Goal: Information Seeking & Learning: Learn about a topic

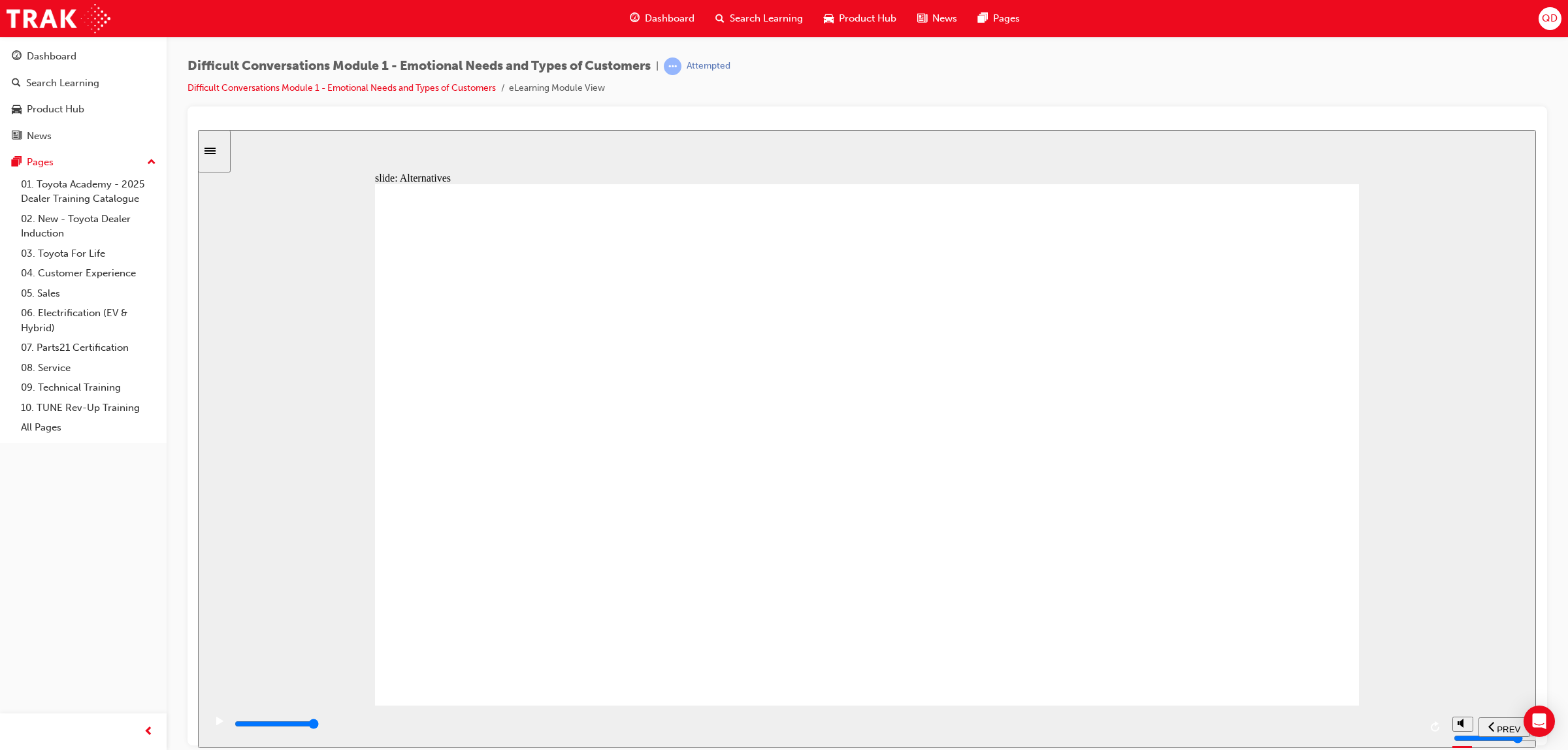
click at [1276, 720] on div "playback controls" at bounding box center [826, 724] width 1186 height 14
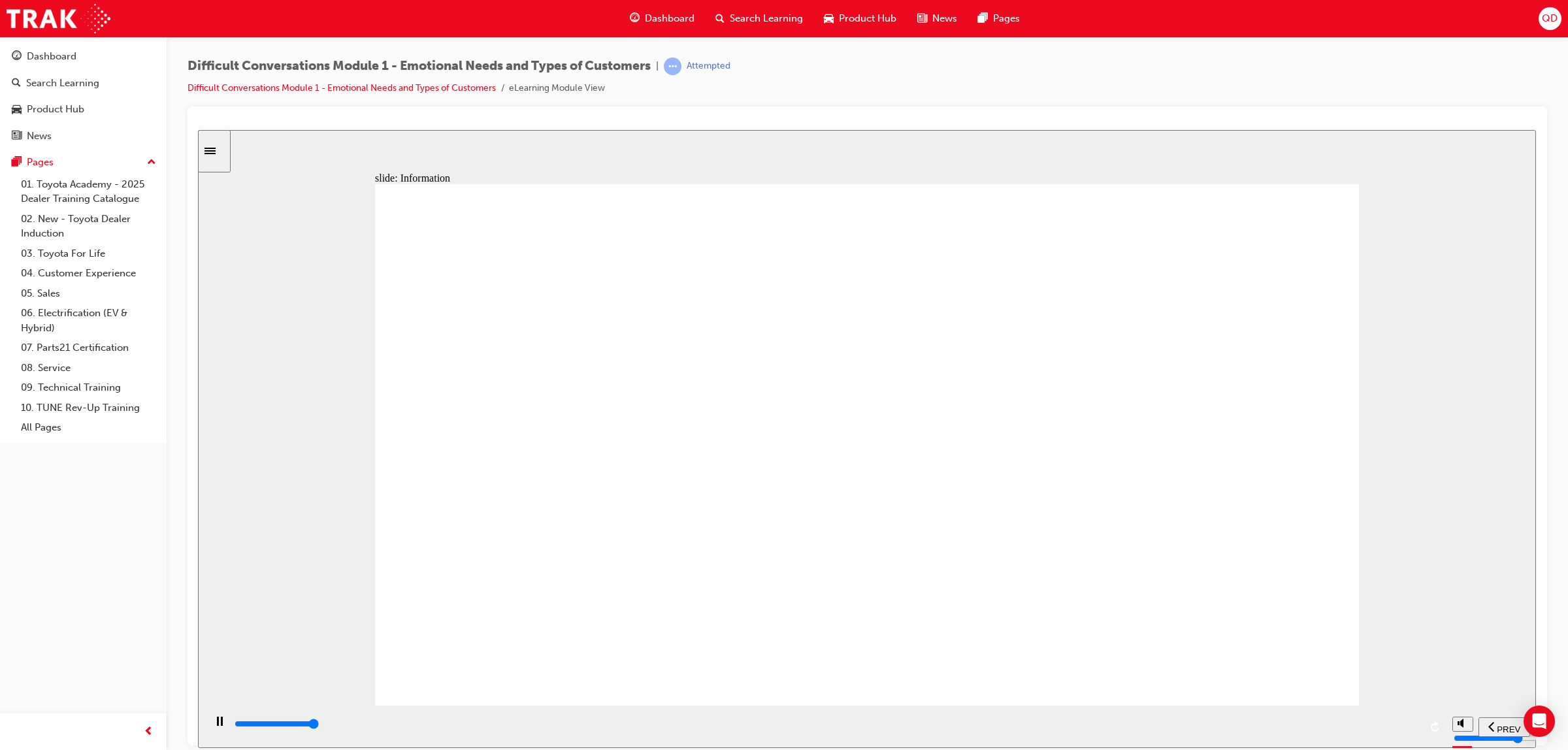
click at [1377, 728] on div "playback controls" at bounding box center [826, 724] width 1186 height 14
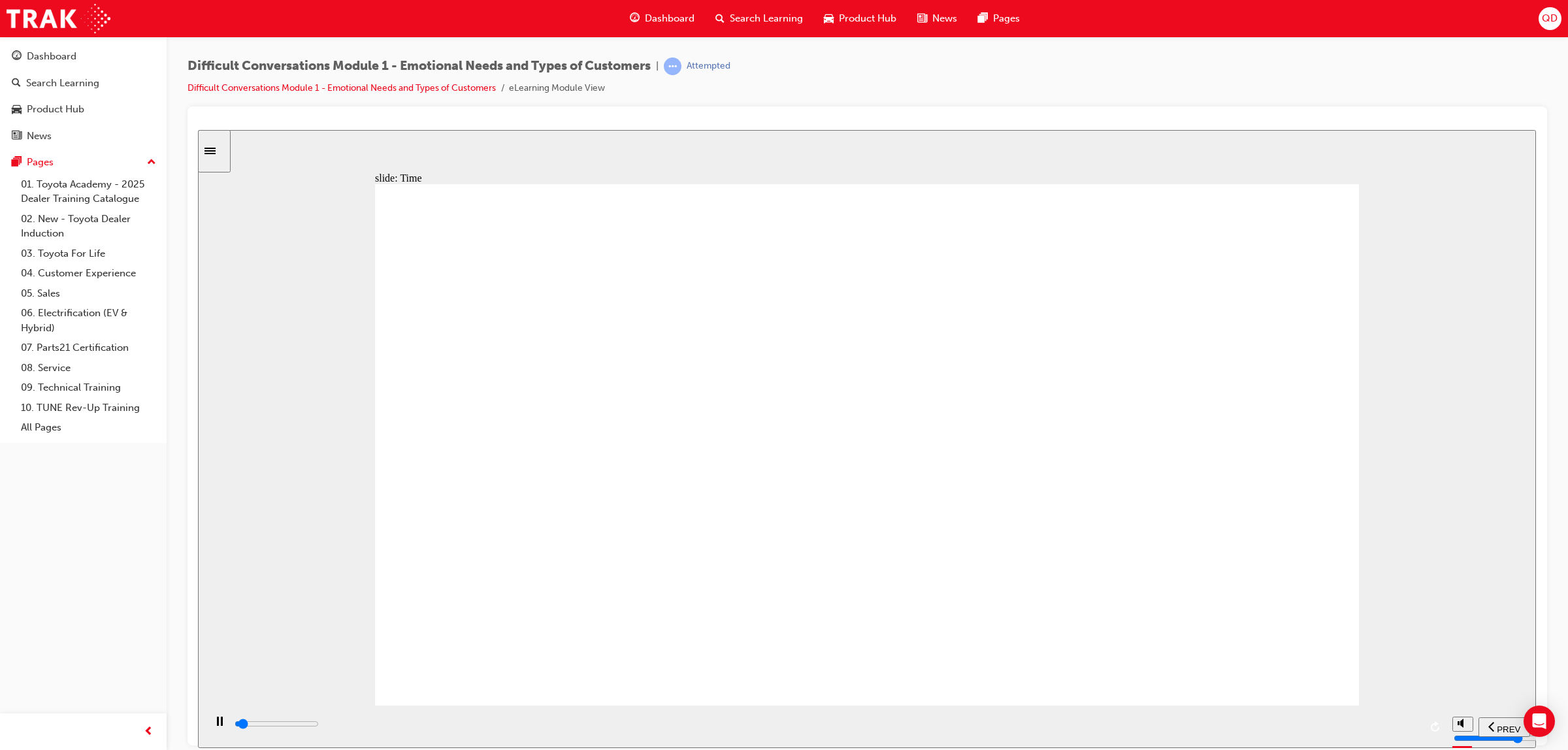
click at [1312, 718] on div "playback controls" at bounding box center [826, 726] width 1186 height 20
drag, startPoint x: 1324, startPoint y: 682, endPoint x: 1286, endPoint y: 655, distance: 46.6
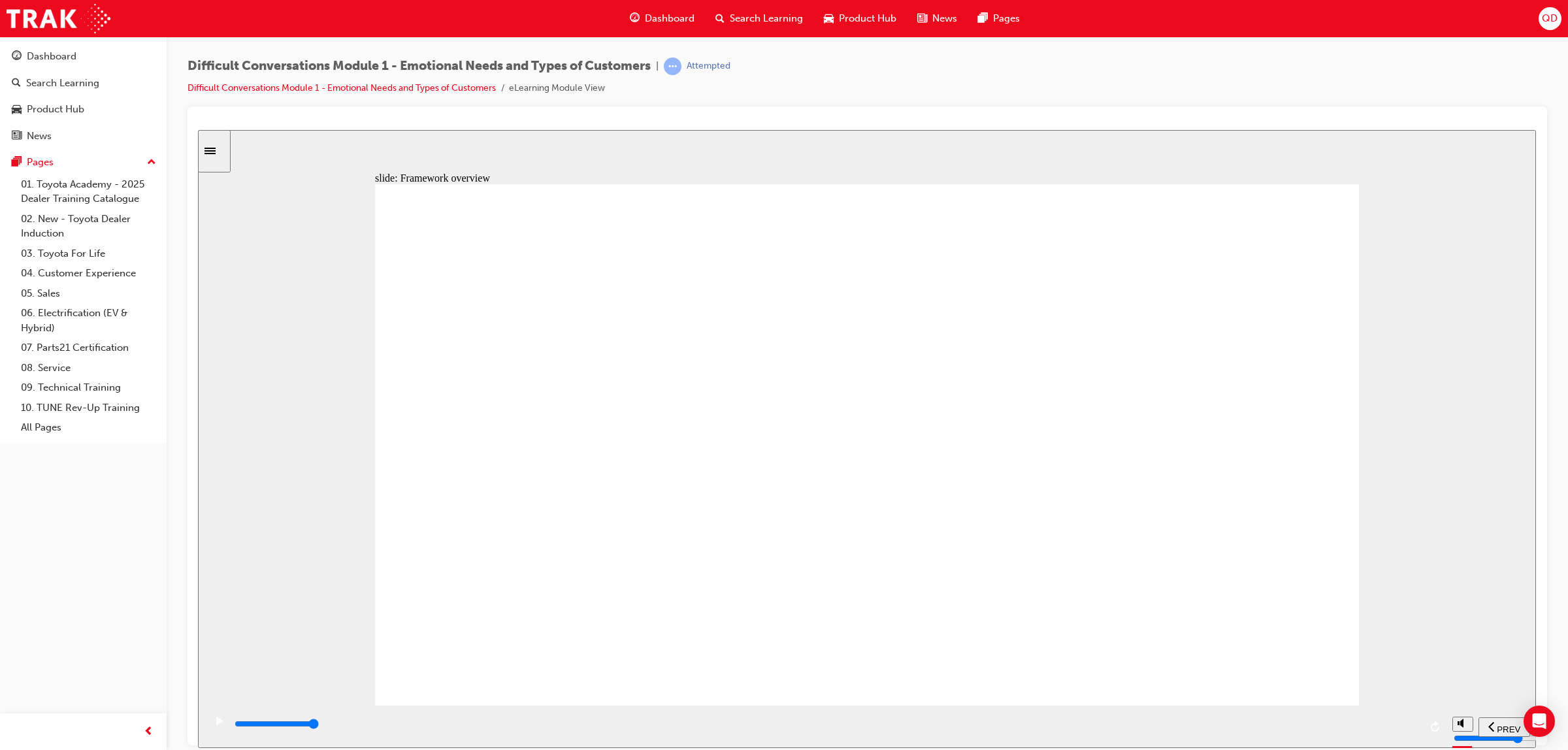
click at [1255, 727] on div "playback controls" at bounding box center [826, 724] width 1186 height 14
click at [1347, 728] on div "playback controls" at bounding box center [826, 724] width 1186 height 14
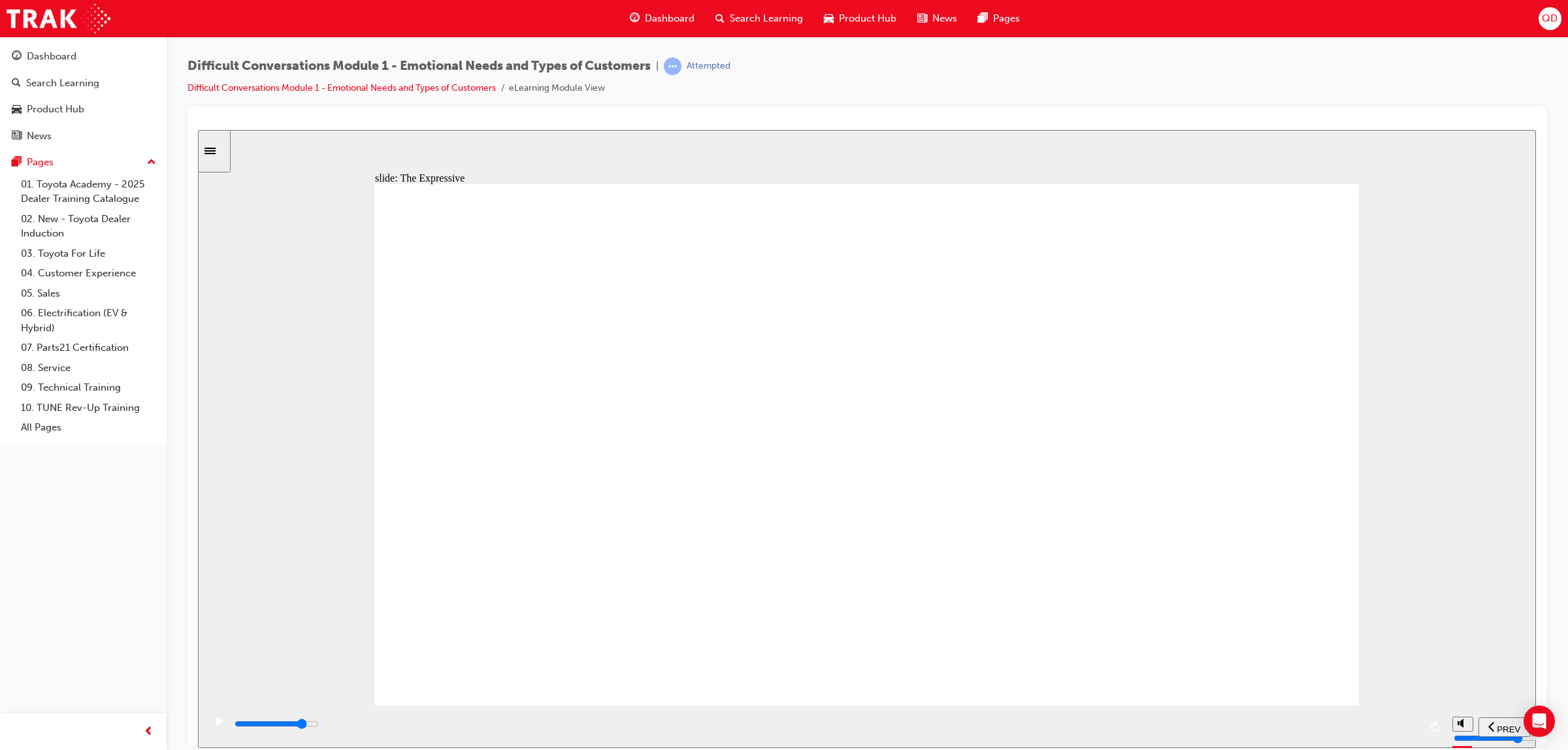
click at [1235, 721] on div "playback controls" at bounding box center [826, 724] width 1186 height 14
drag, startPoint x: 1273, startPoint y: 237, endPoint x: 1292, endPoint y: 270, distance: 38.1
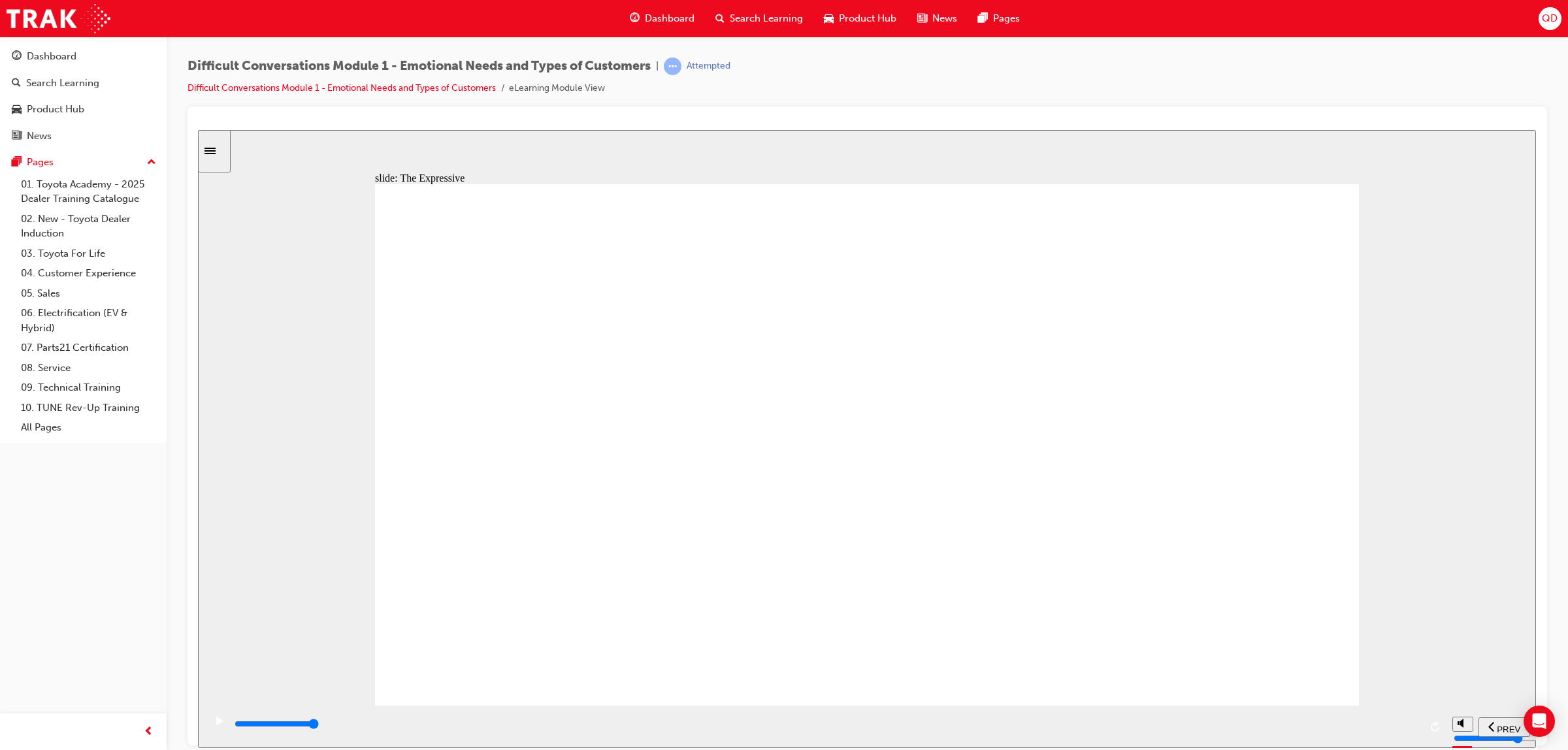
click at [1330, 721] on div "playback controls" at bounding box center [826, 724] width 1186 height 14
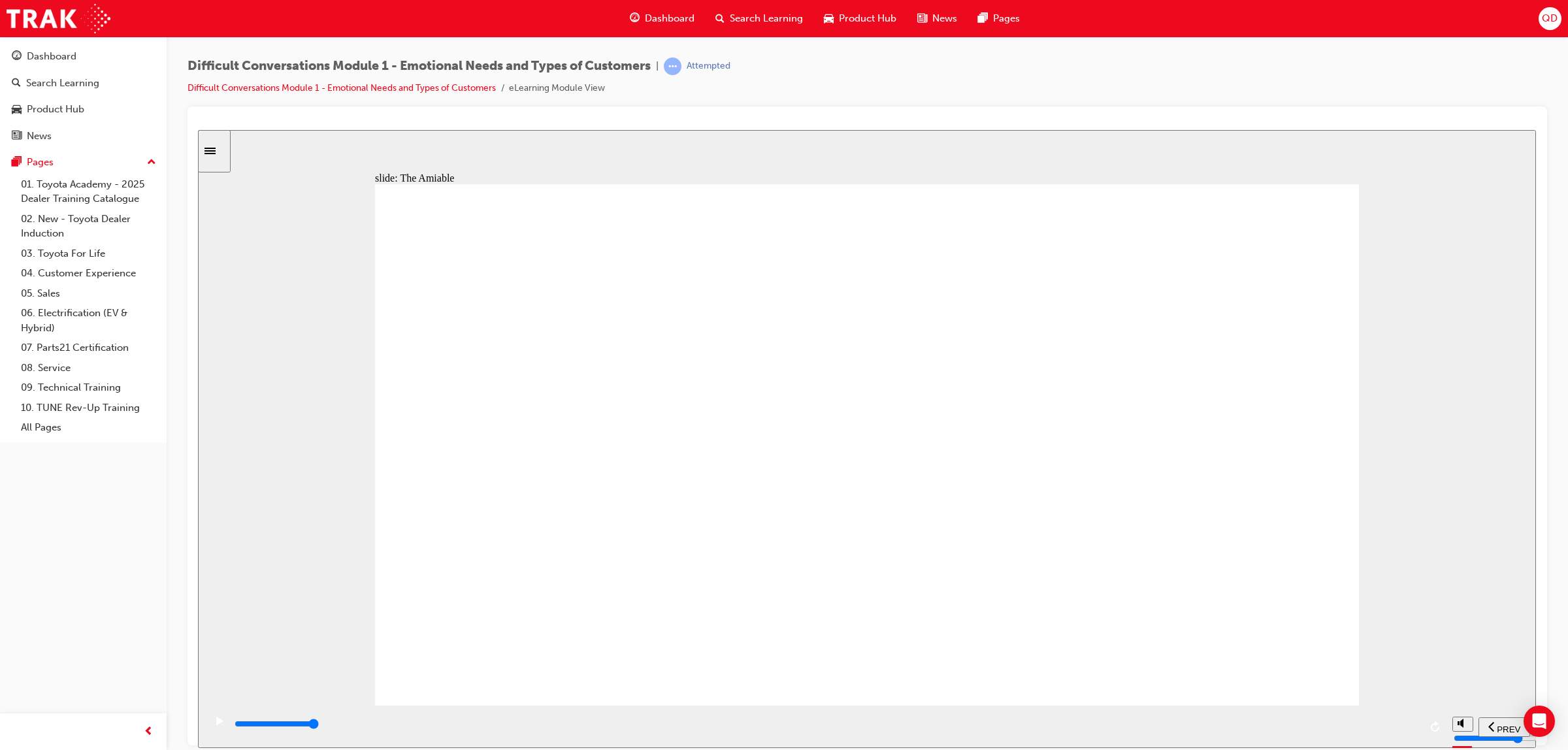
drag, startPoint x: 1330, startPoint y: 708, endPoint x: 1354, endPoint y: 728, distance: 31.2
click at [1343, 719] on div "playback controls" at bounding box center [825, 725] width 1241 height 42
click at [1354, 728] on div "playback controls" at bounding box center [826, 724] width 1186 height 14
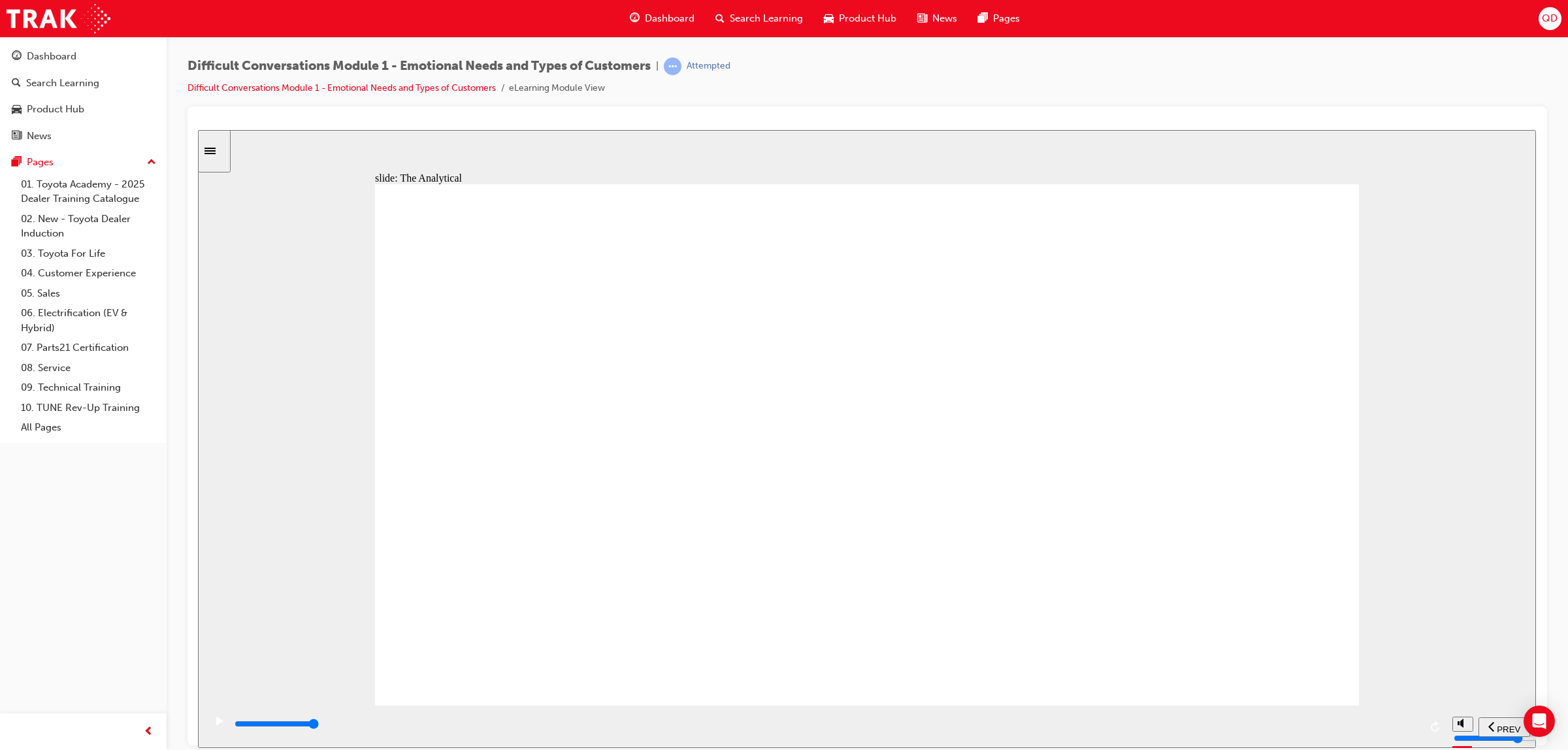
drag, startPoint x: 1328, startPoint y: 288, endPoint x: 1298, endPoint y: 265, distance: 37.8
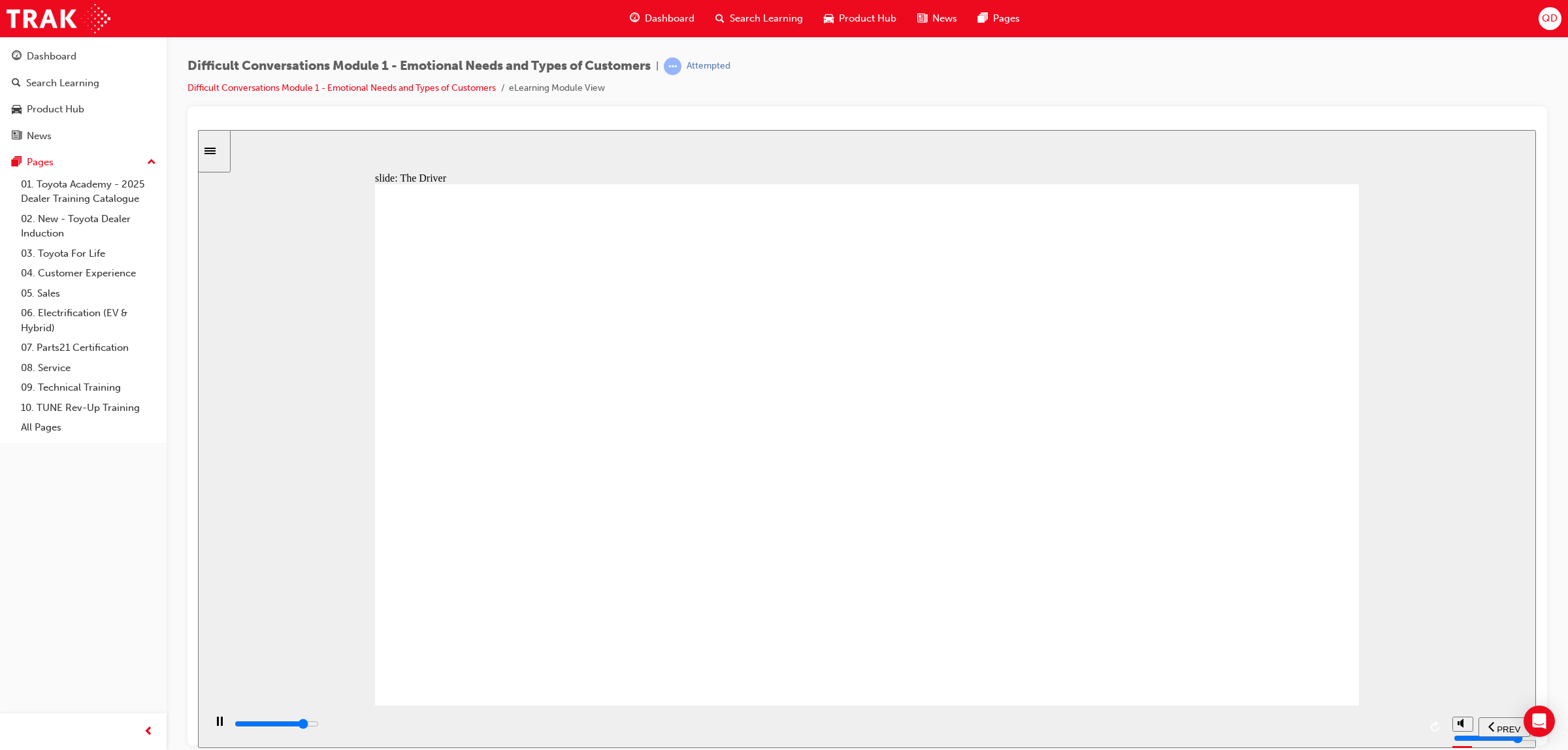
click at [1250, 727] on div "playback controls" at bounding box center [826, 724] width 1186 height 14
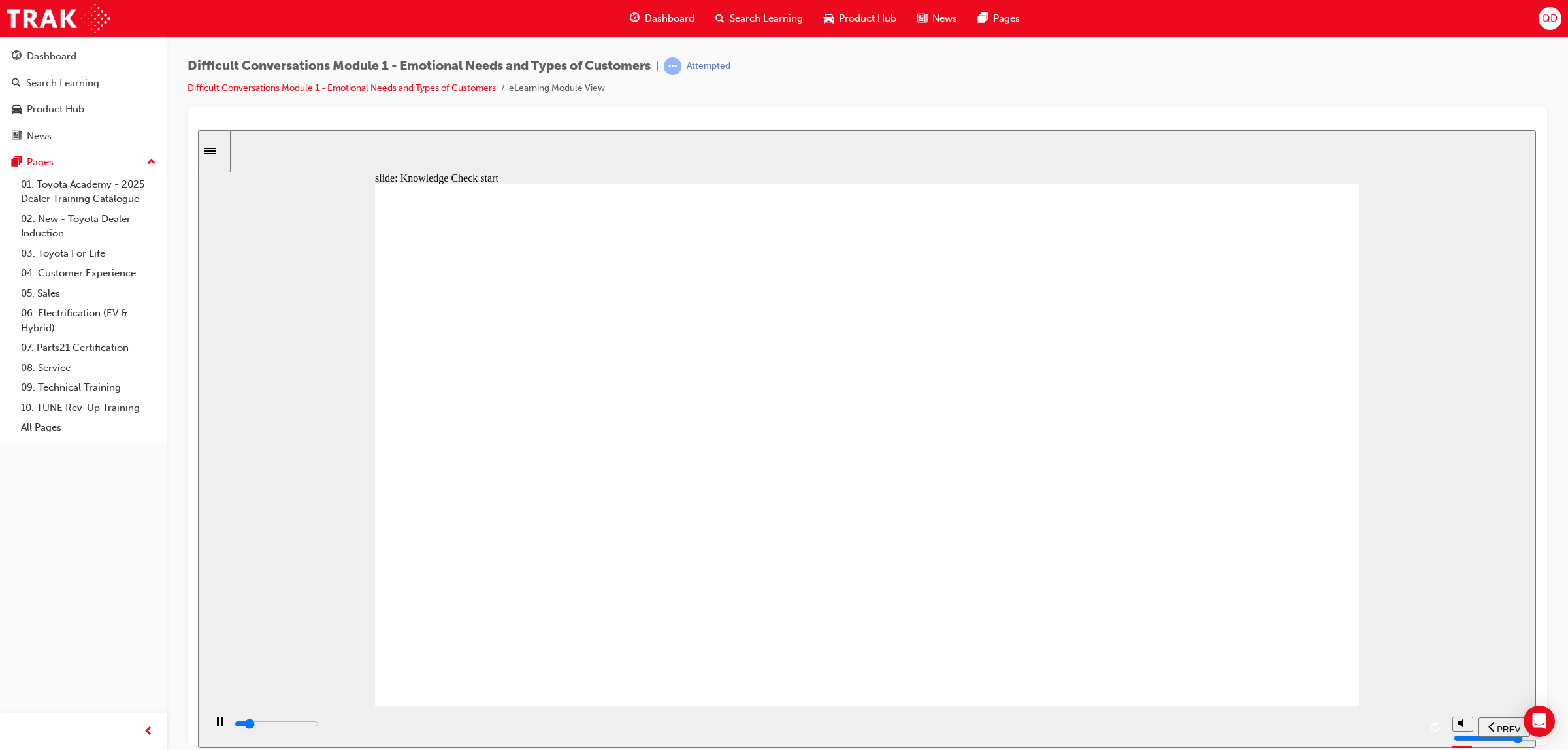
click at [1171, 724] on div "playback controls" at bounding box center [826, 724] width 1186 height 14
click at [1246, 731] on div "playback controls" at bounding box center [826, 724] width 1186 height 14
type input "10800"
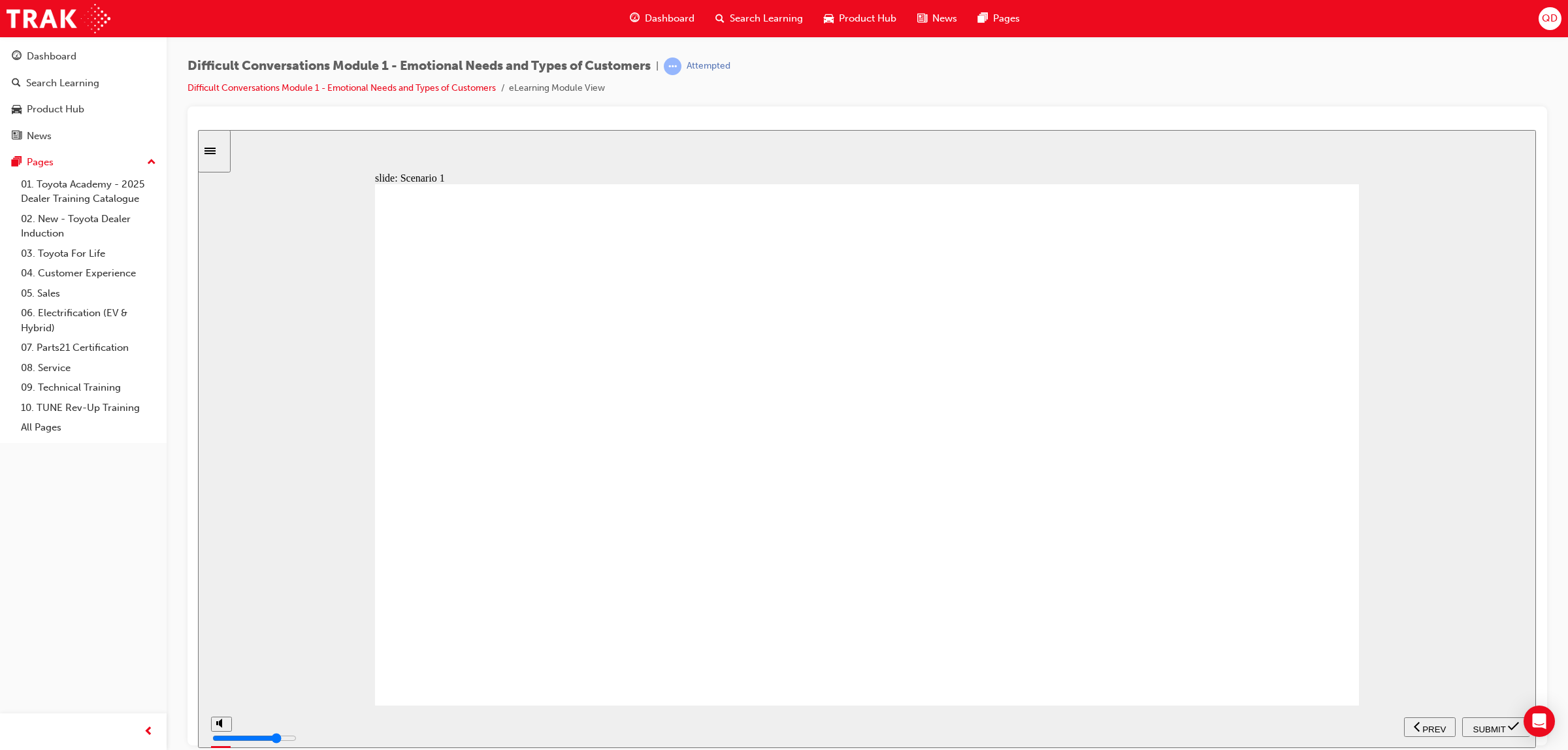
radio input "true"
click at [1479, 728] on span "SUBMIT" at bounding box center [1490, 728] width 33 height 10
type input "1300"
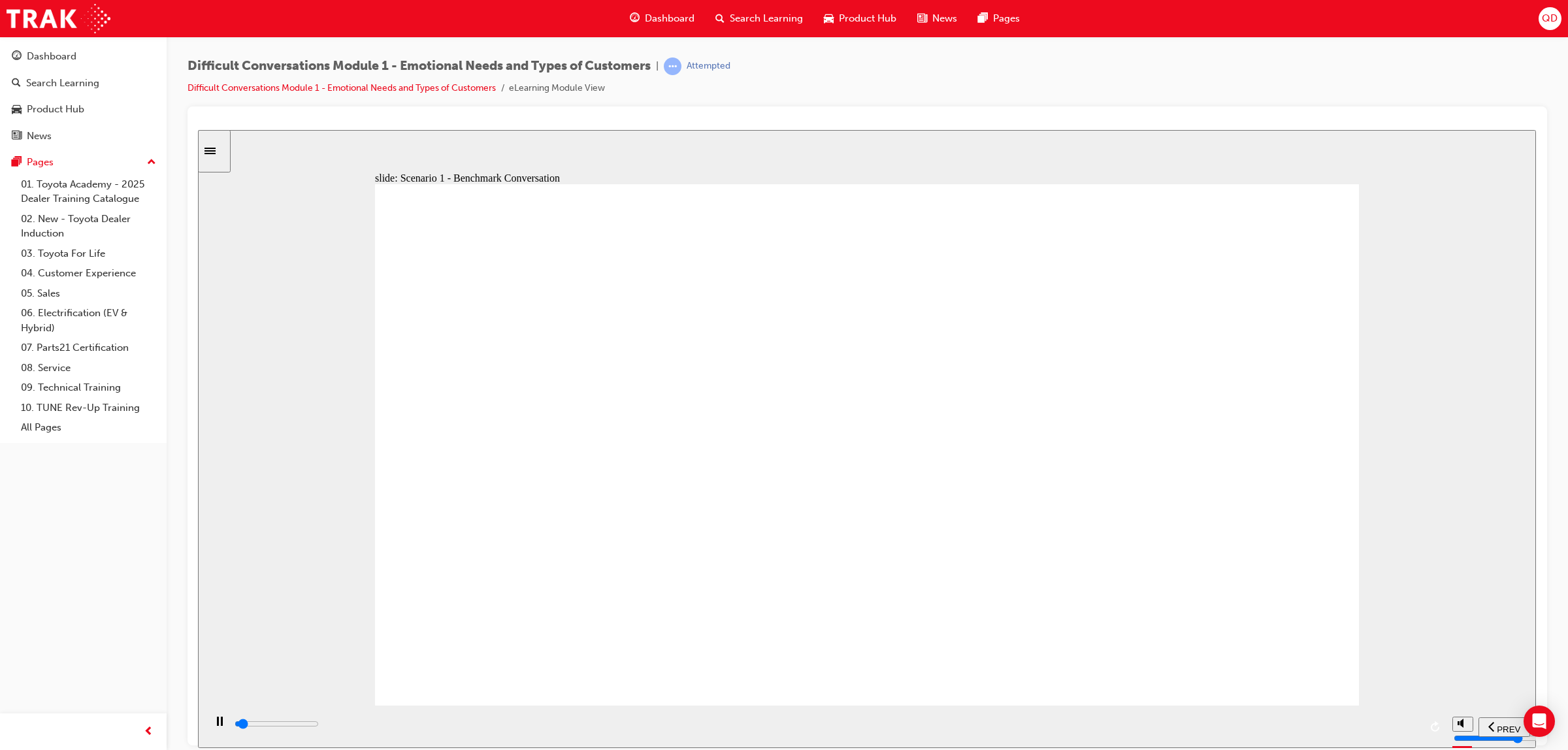
click at [1495, 722] on div "PREV" at bounding box center [1505, 726] width 42 height 14
radio input "true"
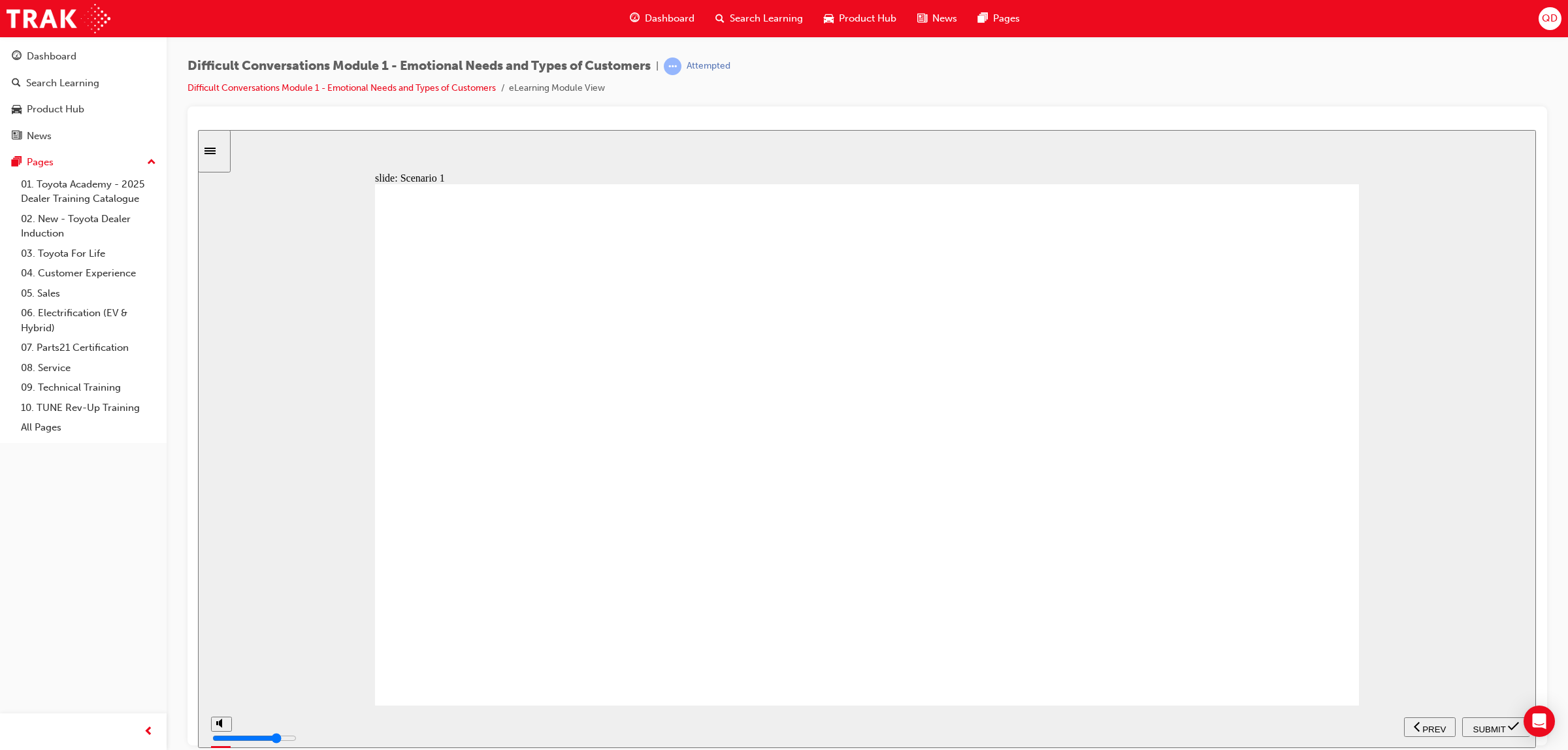
click at [1503, 731] on div "SUBMIT" at bounding box center [1496, 726] width 57 height 14
click at [319, 724] on input "slide progress" at bounding box center [277, 723] width 85 height 10
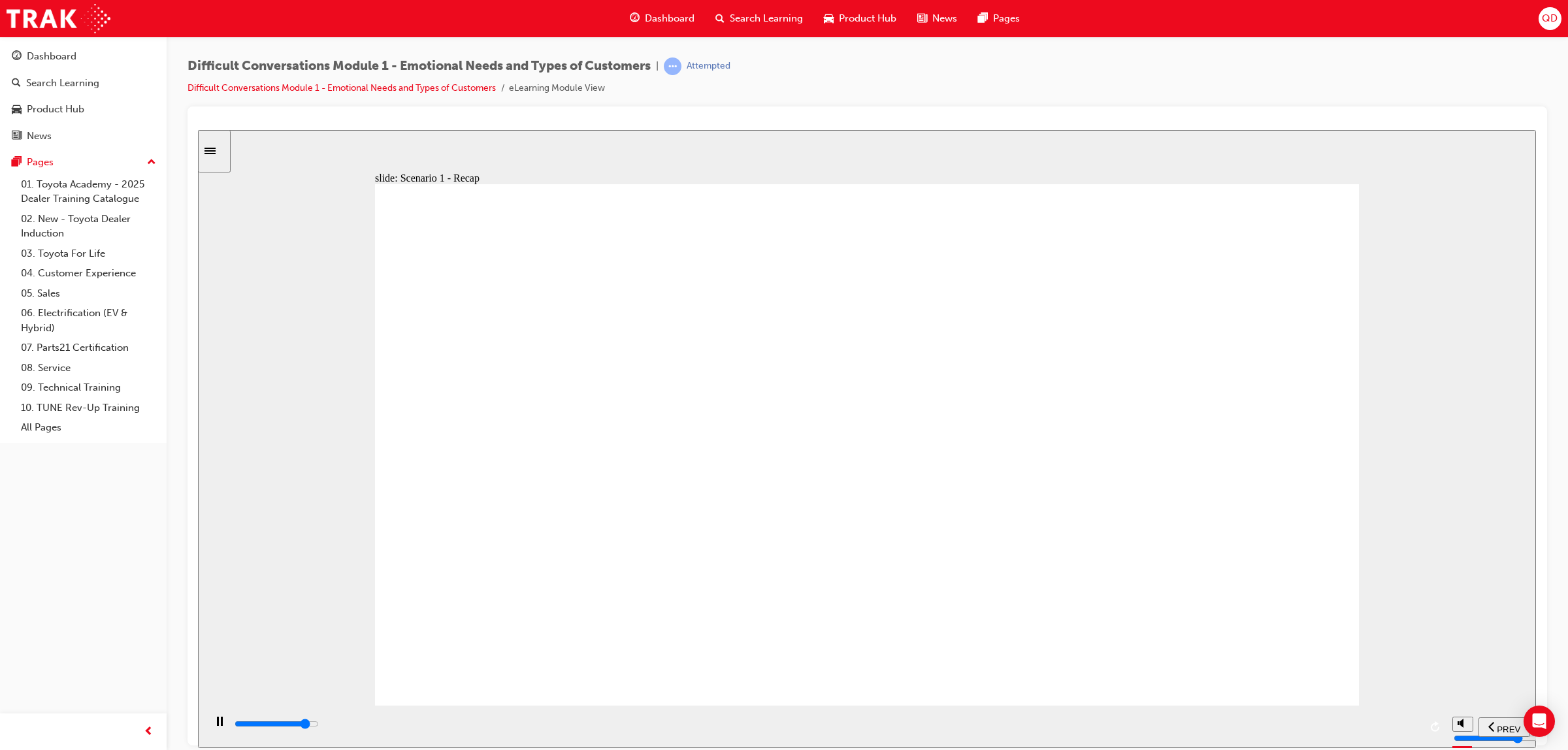
click at [1280, 721] on div "playback controls" at bounding box center [826, 724] width 1186 height 14
type input "41500"
radio input "true"
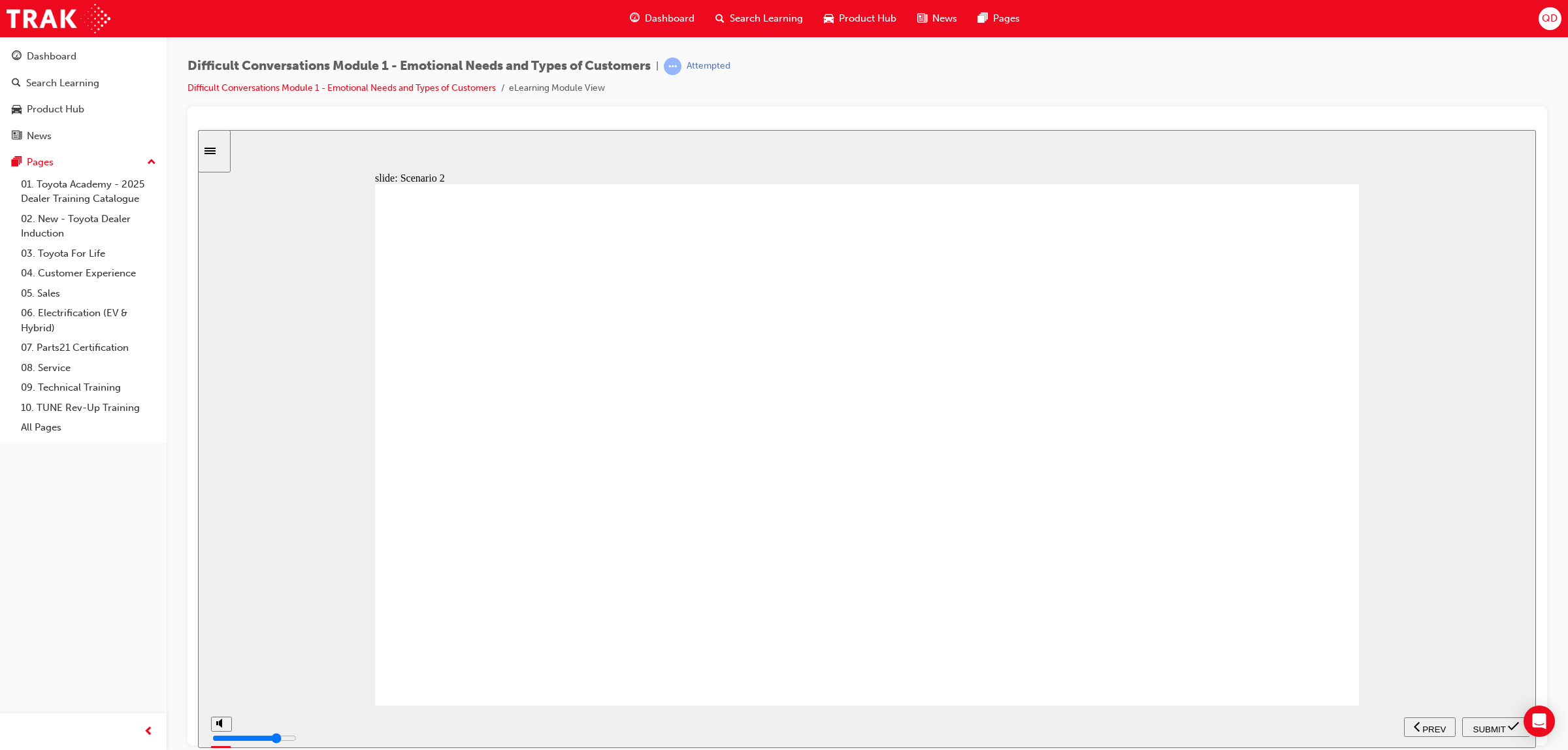
click at [1475, 724] on span "SUBMIT" at bounding box center [1490, 728] width 33 height 10
drag, startPoint x: 1177, startPoint y: 709, endPoint x: 1288, endPoint y: 731, distance: 113.2
click at [1210, 719] on div "playback controls" at bounding box center [825, 725] width 1241 height 42
drag, startPoint x: 1288, startPoint y: 731, endPoint x: 1381, endPoint y: 720, distance: 93.6
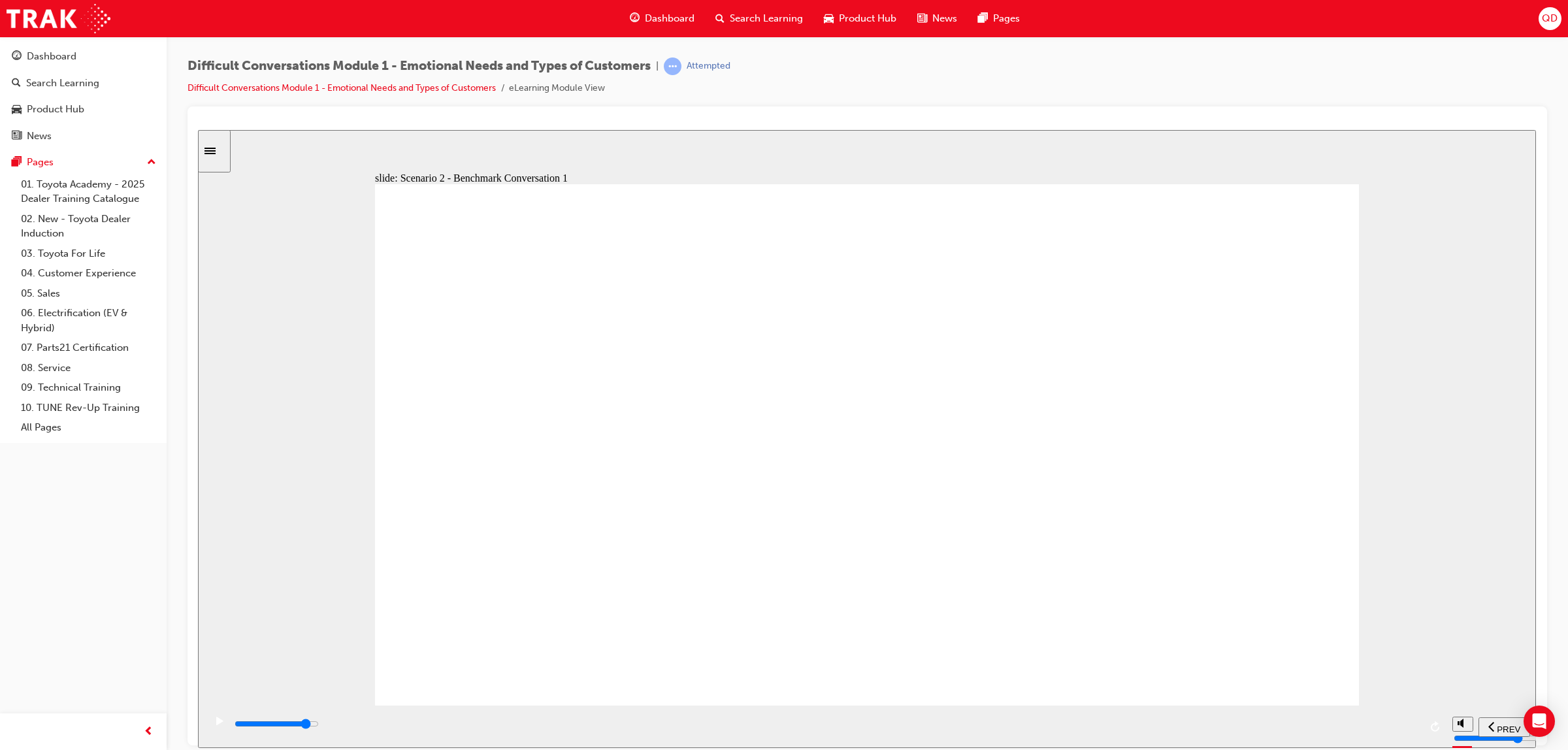
click at [1318, 724] on div "playback controls" at bounding box center [826, 724] width 1186 height 14
click at [1284, 730] on div "playback controls" at bounding box center [826, 724] width 1186 height 14
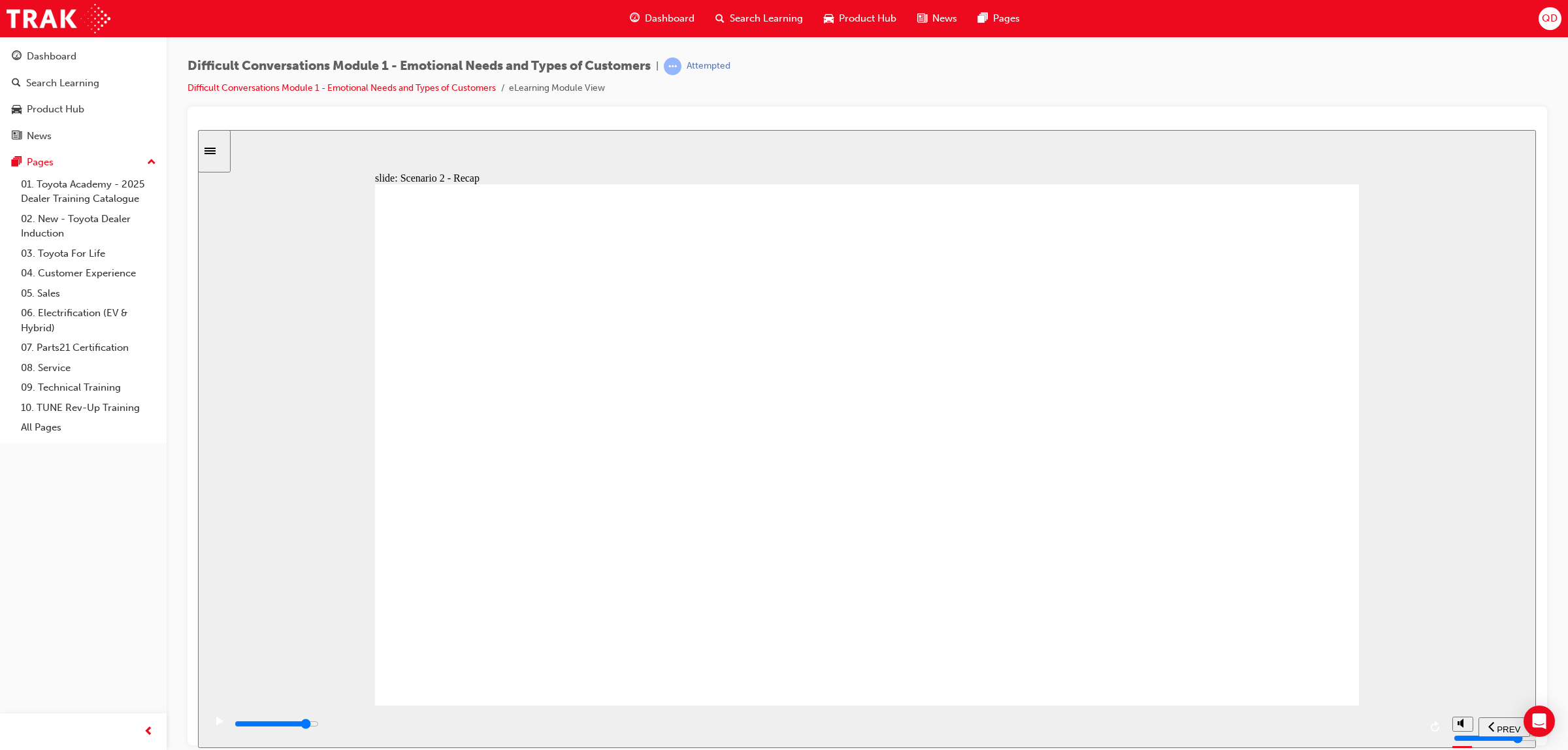
click at [319, 725] on input "slide progress" at bounding box center [277, 723] width 85 height 10
type input "56000"
radio input "true"
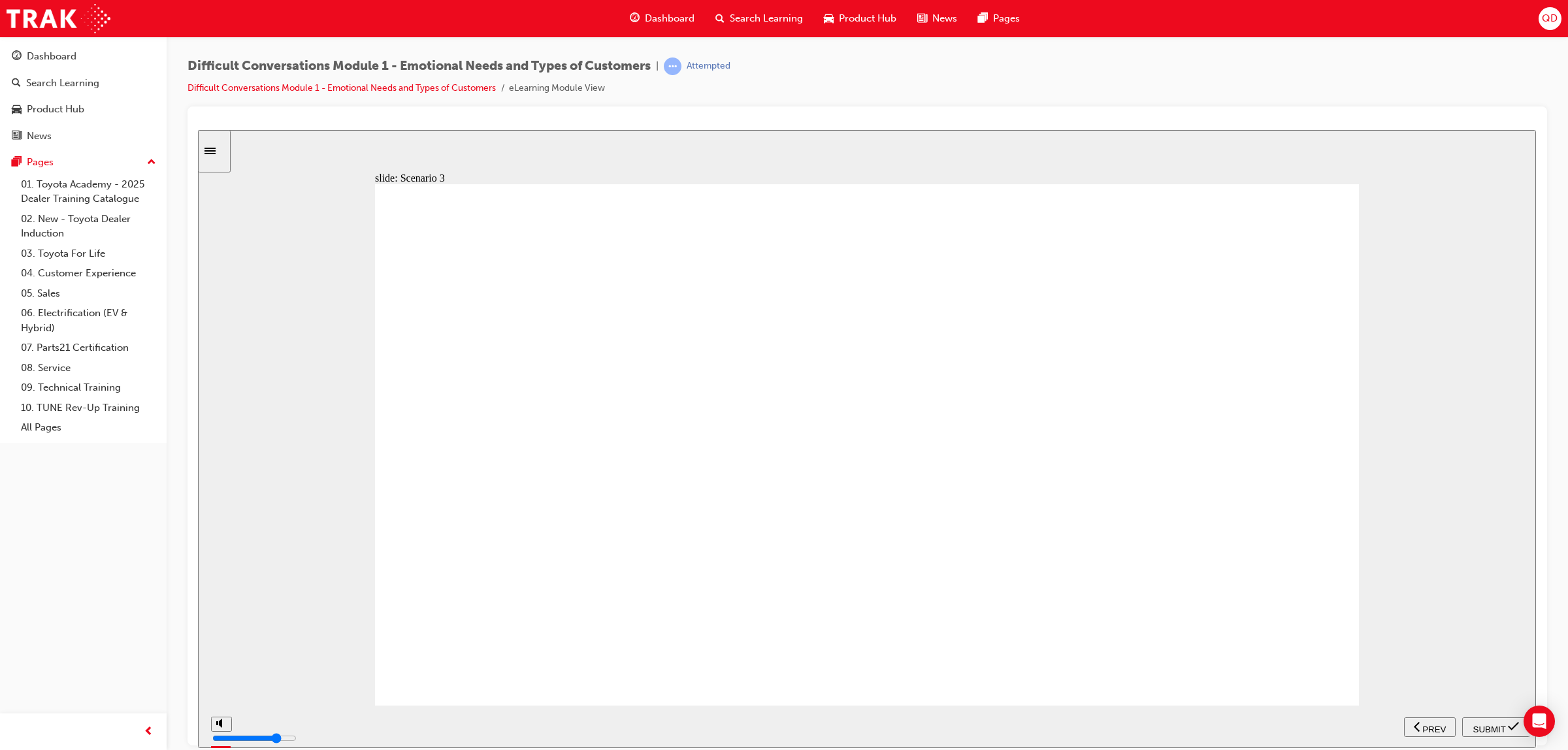
click at [1499, 732] on div "SUBMIT" at bounding box center [1496, 726] width 57 height 14
click at [1363, 728] on div "playback controls" at bounding box center [826, 724] width 1186 height 14
click at [1305, 717] on div "playback controls" at bounding box center [826, 726] width 1186 height 20
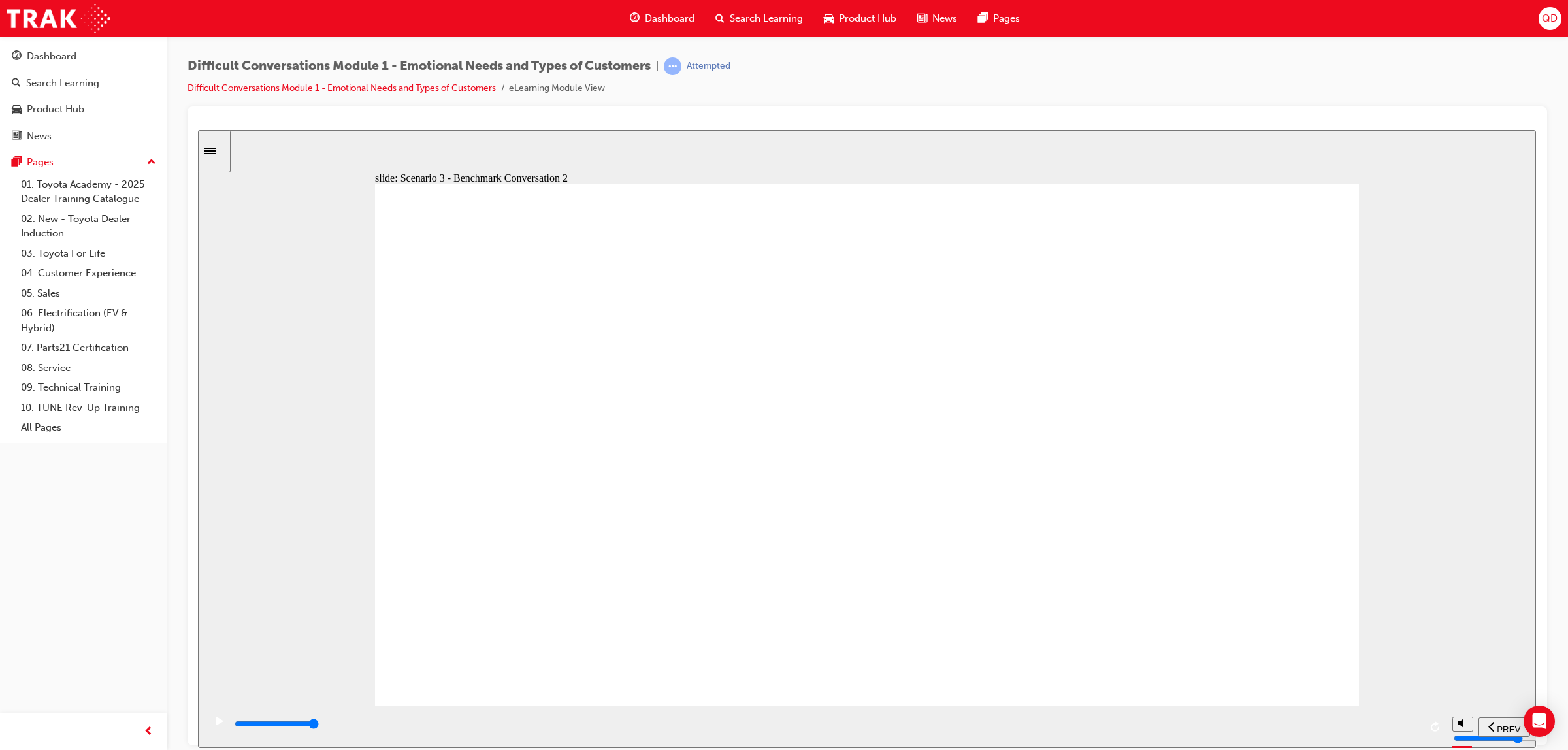
click at [1211, 719] on div "playback controls" at bounding box center [826, 726] width 1186 height 20
click at [1409, 722] on div "playback controls" at bounding box center [826, 724] width 1186 height 14
type input "44000"
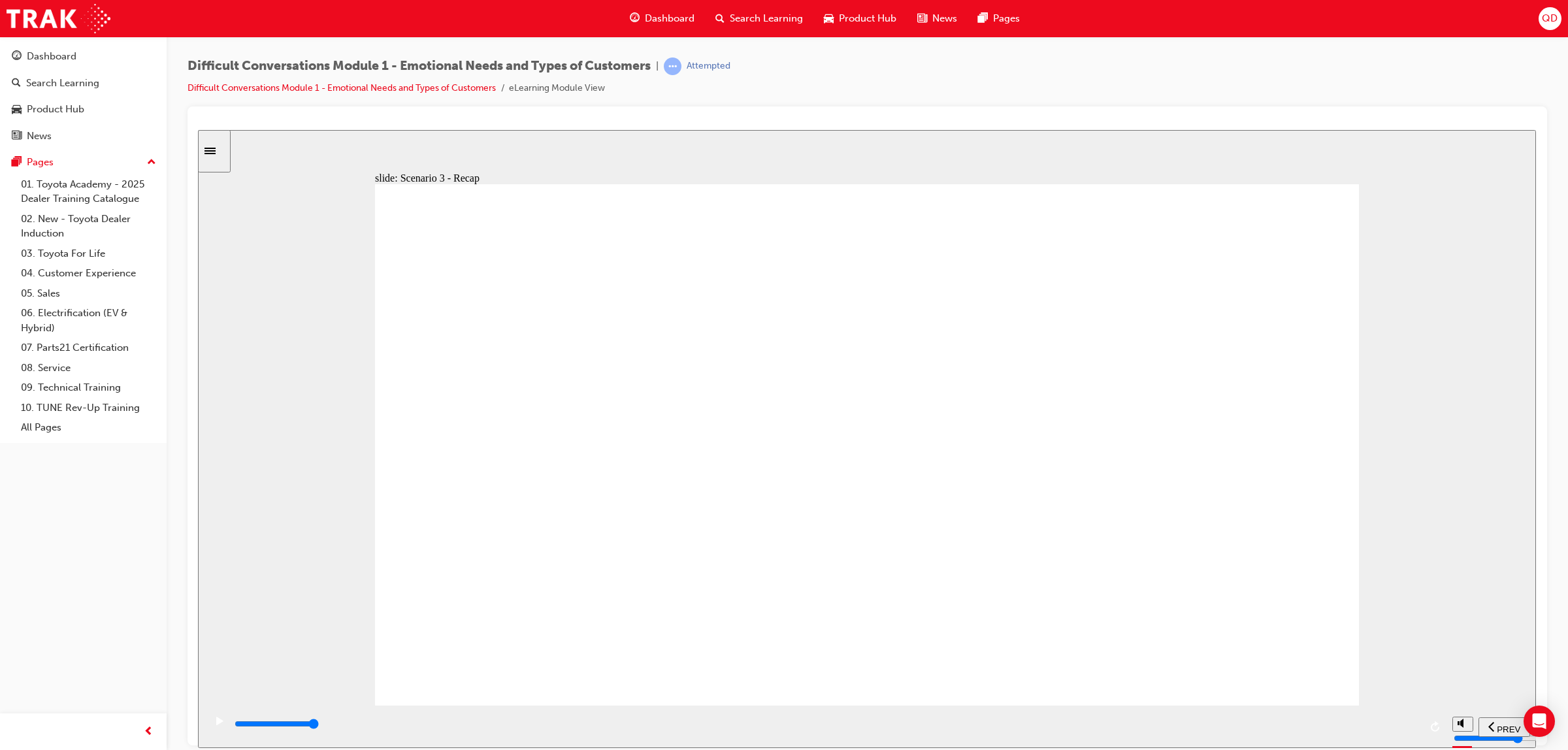
radio input "true"
click at [1498, 736] on button "SUBMIT" at bounding box center [1496, 726] width 68 height 20
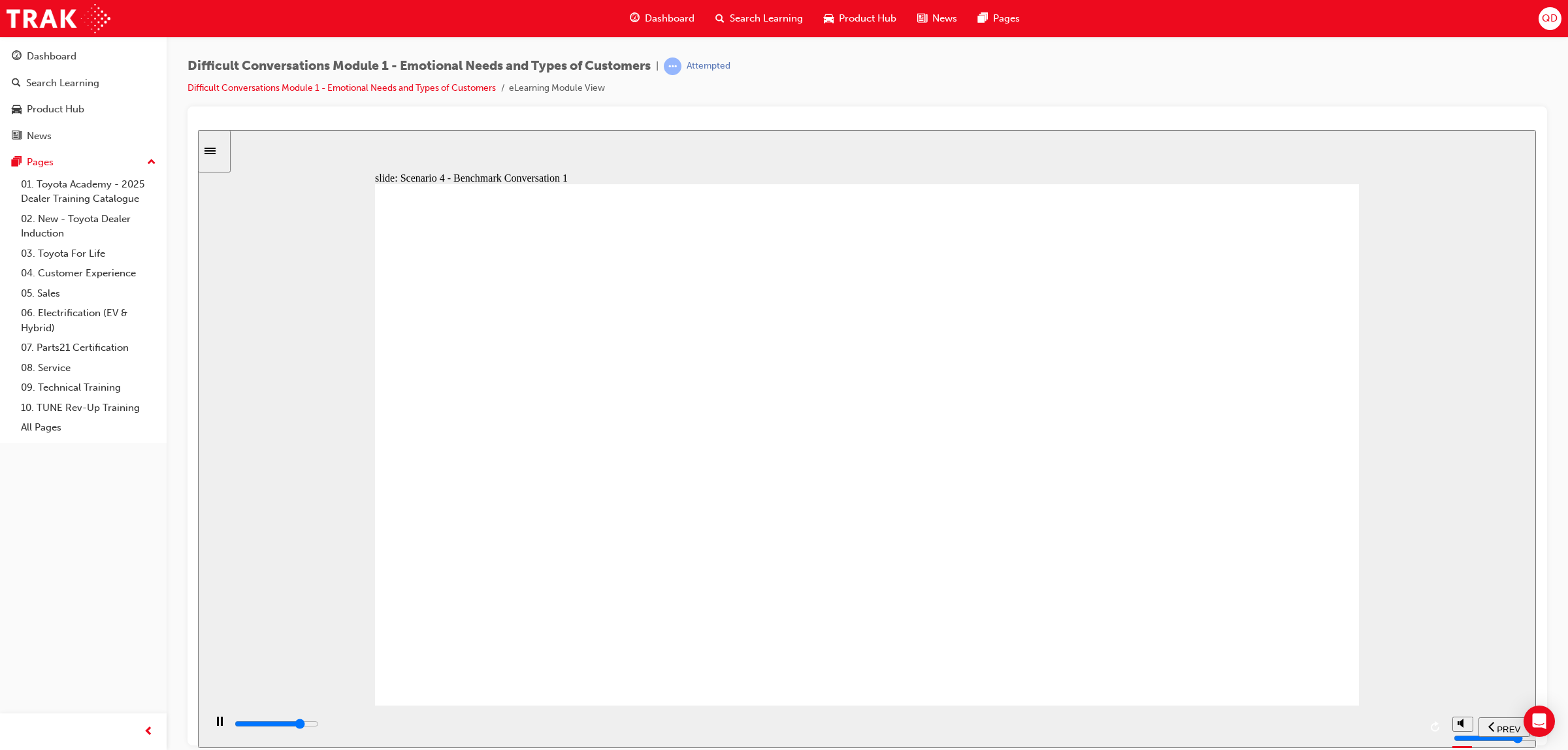
drag, startPoint x: 1201, startPoint y: 725, endPoint x: 1255, endPoint y: 730, distance: 54.2
click at [319, 725] on input "slide progress" at bounding box center [277, 723] width 85 height 10
click at [1374, 731] on div "playback controls" at bounding box center [826, 724] width 1186 height 14
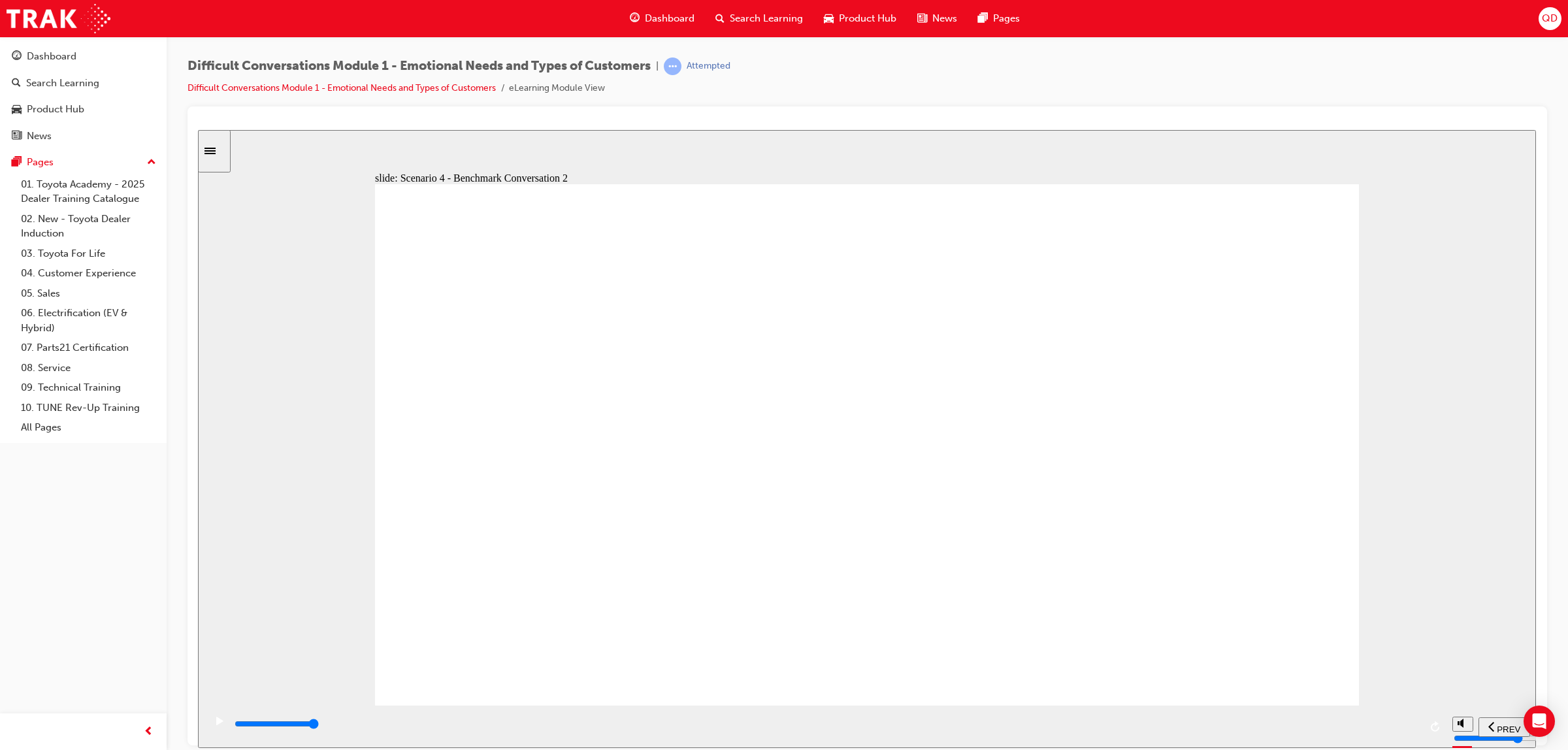
click at [1355, 705] on div "playback controls" at bounding box center [825, 725] width 1241 height 42
click at [1364, 724] on div "playback controls" at bounding box center [826, 724] width 1186 height 14
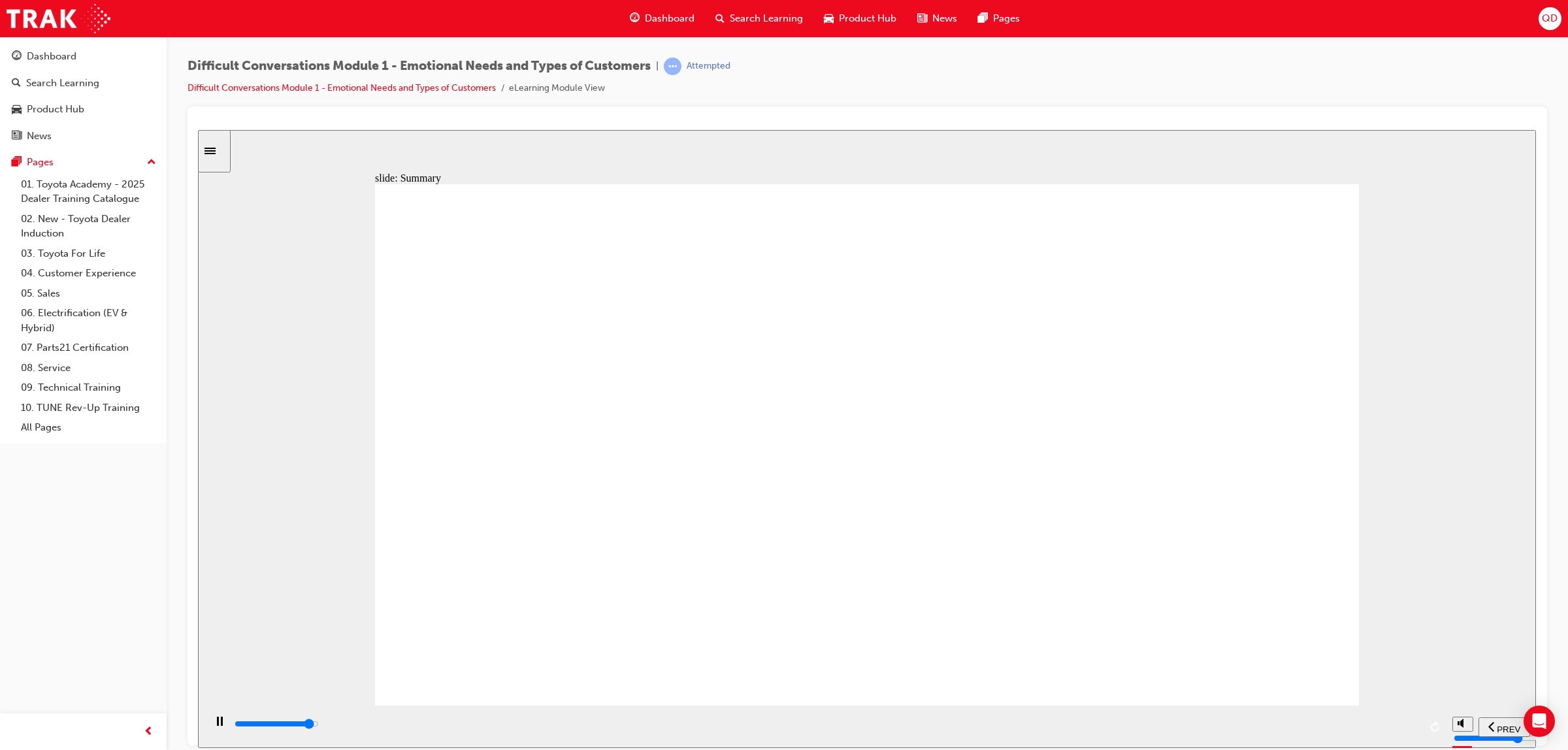
click at [1348, 722] on div "playback controls" at bounding box center [826, 724] width 1186 height 14
click at [1370, 720] on div "playback controls" at bounding box center [826, 724] width 1186 height 14
click at [1291, 731] on div "playback controls" at bounding box center [826, 724] width 1186 height 14
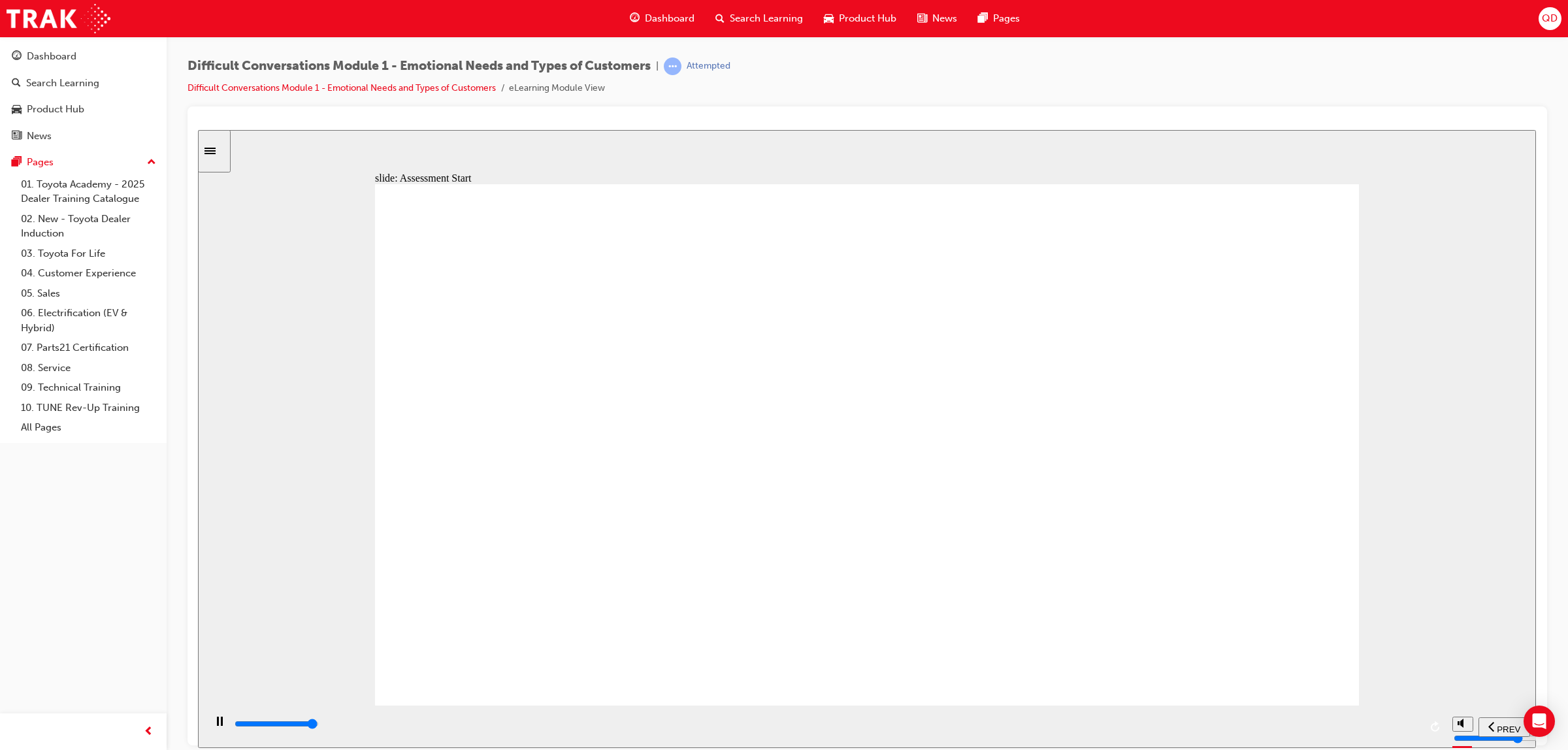
type input "9800"
drag, startPoint x: 1237, startPoint y: 413, endPoint x: 562, endPoint y: 480, distance: 678.3
drag, startPoint x: 1245, startPoint y: 447, endPoint x: 873, endPoint y: 605, distance: 404.2
drag, startPoint x: 920, startPoint y: 570, endPoint x: 790, endPoint y: 614, distance: 137.2
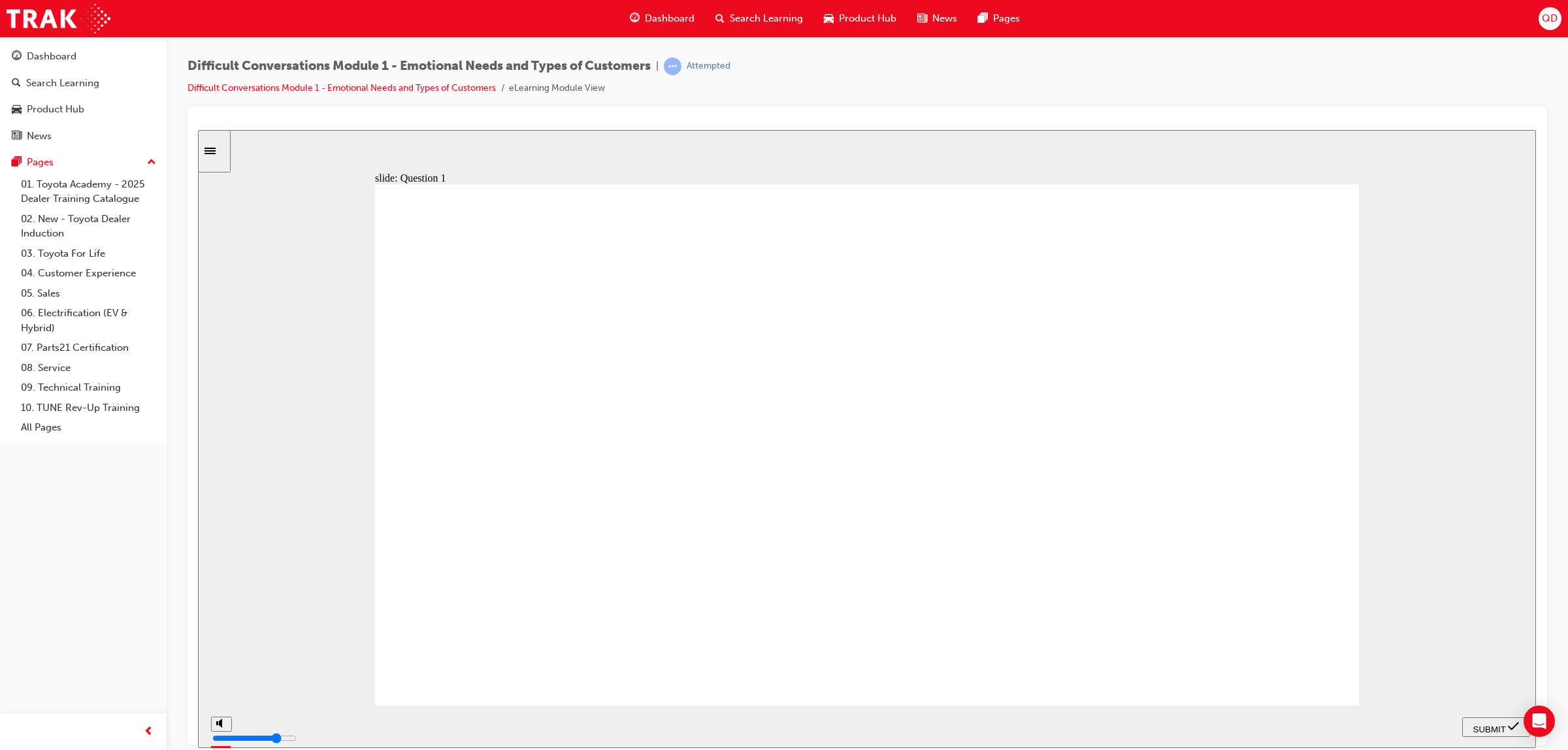
drag, startPoint x: 1233, startPoint y: 555, endPoint x: 851, endPoint y: 600, distance: 384.6
drag, startPoint x: 1251, startPoint y: 610, endPoint x: 1043, endPoint y: 645, distance: 210.9
drag, startPoint x: 1226, startPoint y: 688, endPoint x: 742, endPoint y: 456, distance: 536.7
drag, startPoint x: 1233, startPoint y: 366, endPoint x: 954, endPoint y: 581, distance: 352.2
drag, startPoint x: 1239, startPoint y: 288, endPoint x: 956, endPoint y: 634, distance: 447.0
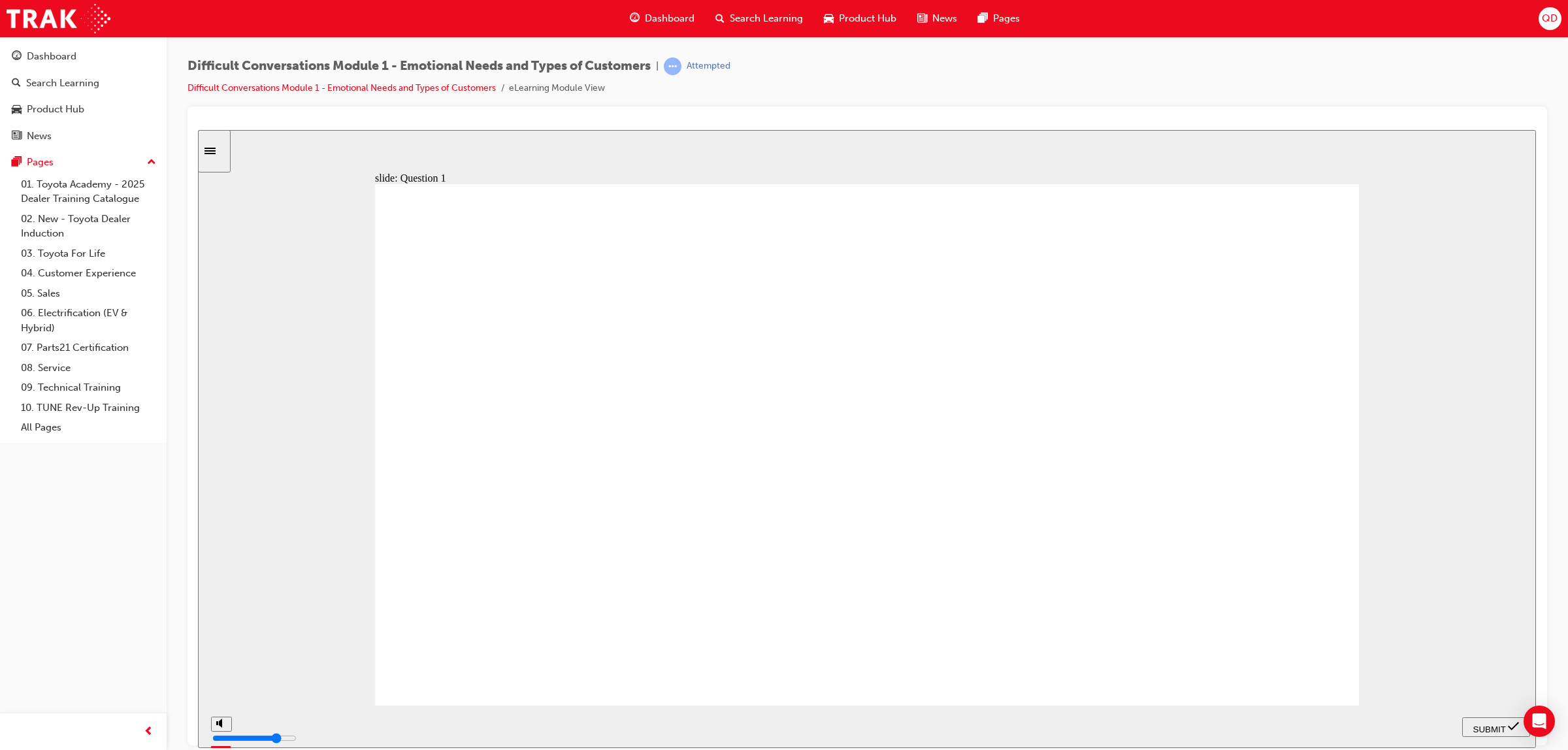
drag, startPoint x: 1212, startPoint y: 273, endPoint x: 984, endPoint y: 649, distance: 439.7
click at [1495, 728] on span "SUBMIT" at bounding box center [1490, 728] width 33 height 10
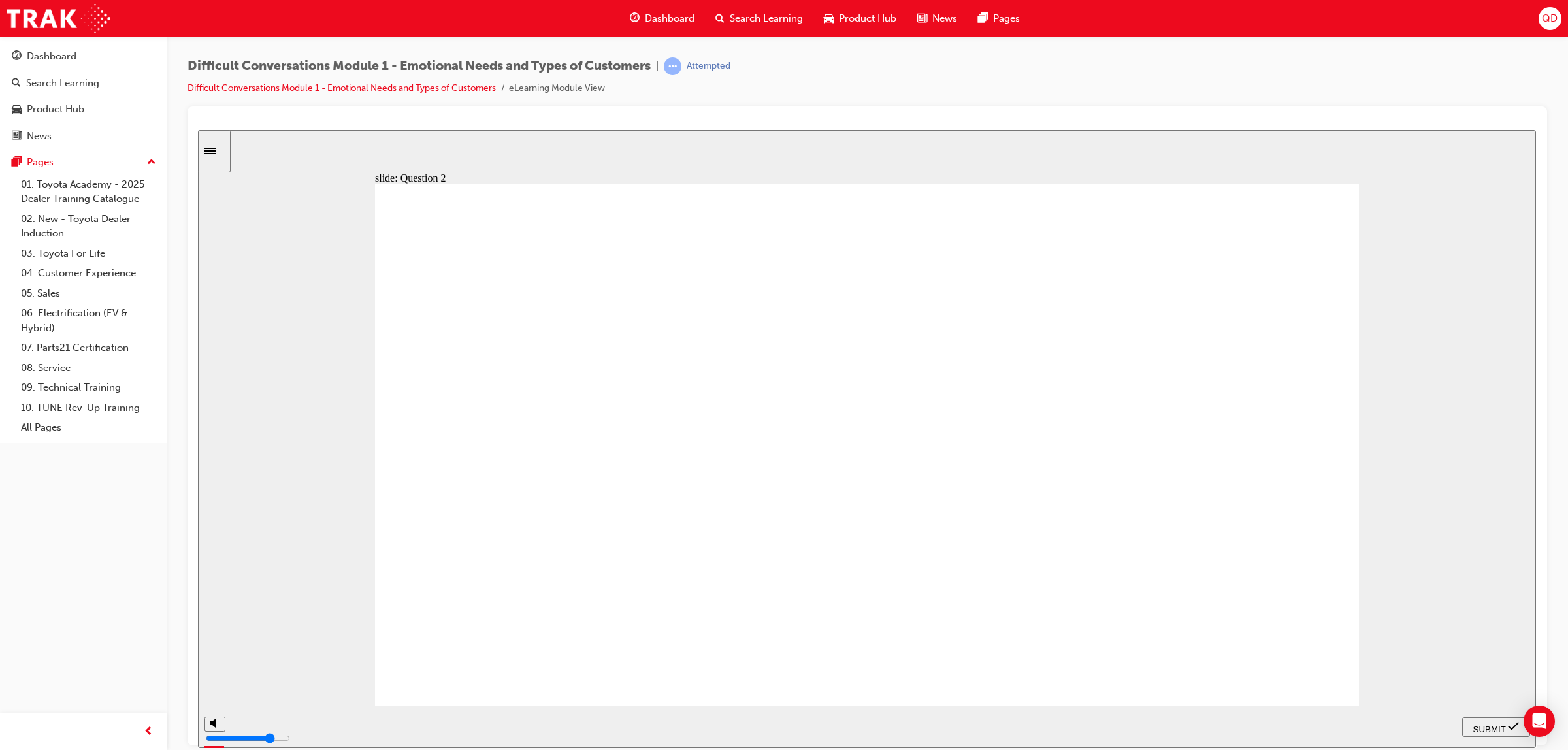
checkbox input "true"
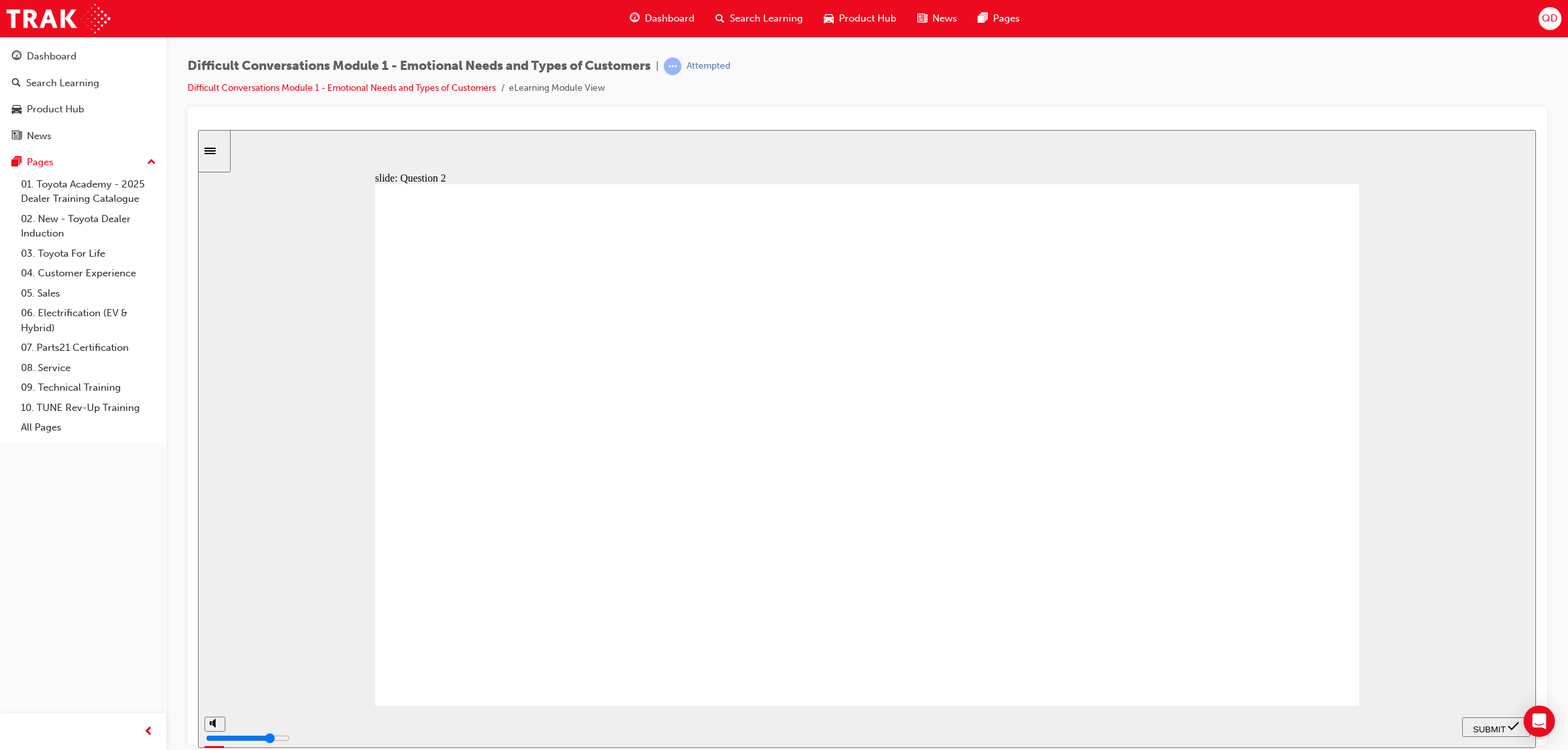
checkbox input "true"
click at [1505, 724] on span "SUBMIT" at bounding box center [1490, 728] width 33 height 10
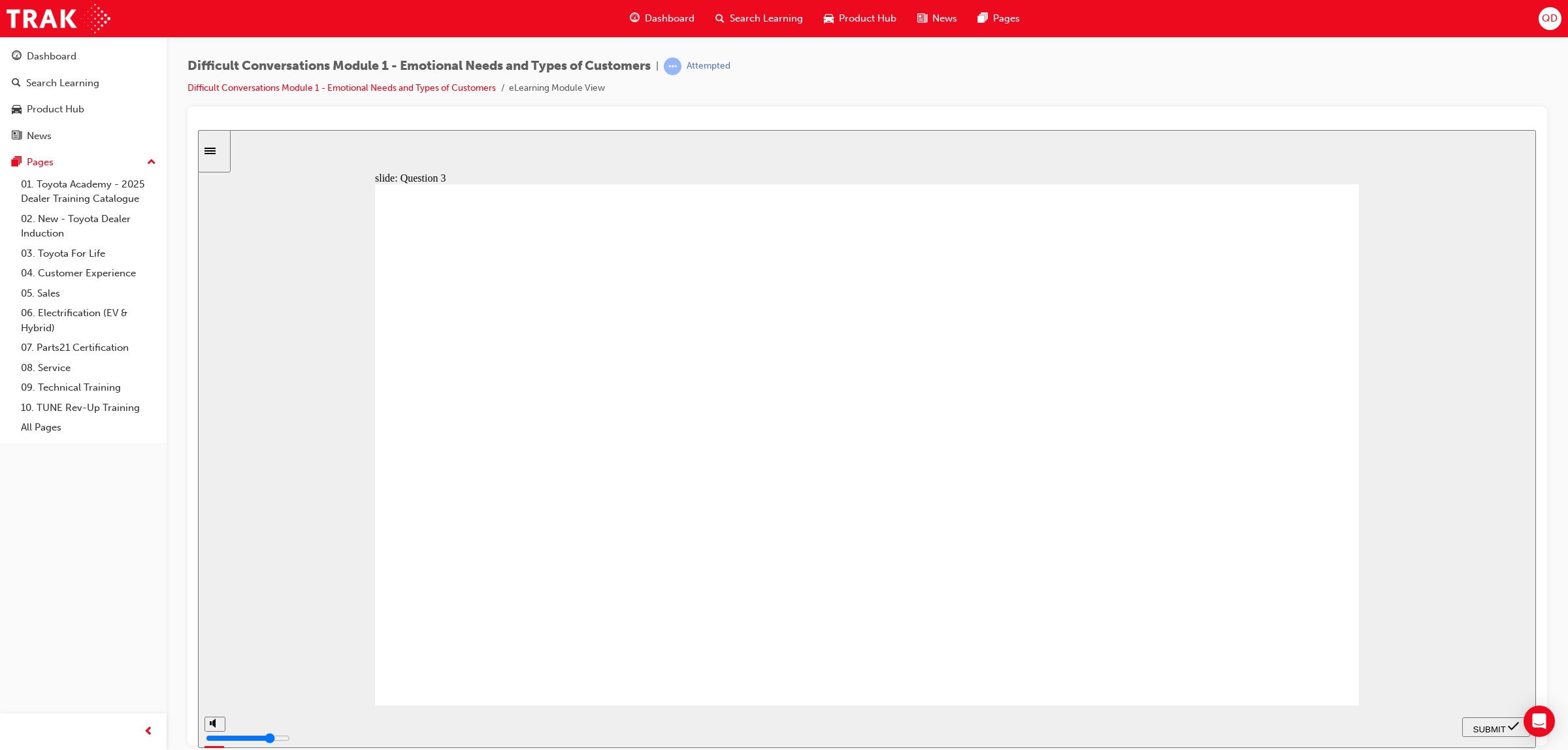
checkbox input "true"
drag, startPoint x: 711, startPoint y: 595, endPoint x: 730, endPoint y: 642, distance: 50.7
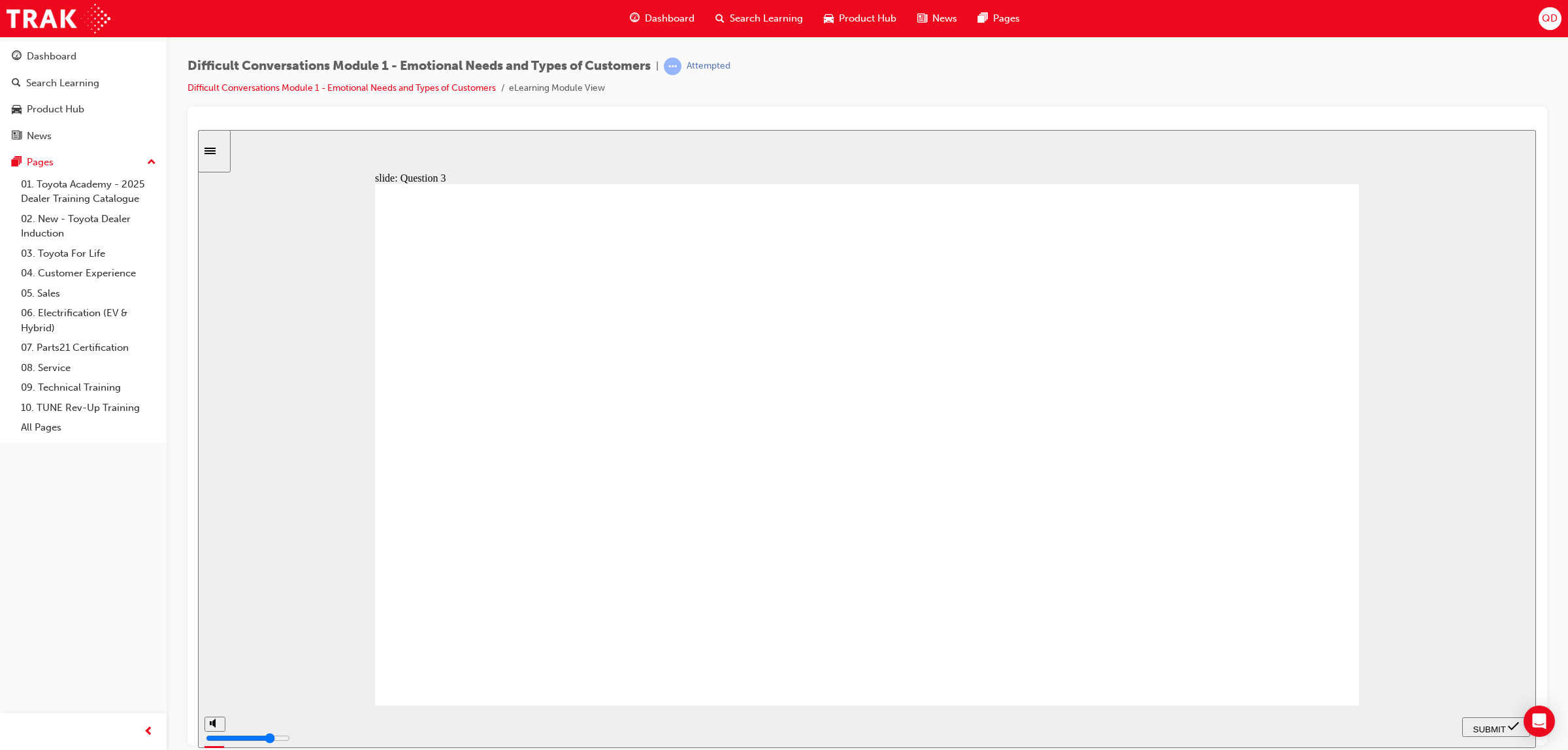
checkbox input "true"
click at [1493, 724] on span "SUBMIT" at bounding box center [1490, 728] width 33 height 10
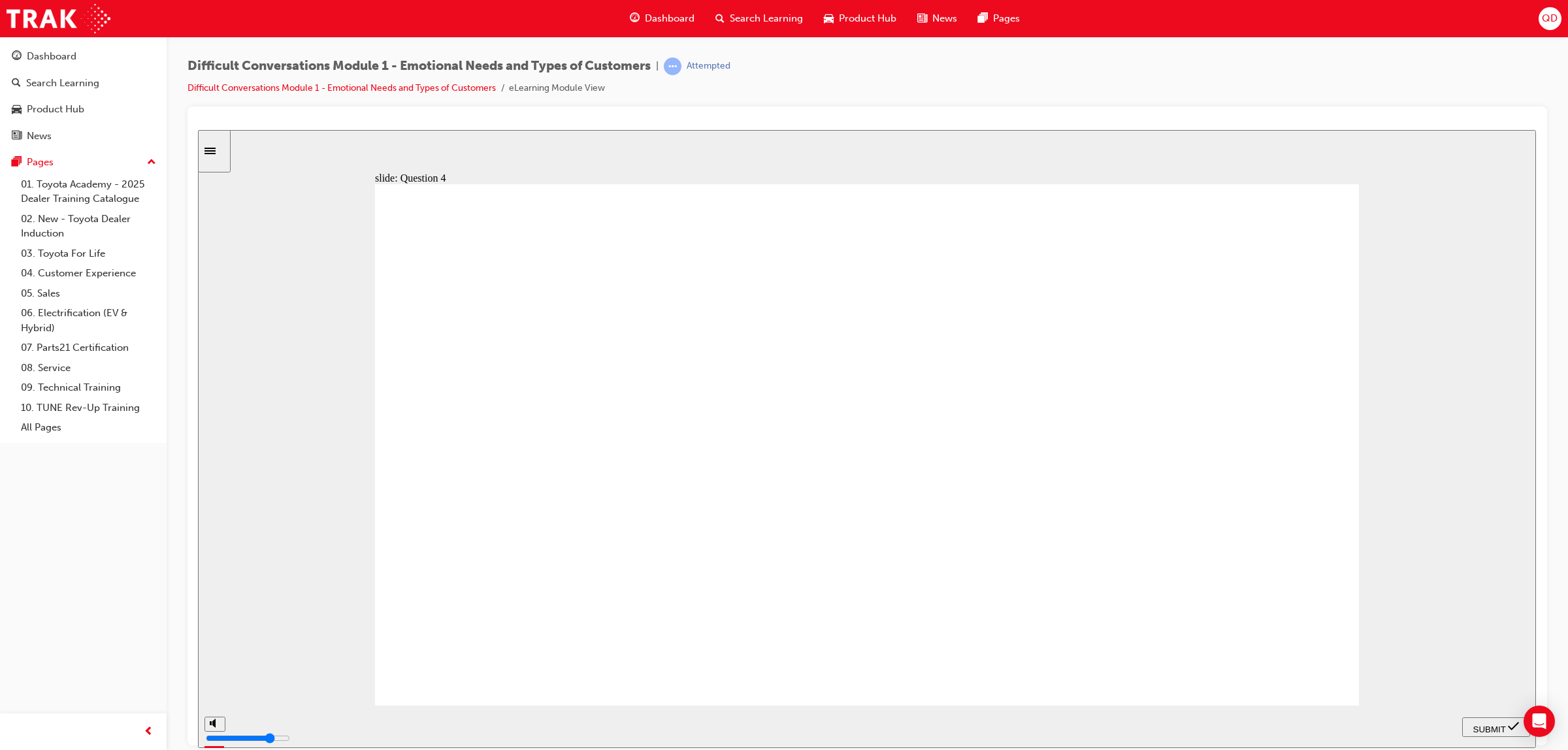
checkbox input "true"
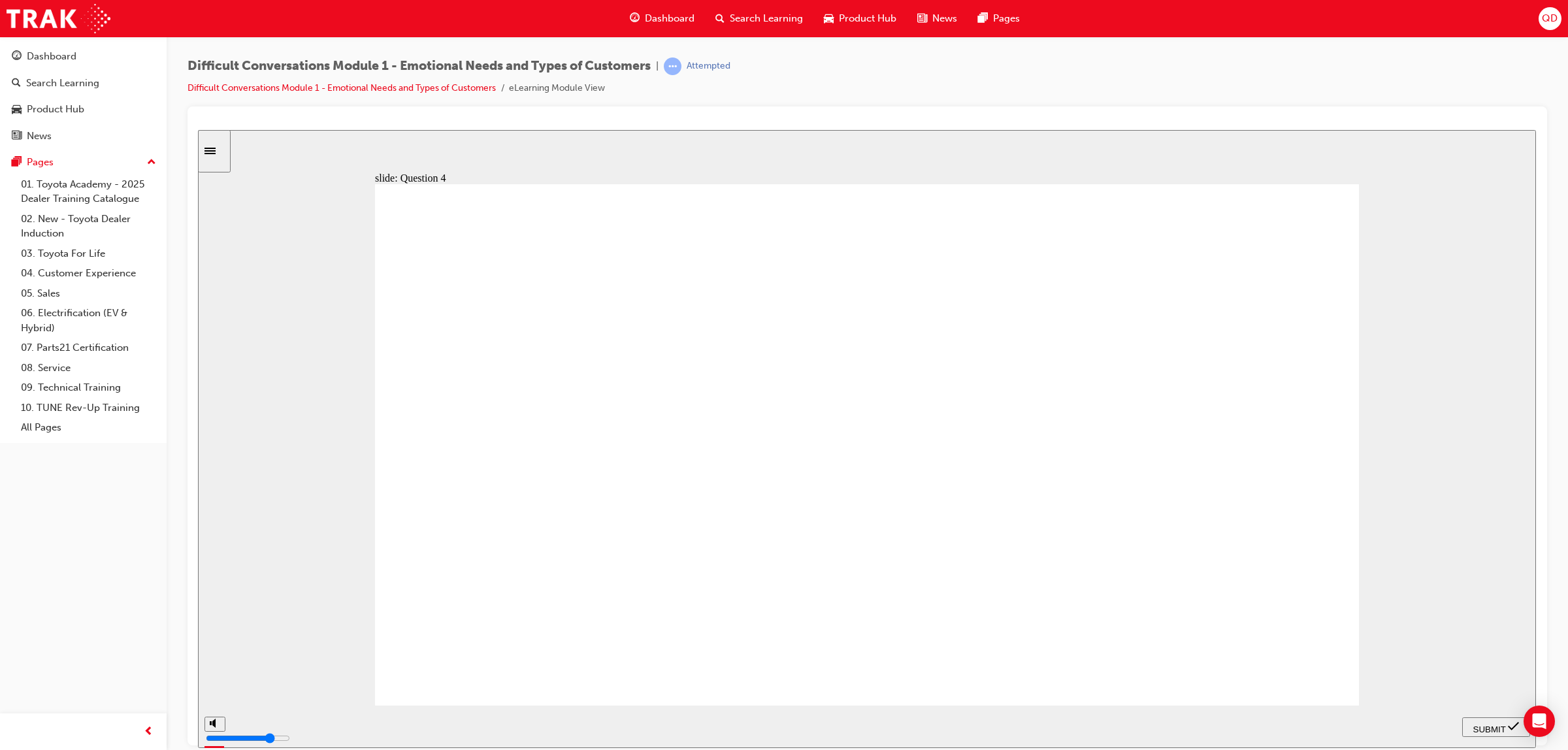
checkbox input "true"
click at [1472, 720] on div "SUBMIT" at bounding box center [1496, 726] width 57 height 14
checkbox input "true"
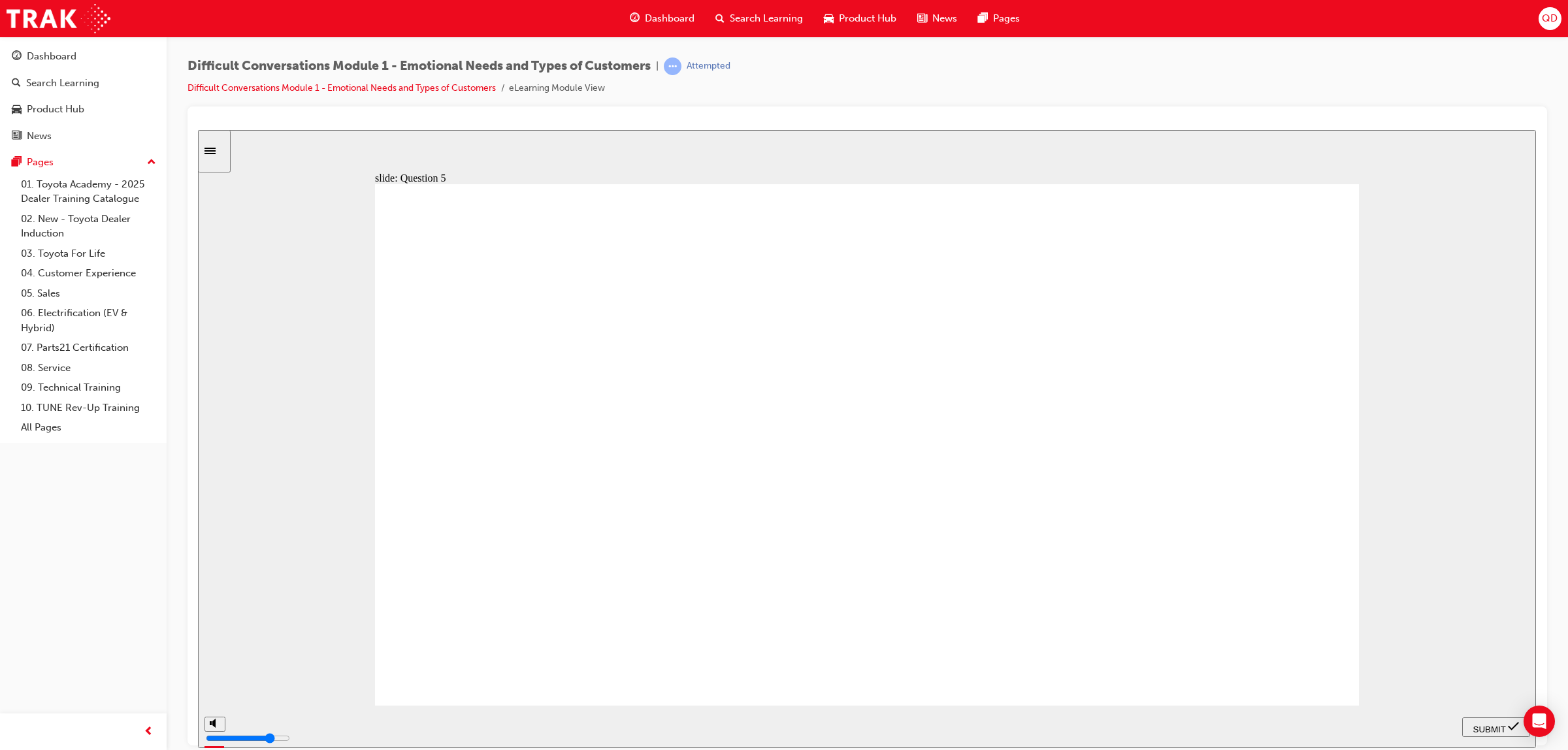
checkbox input "true"
click at [1489, 725] on span "SUBMIT" at bounding box center [1490, 728] width 33 height 10
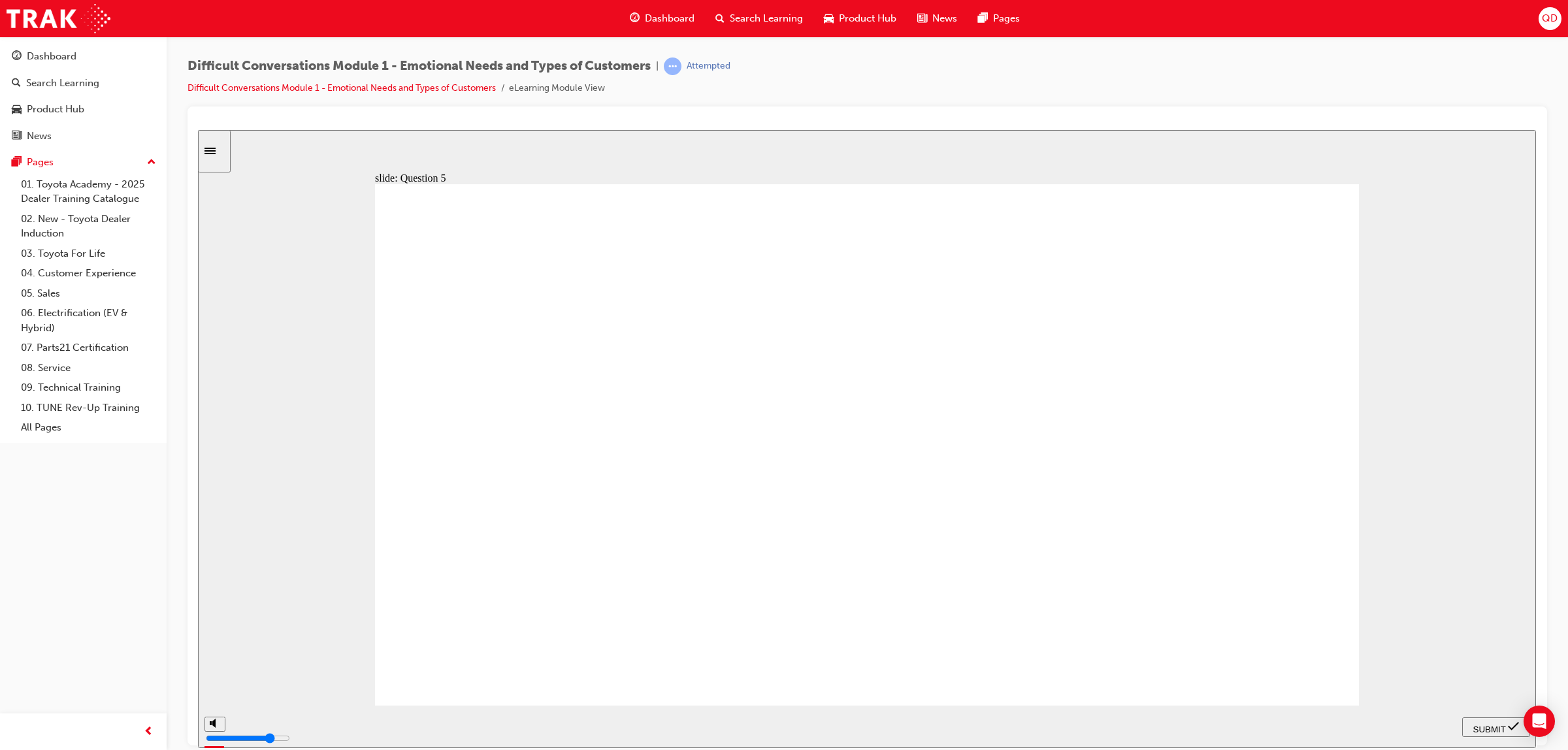
click at [225, 146] on div "Sidebar Toggle" at bounding box center [215, 151] width 22 height 10
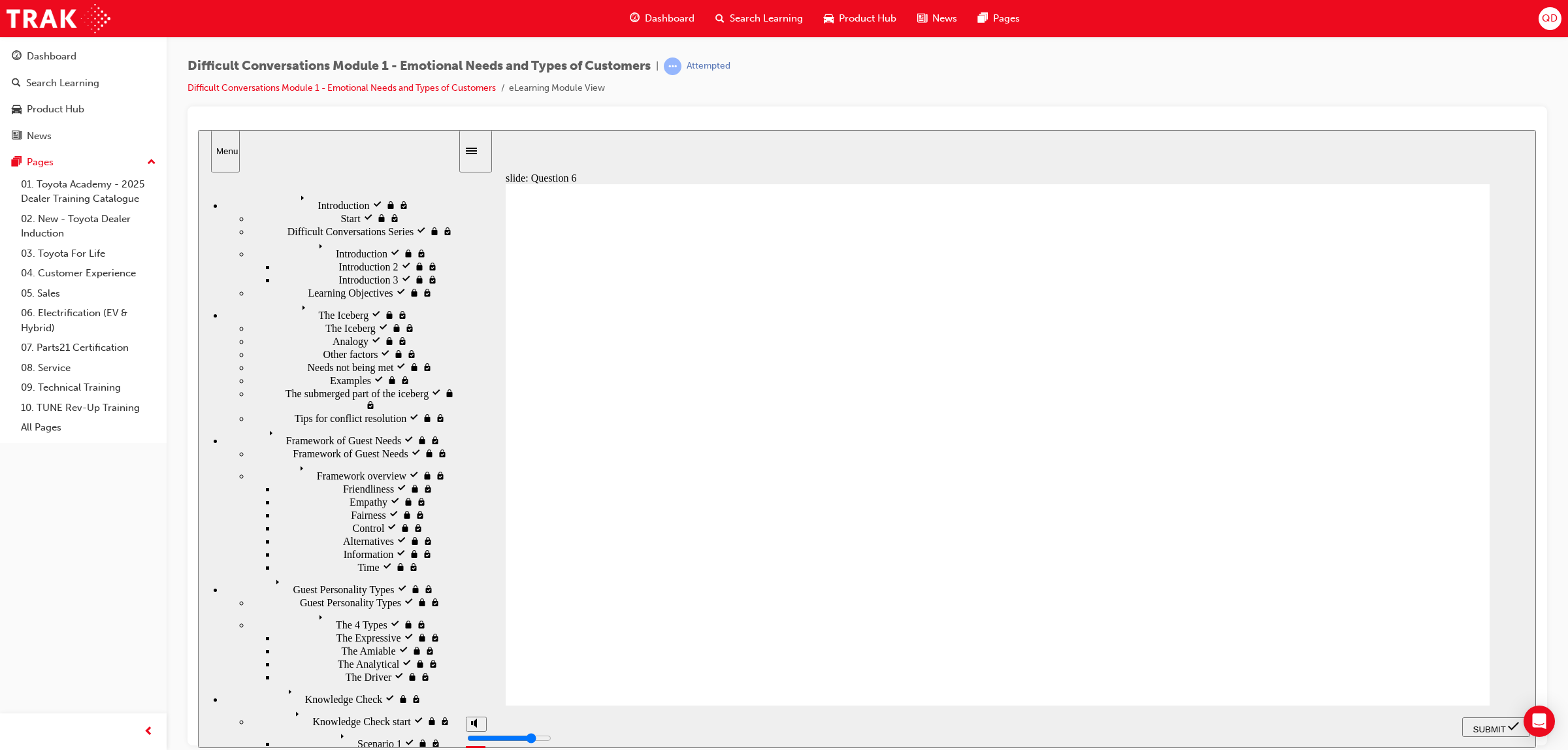
drag, startPoint x: 1073, startPoint y: 495, endPoint x: 1103, endPoint y: 519, distance: 38.4
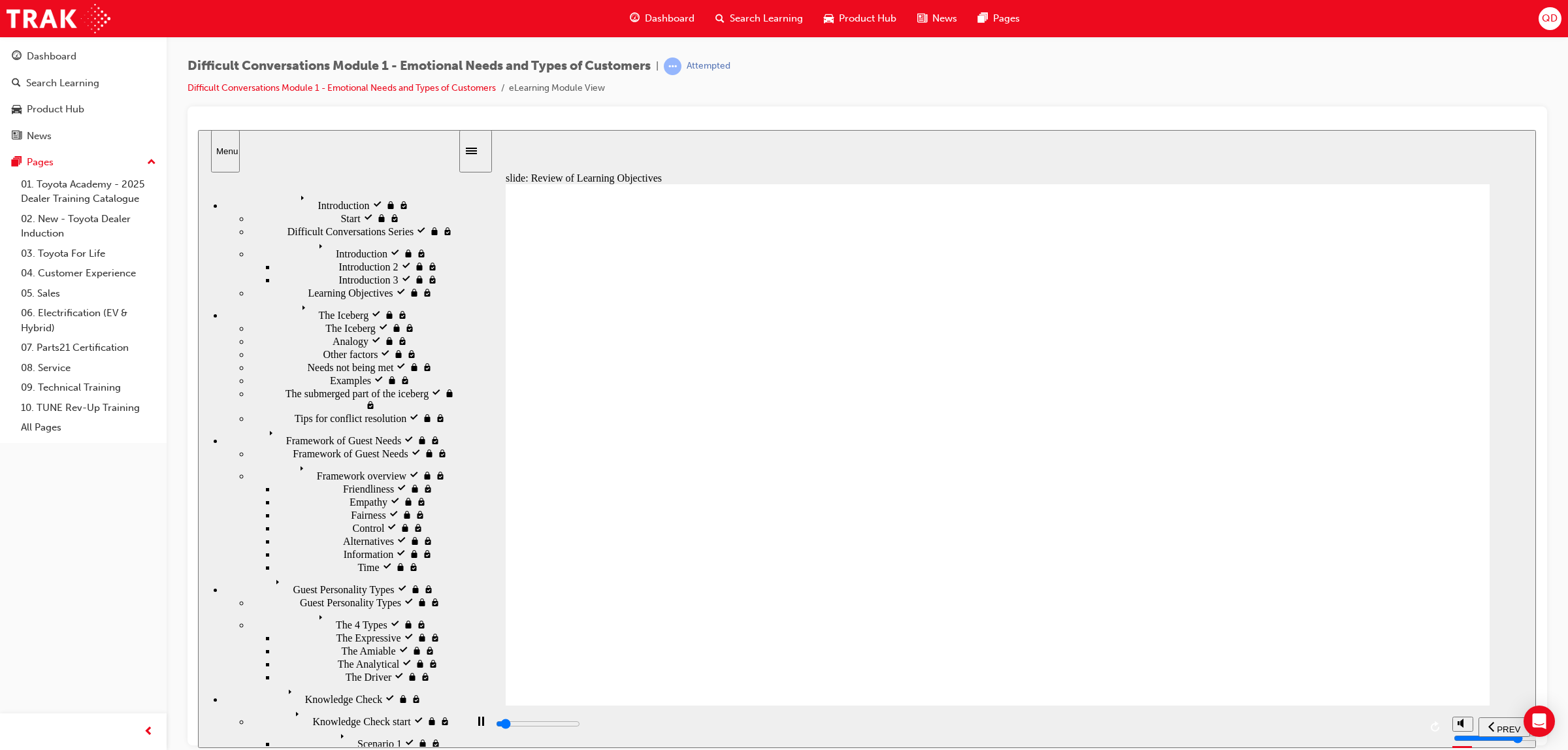
click at [1376, 727] on div "playback controls" at bounding box center [957, 724] width 925 height 14
click at [1402, 709] on div "slide: Assessment Start Rectangle 1 Assessment It's time for a short Assessment…" at bounding box center [867, 438] width 1338 height 618
click at [1407, 728] on div "playback controls" at bounding box center [957, 724] width 925 height 14
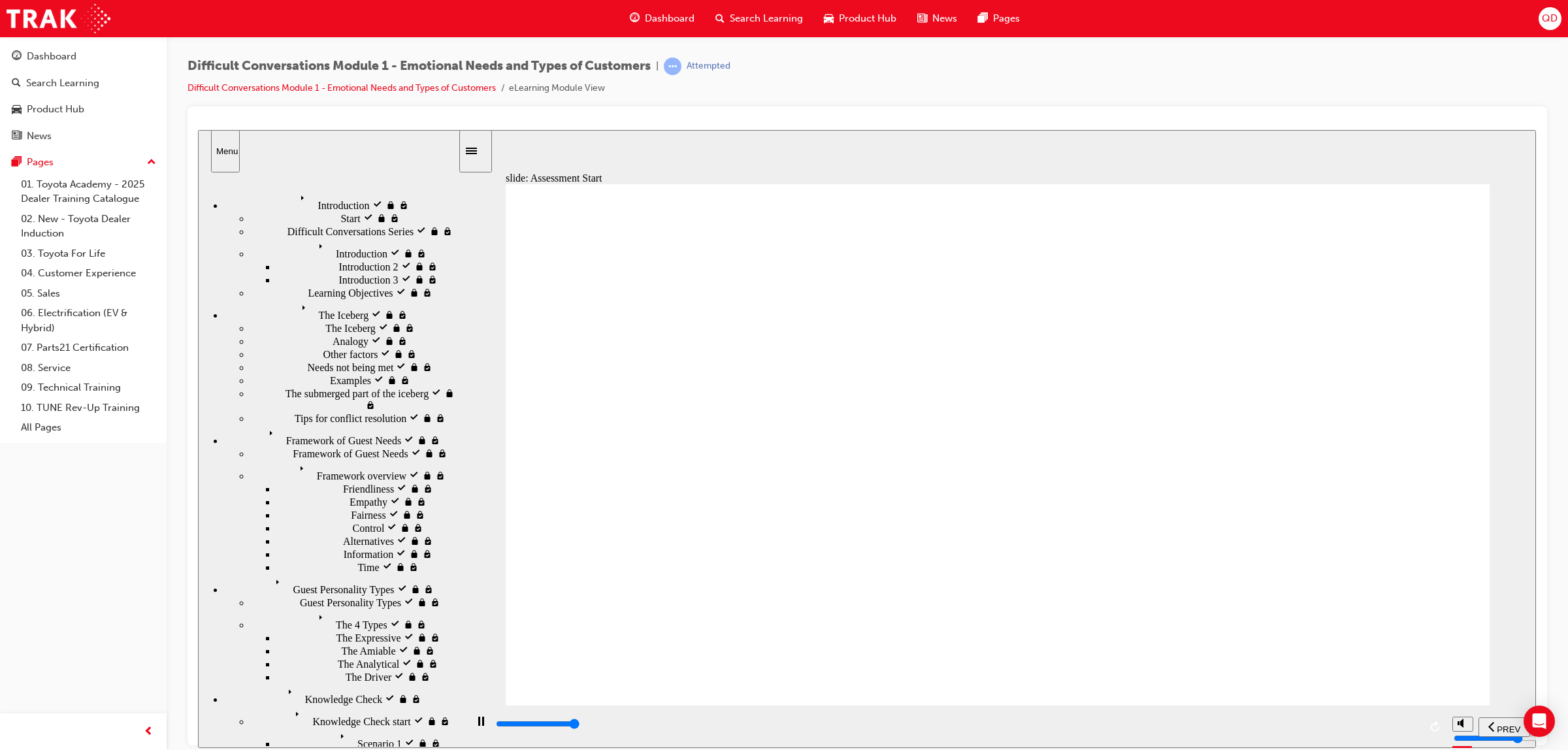
type input "9900"
click at [1504, 728] on span "NEXT" at bounding box center [1499, 728] width 23 height 10
drag, startPoint x: 654, startPoint y: 549, endPoint x: 1154, endPoint y: 673, distance: 515.1
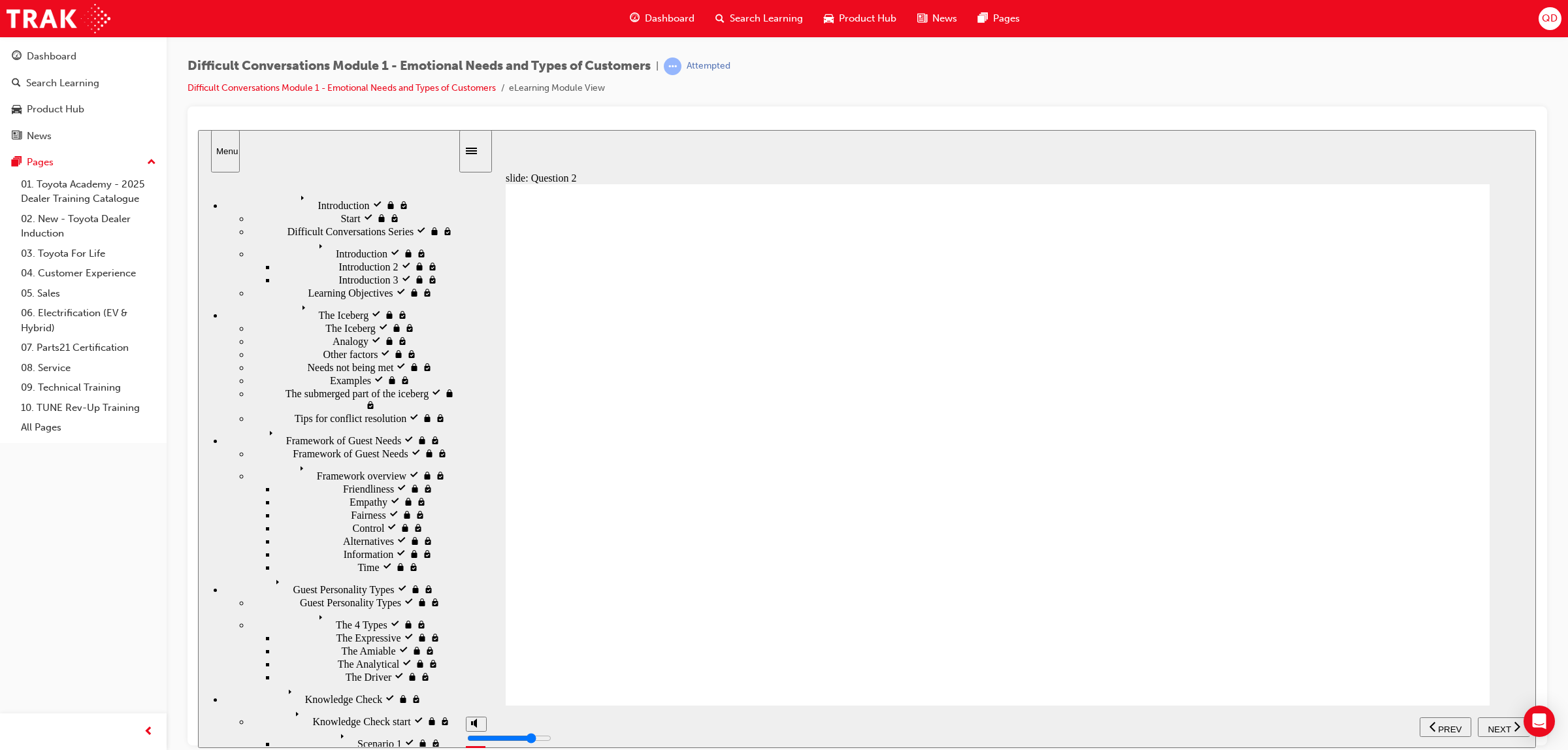
click at [1495, 720] on div "NEXT" at bounding box center [1504, 726] width 42 height 14
click at [1507, 725] on span "NEXT" at bounding box center [1499, 728] width 23 height 10
click at [1479, 728] on nav "PREV NEXT SUBMIT" at bounding box center [1475, 725] width 110 height 42
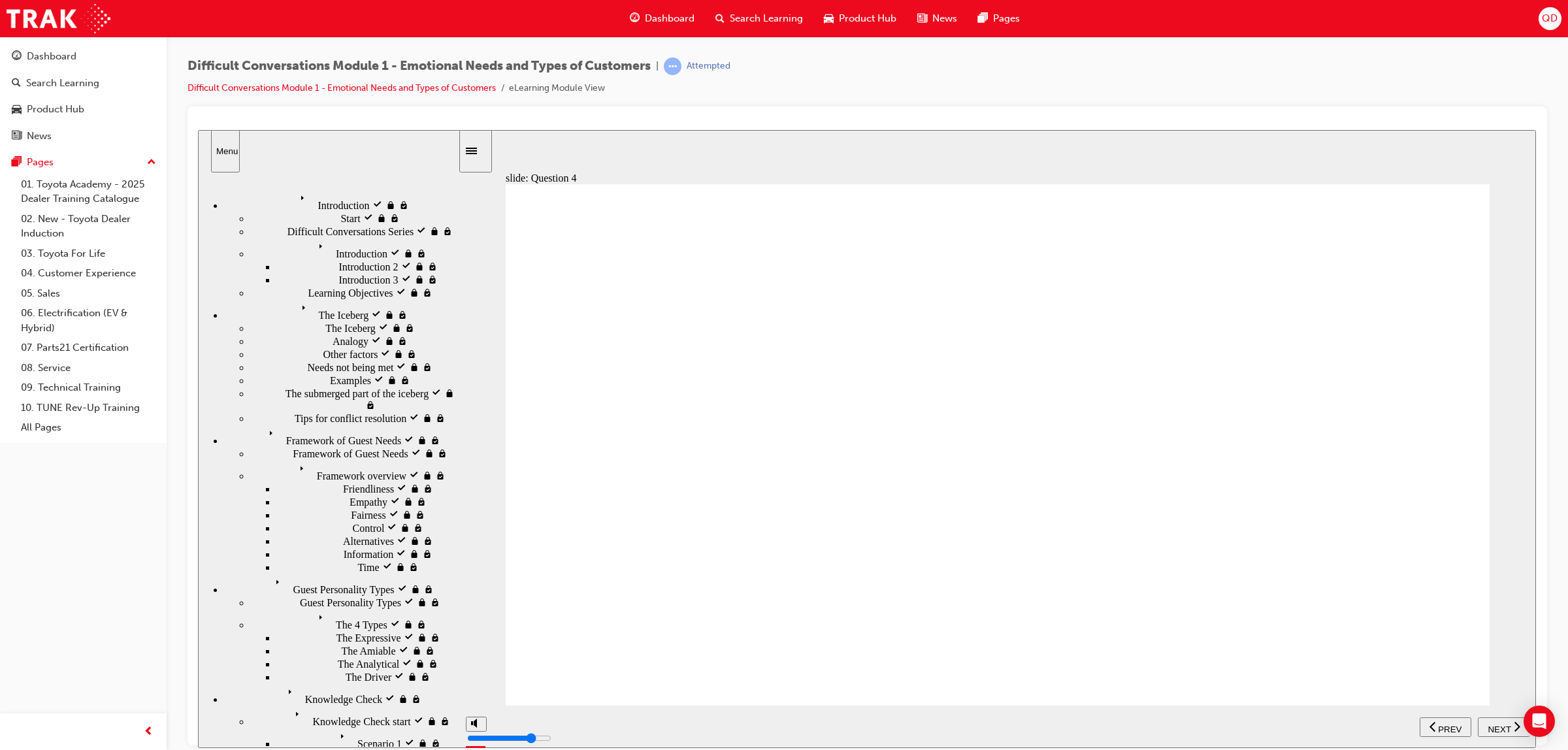
click at [1497, 727] on span "NEXT" at bounding box center [1499, 728] width 23 height 10
click at [1451, 730] on span "PREV" at bounding box center [1450, 728] width 23 height 10
click at [1500, 725] on span "NEXT" at bounding box center [1499, 728] width 23 height 10
drag, startPoint x: 621, startPoint y: 552, endPoint x: 650, endPoint y: 512, distance: 49.4
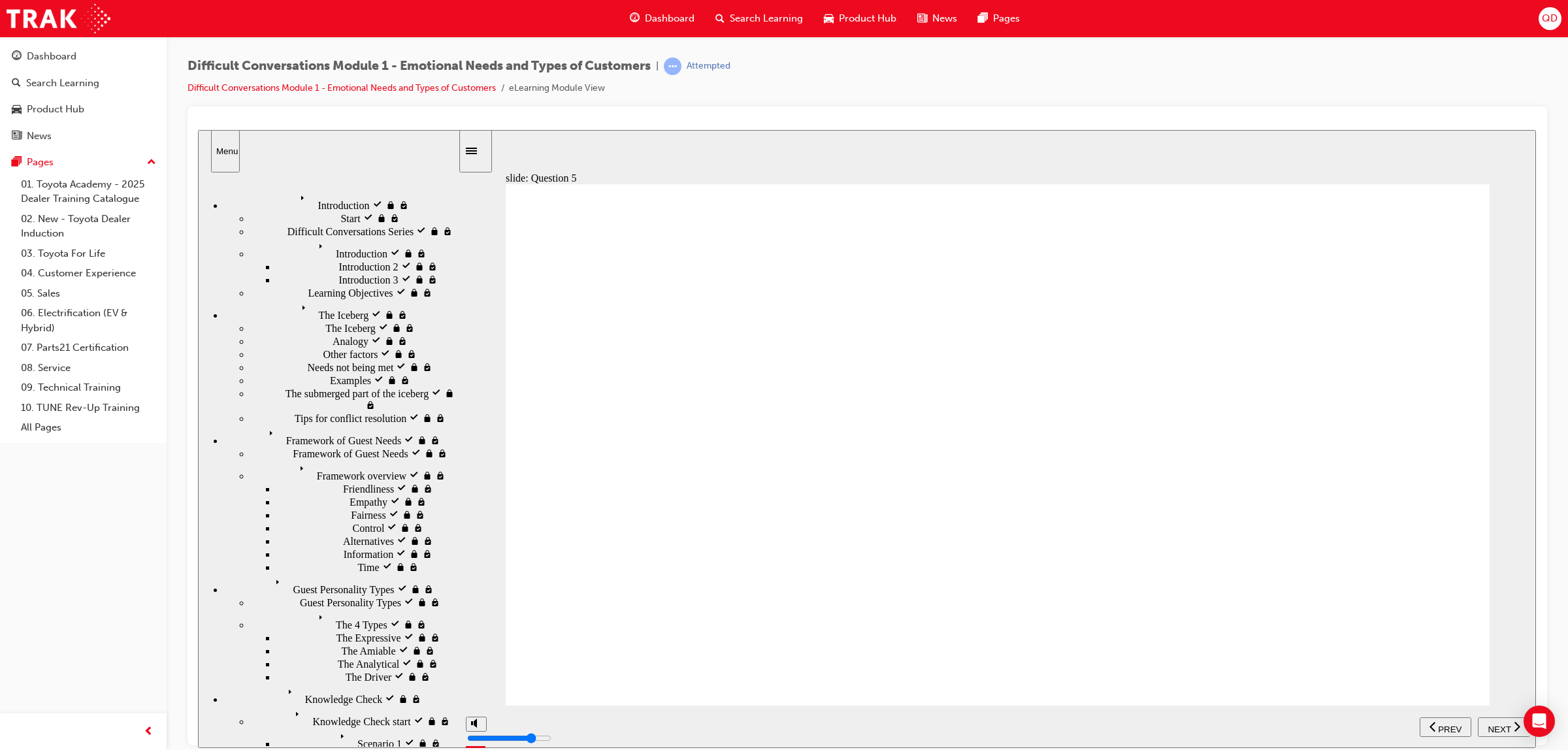
drag, startPoint x: 651, startPoint y: 511, endPoint x: 647, endPoint y: 526, distance: 15.5
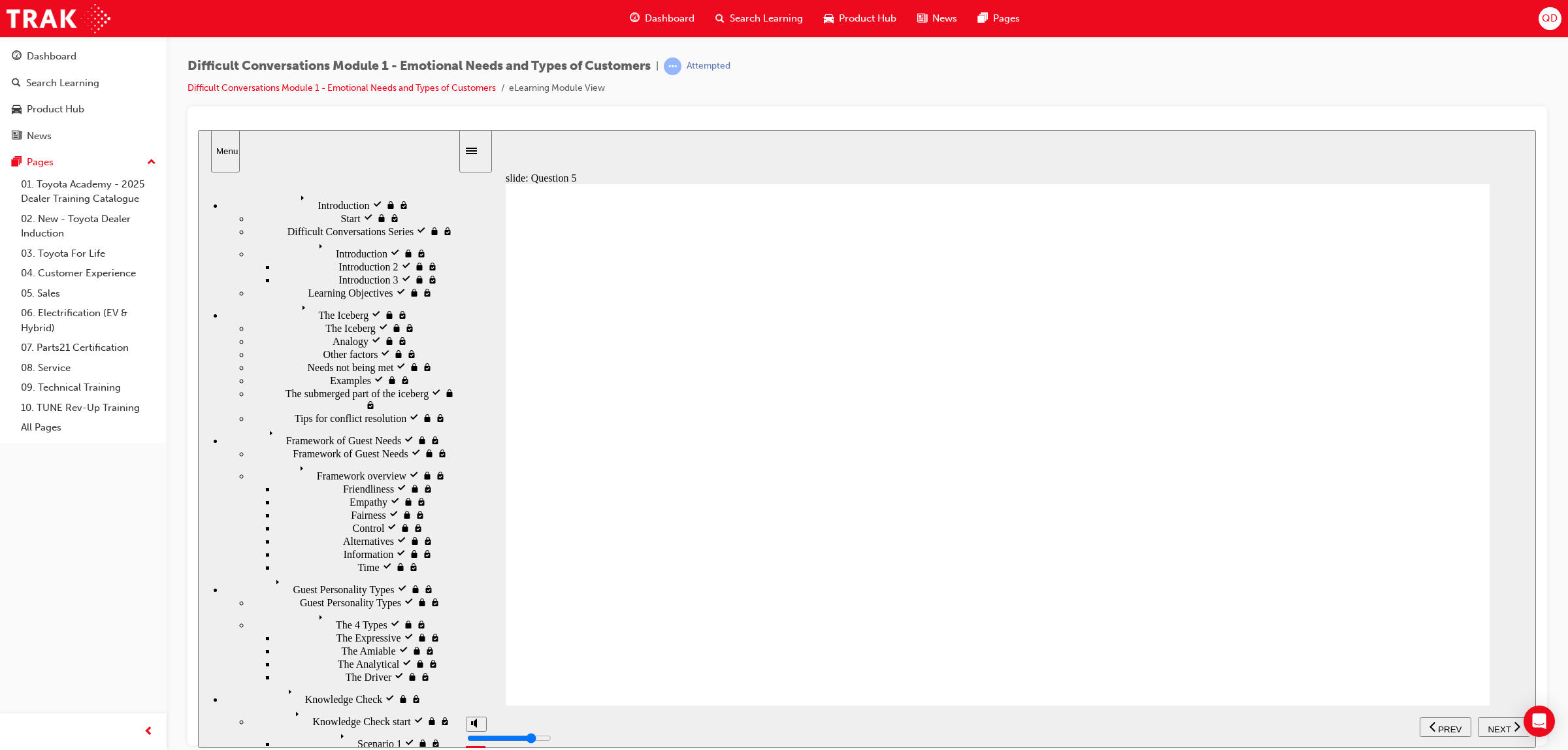
click at [1497, 725] on span "NEXT" at bounding box center [1499, 728] width 23 height 10
checkbox input "true"
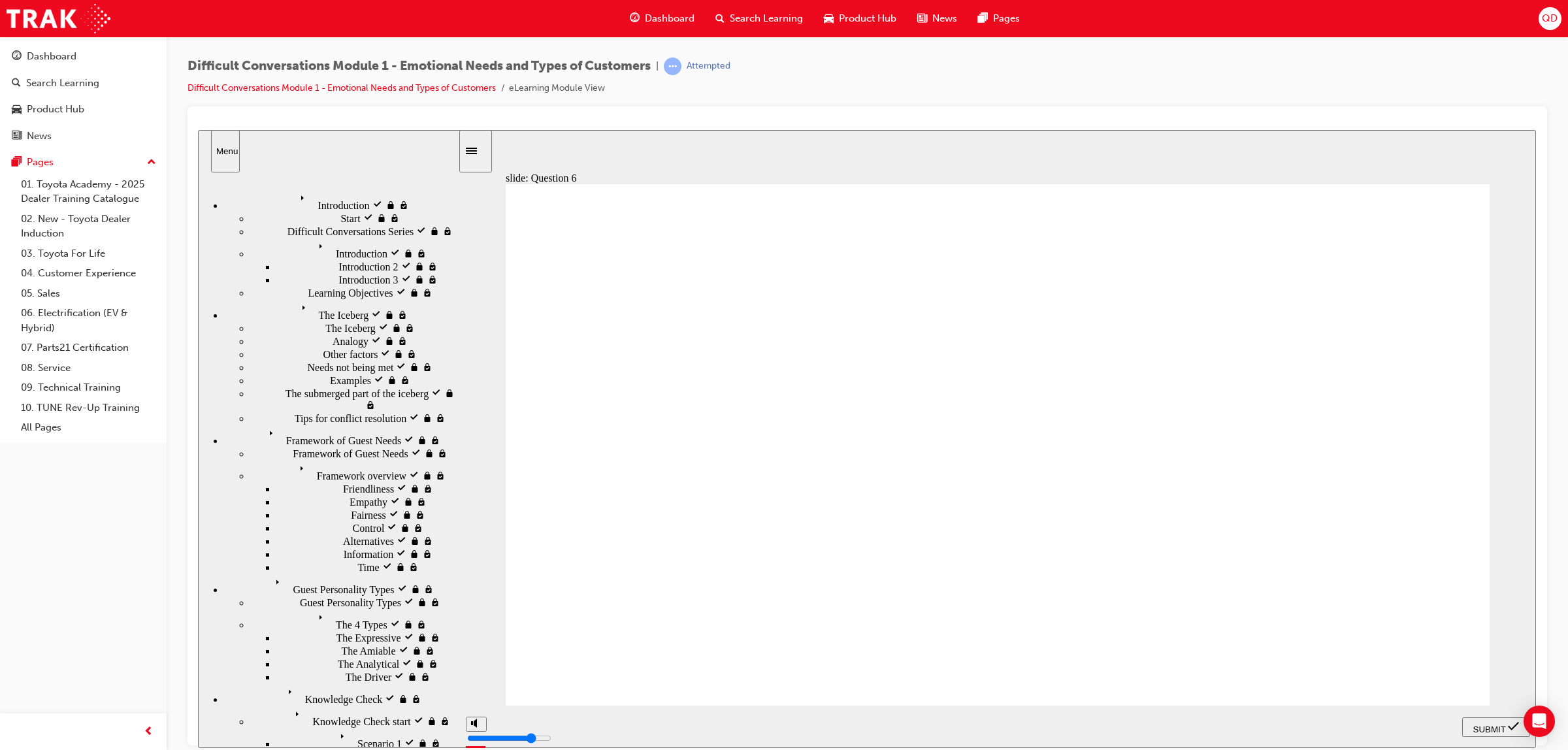
checkbox input "true"
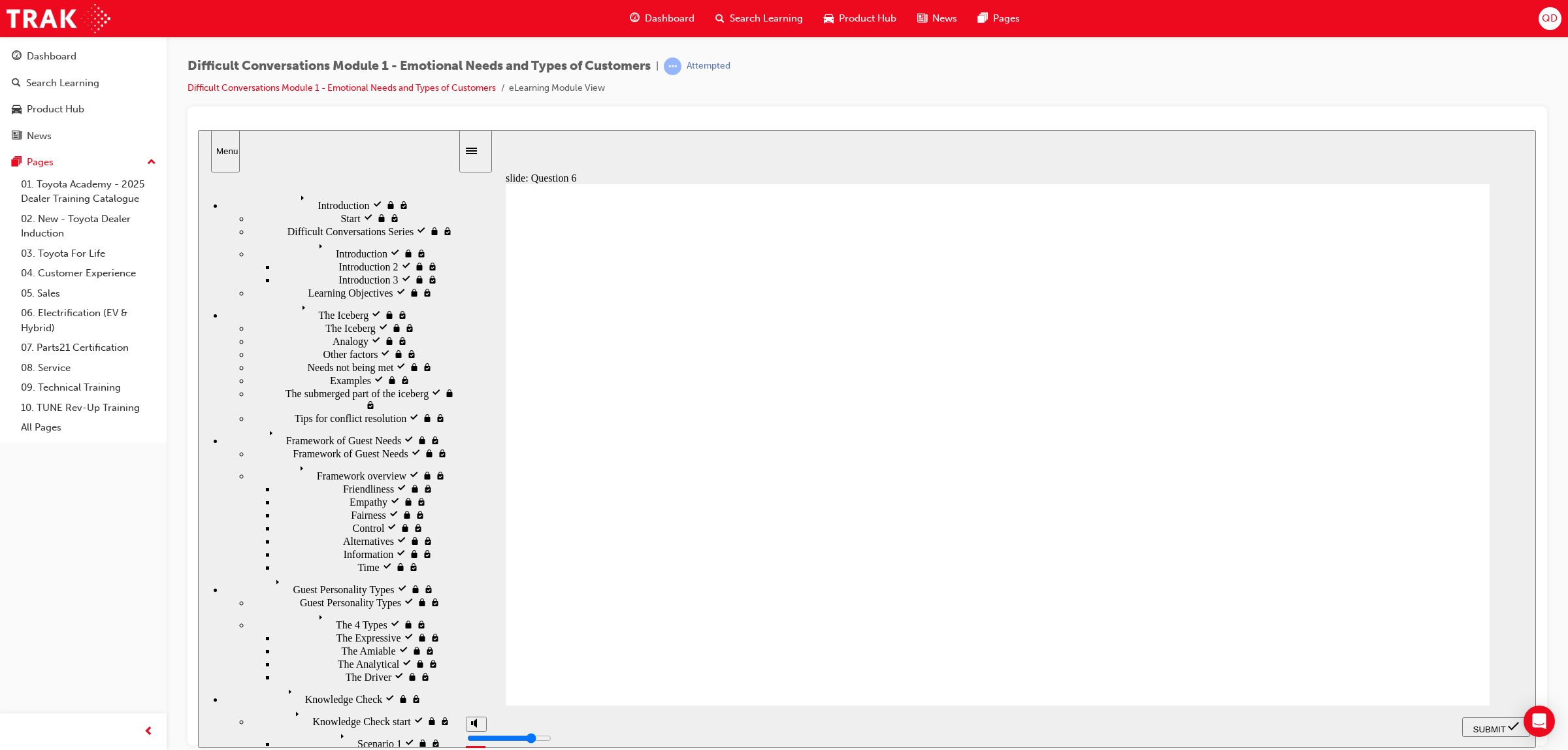
click at [1502, 736] on button "SUBMIT" at bounding box center [1496, 726] width 68 height 20
checkbox input "true"
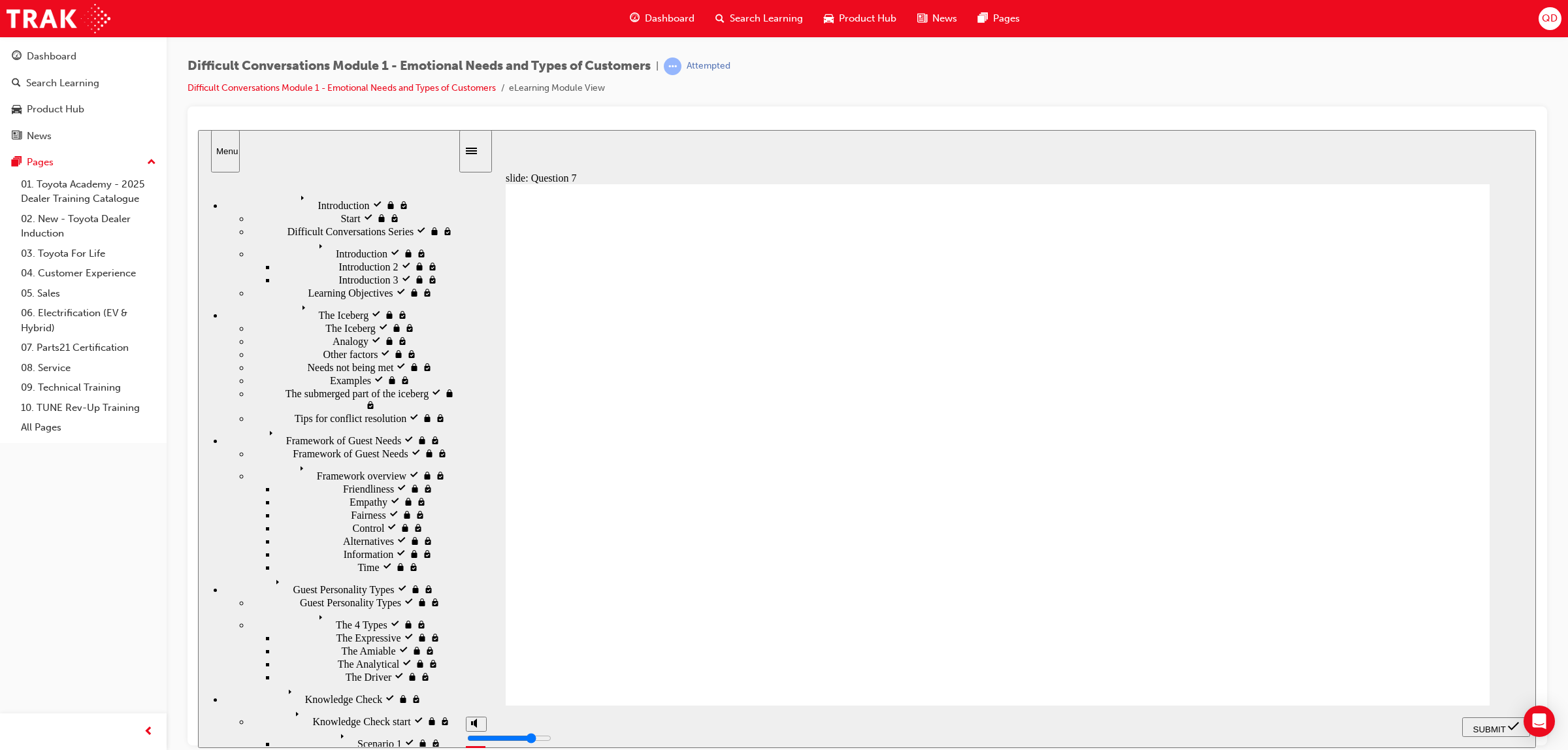
checkbox input "true"
drag, startPoint x: 998, startPoint y: 608, endPoint x: 1024, endPoint y: 606, distance: 26.1
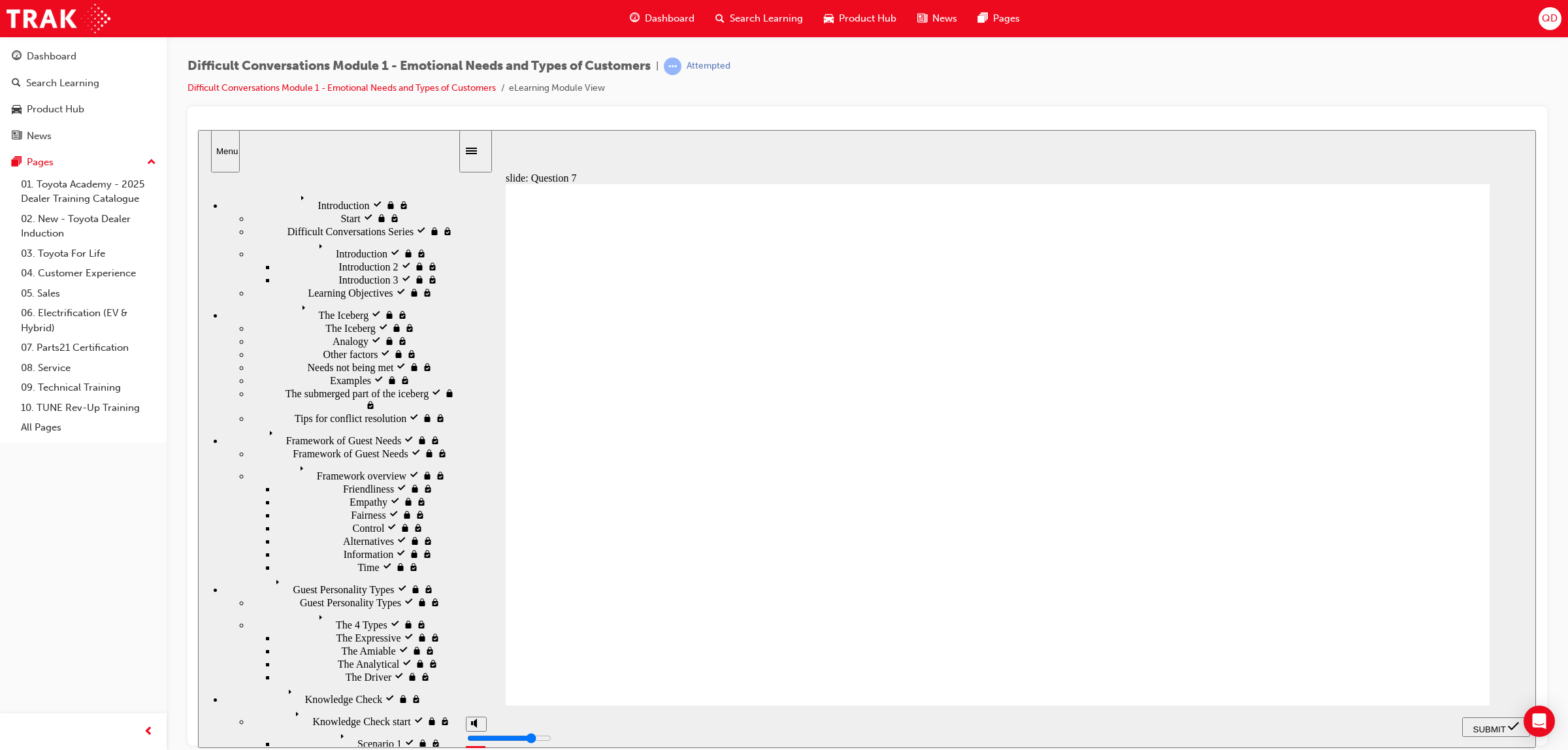
checkbox input "true"
click at [1498, 731] on div "SUBMIT" at bounding box center [1496, 726] width 57 height 14
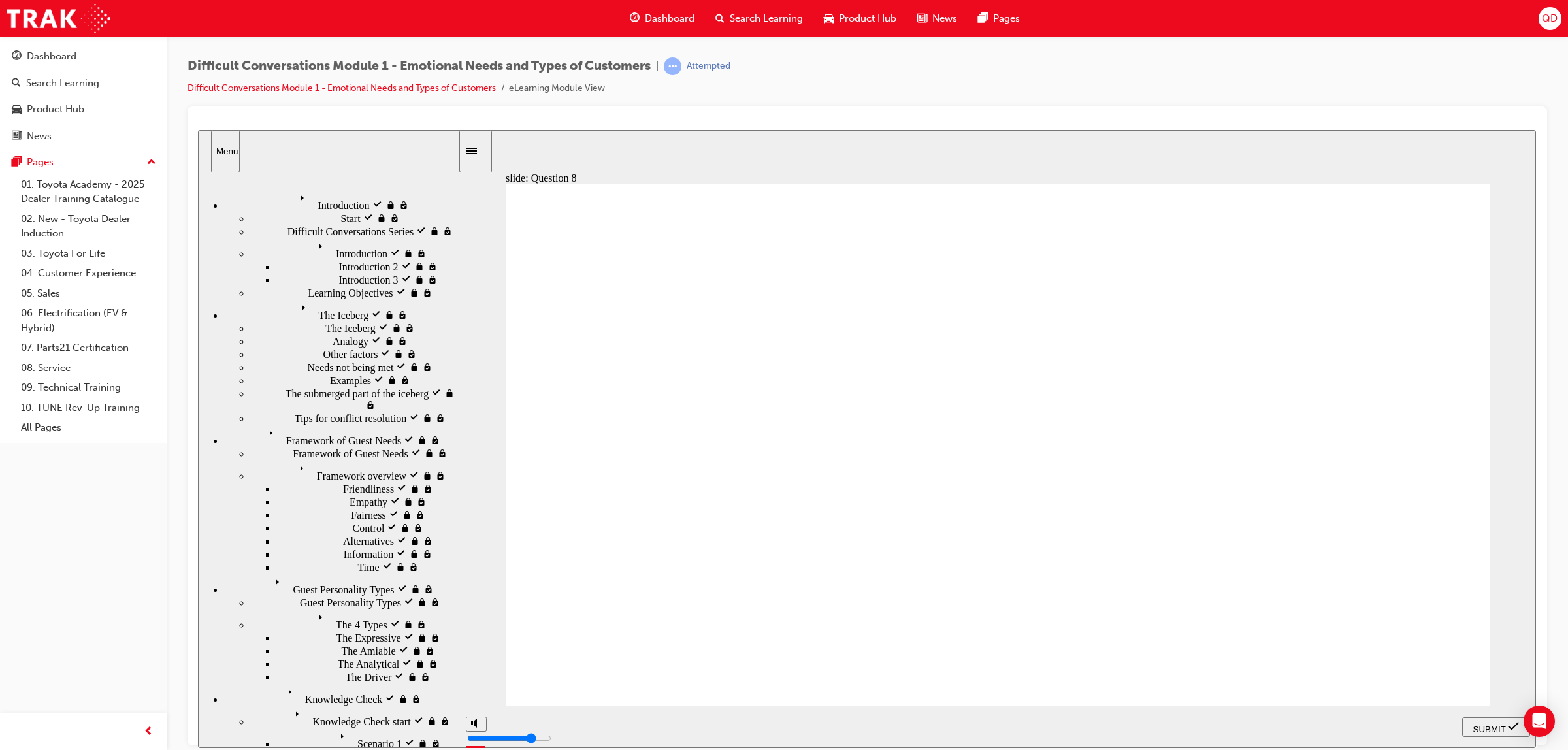
checkbox input "true"
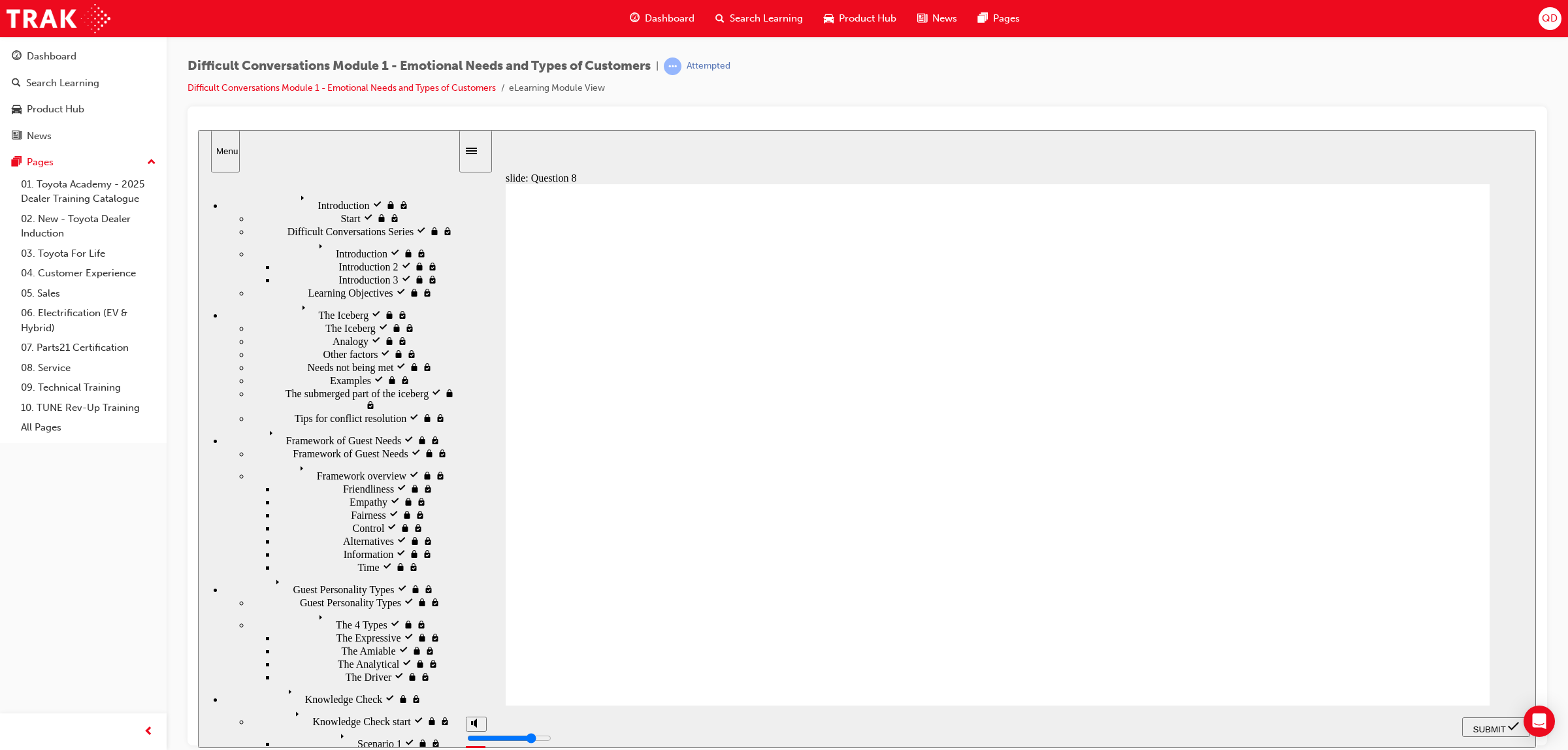
checkbox input "true"
click at [1480, 724] on span "SUBMIT" at bounding box center [1490, 728] width 33 height 10
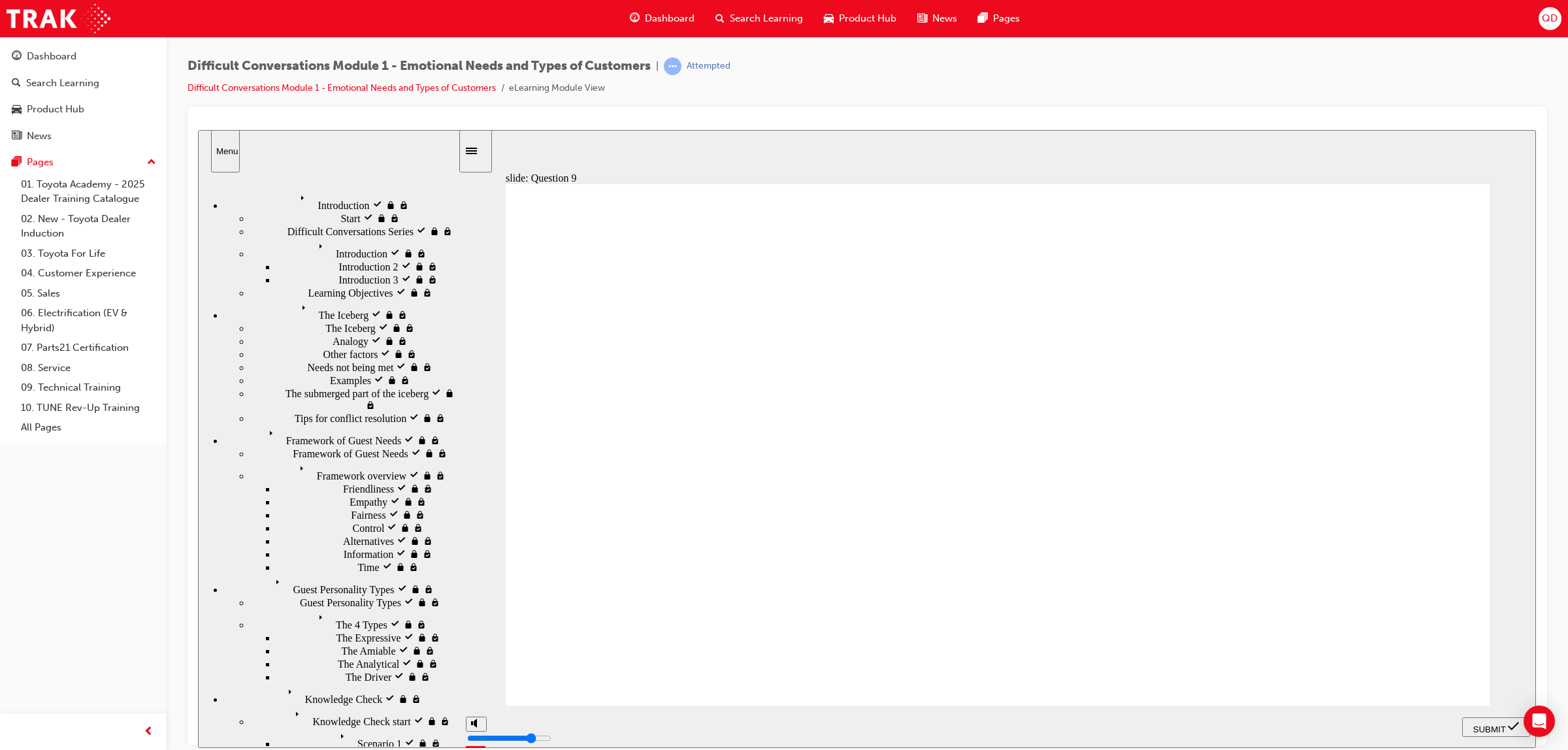
radio input "true"
click at [1487, 728] on span "SUBMIT" at bounding box center [1490, 728] width 33 height 10
radio input "true"
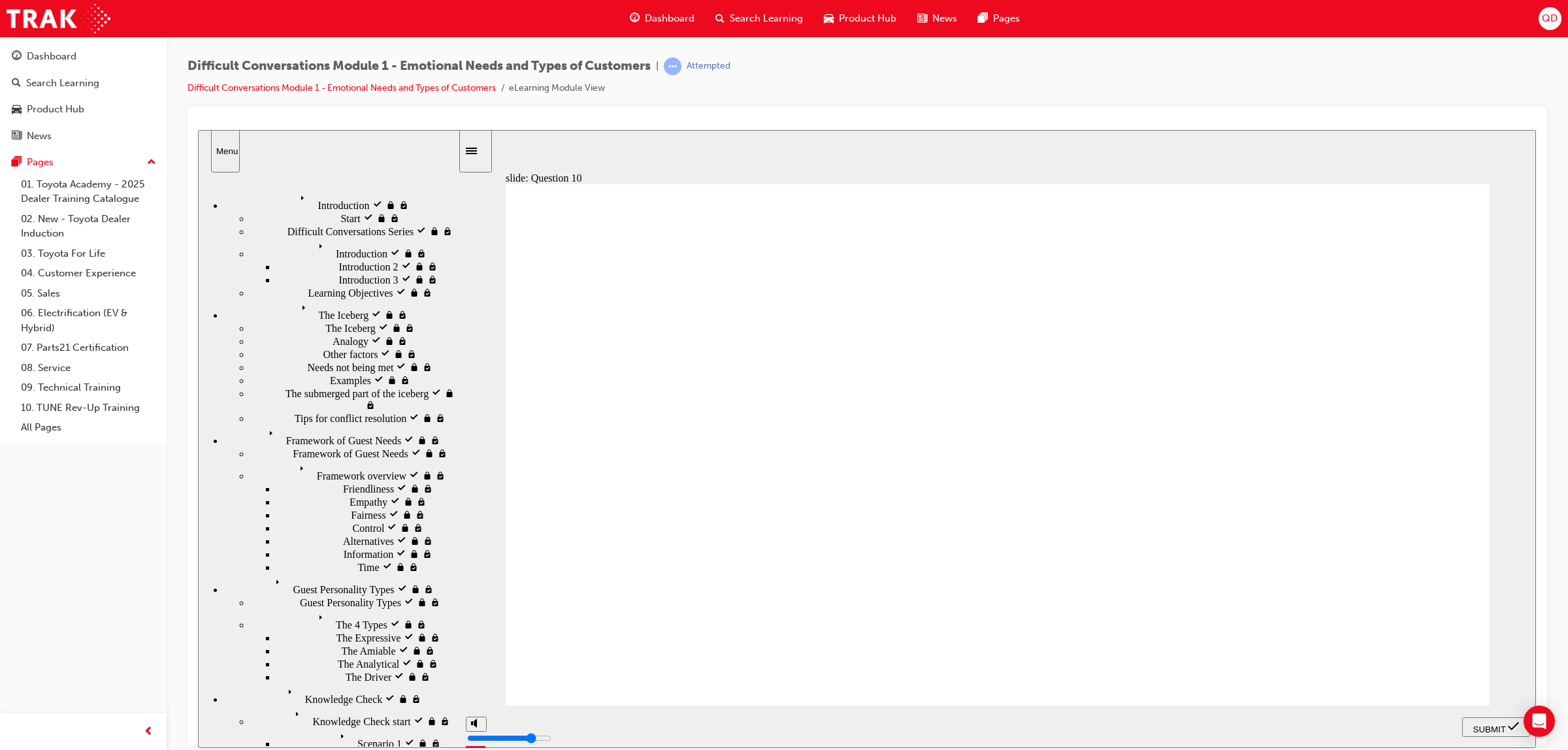
click at [1488, 730] on span "SUBMIT" at bounding box center [1490, 728] width 33 height 10
radio input "true"
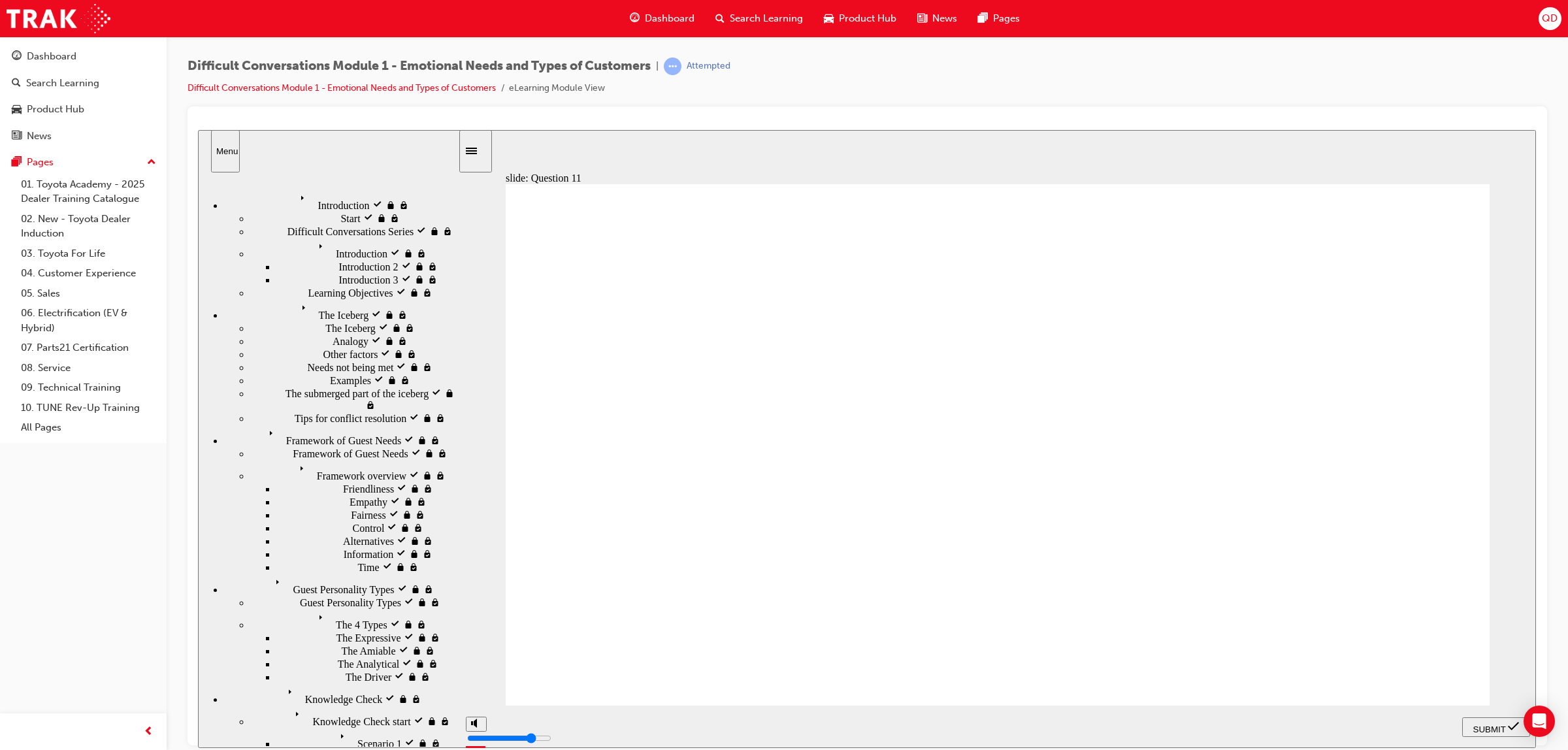
click at [1475, 725] on span "SUBMIT" at bounding box center [1490, 728] width 33 height 10
radio input "true"
click at [1490, 728] on span "SUBMIT" at bounding box center [1490, 728] width 33 height 10
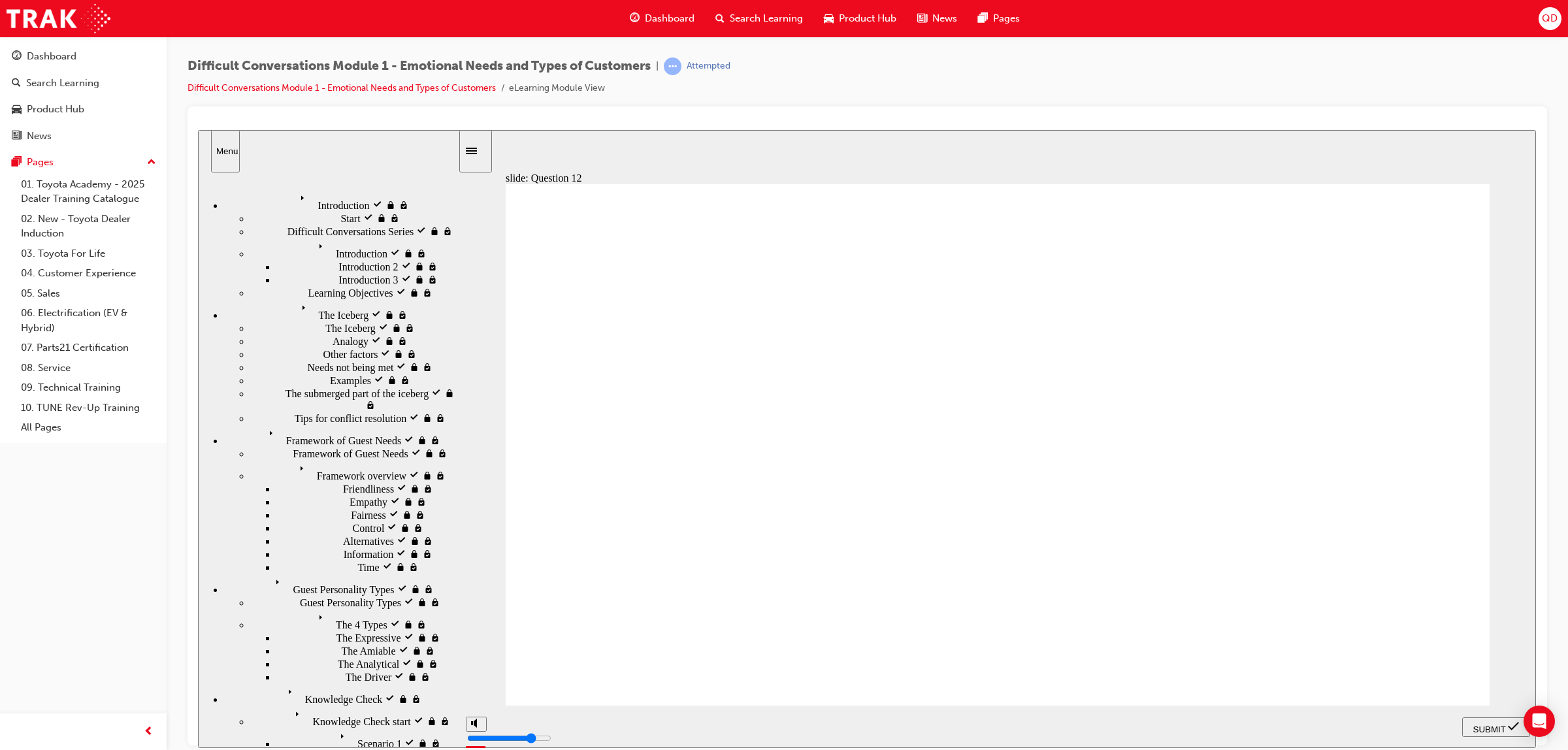
type input "2800"
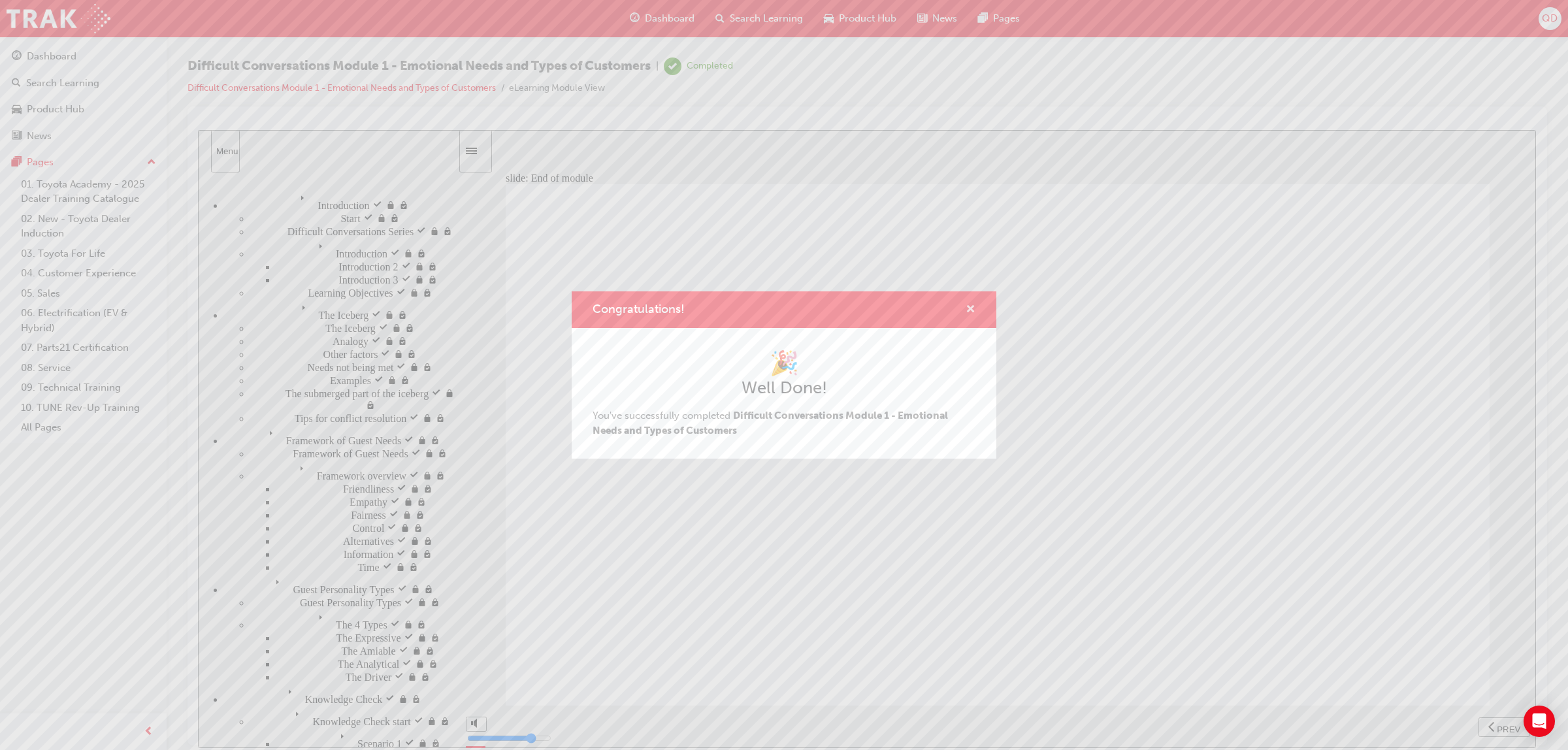
click at [971, 317] on button "Congratulations!" at bounding box center [971, 310] width 10 height 16
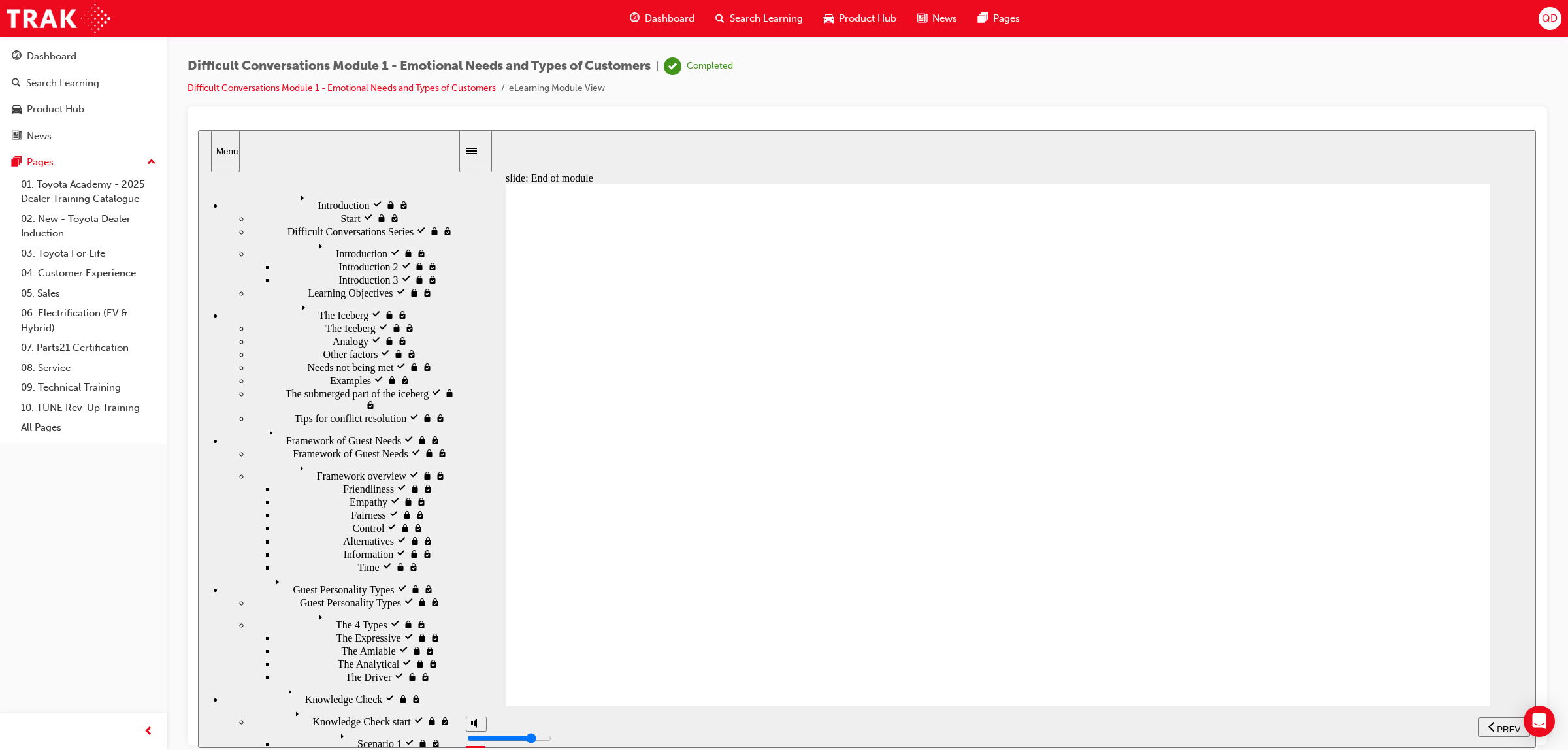
click at [651, 14] on span "Dashboard" at bounding box center [670, 18] width 49 height 15
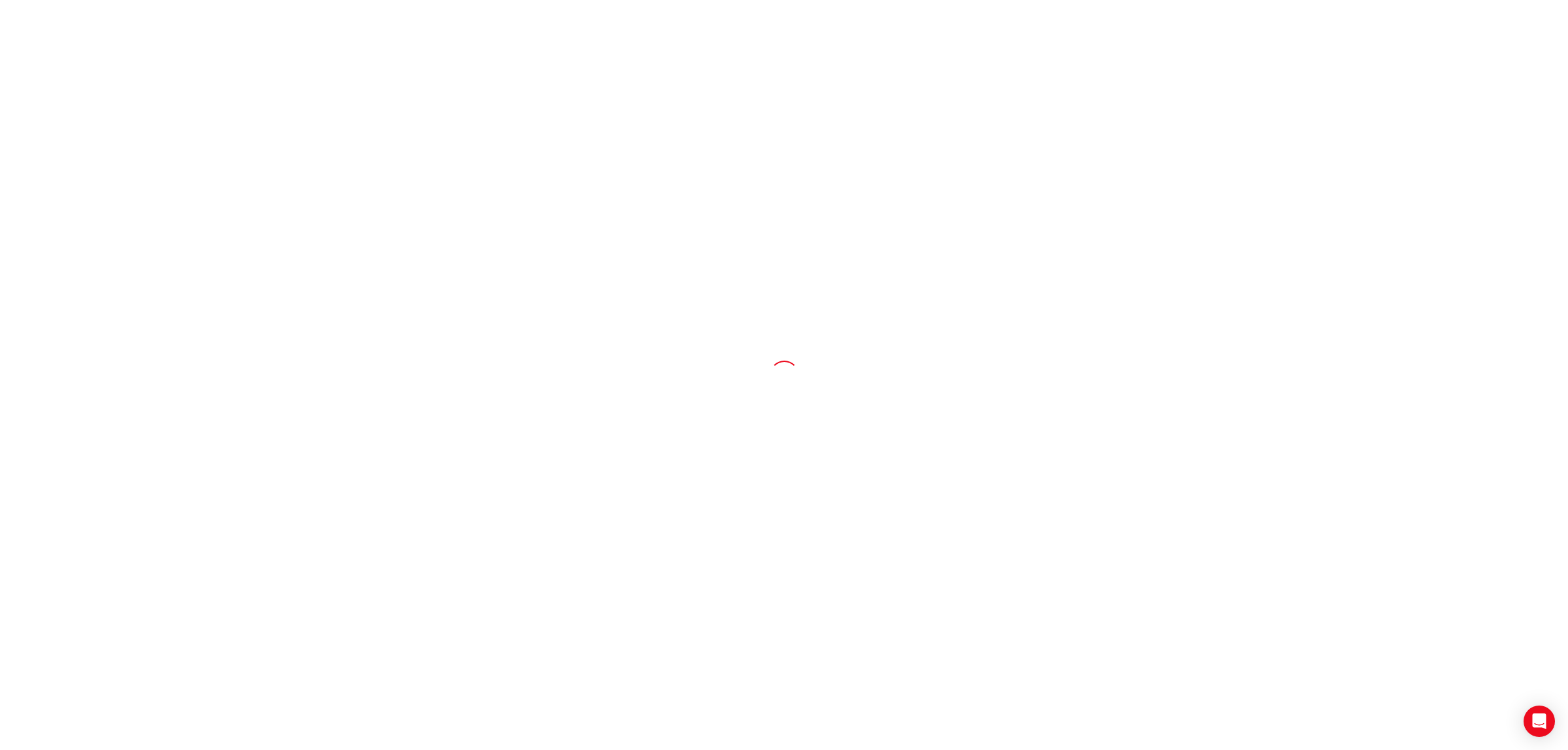
drag, startPoint x: 0, startPoint y: 0, endPoint x: 972, endPoint y: 112, distance: 978.4
click at [275, 128] on div at bounding box center [784, 375] width 1568 height 750
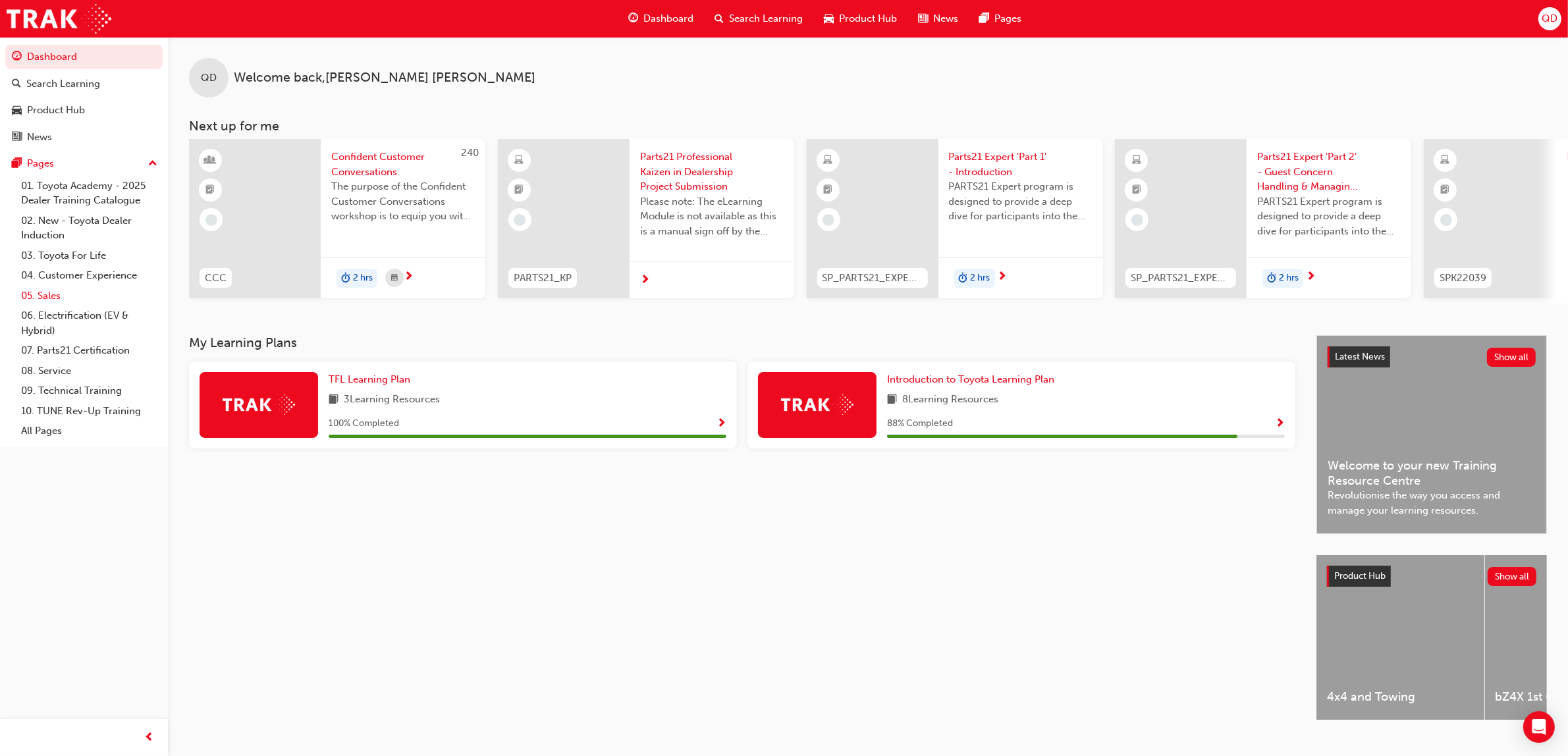
click at [87, 286] on link "05. Sales" at bounding box center [89, 295] width 147 height 20
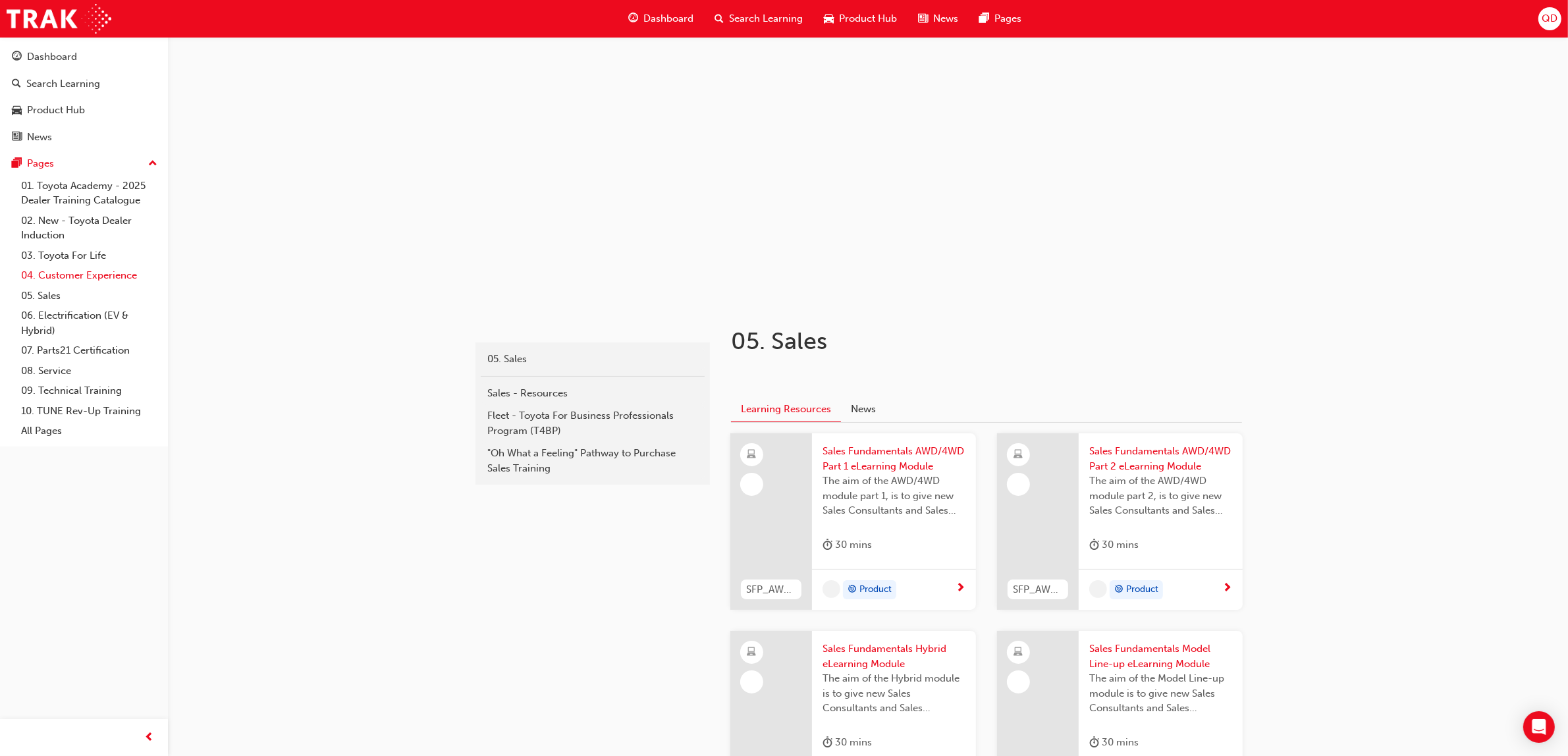
click at [94, 278] on link "04. Customer Experience" at bounding box center [89, 275] width 147 height 20
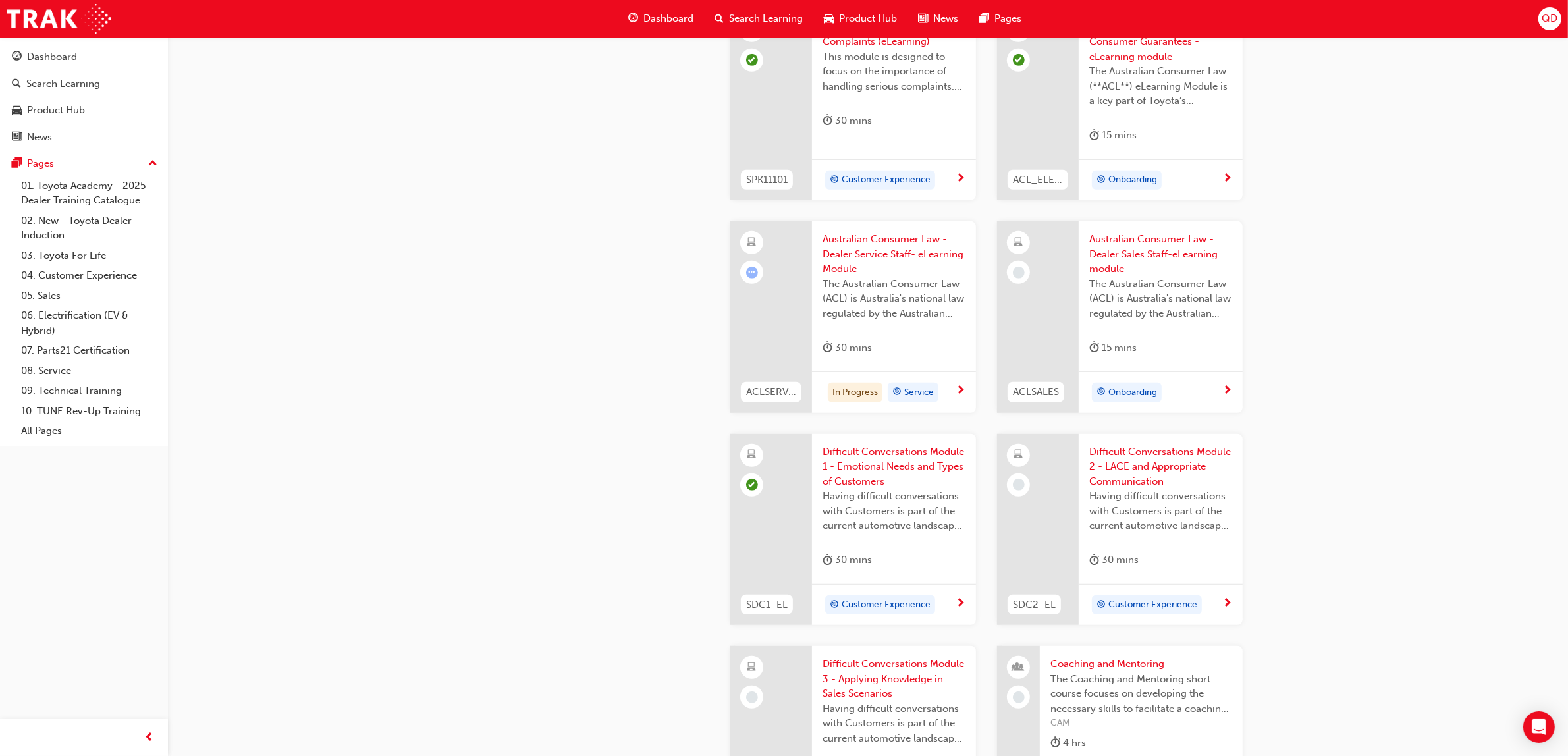
scroll to position [905, 0]
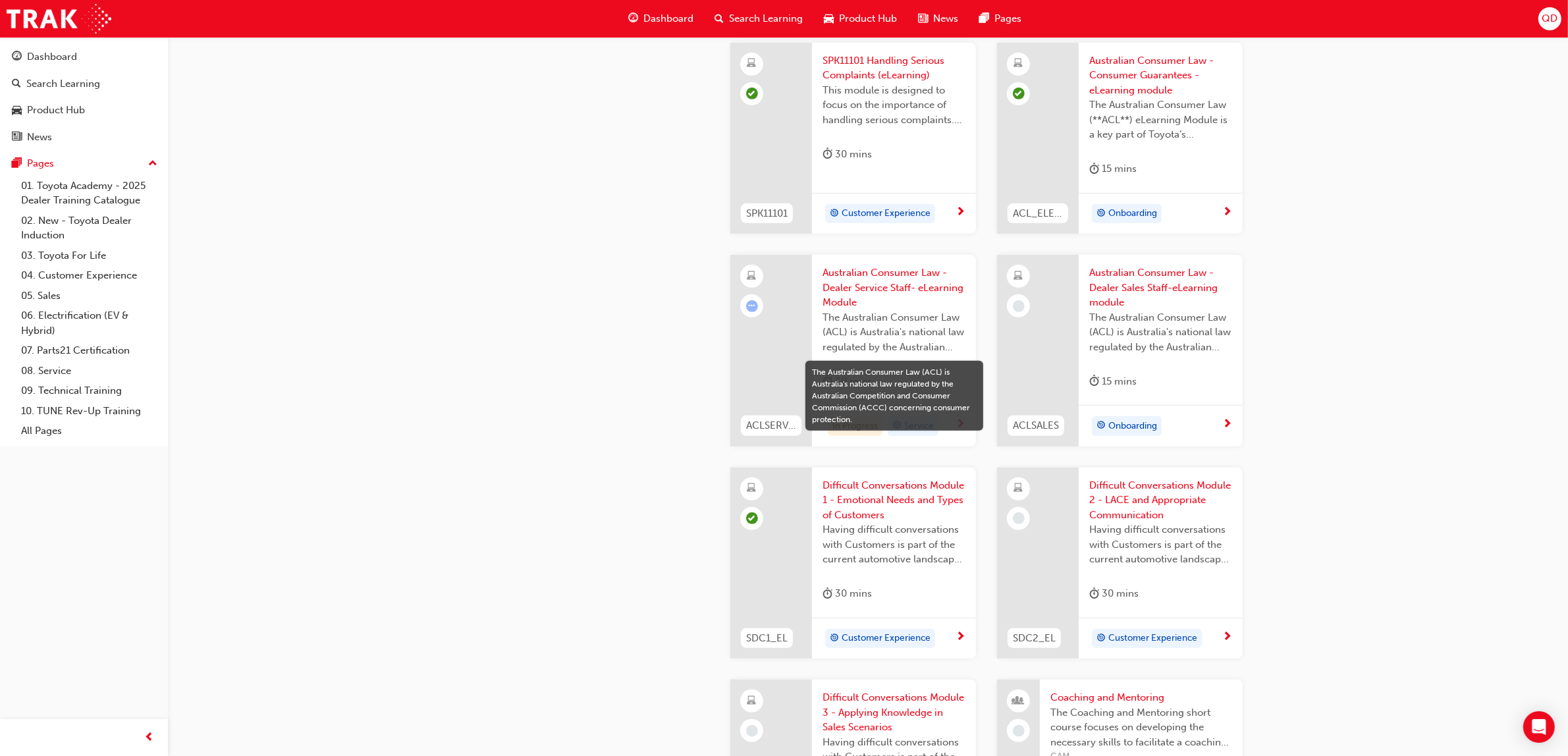
click at [859, 323] on span "The Australian Consumer Law (ACL) is Australia's national law regulated by the …" at bounding box center [894, 333] width 143 height 45
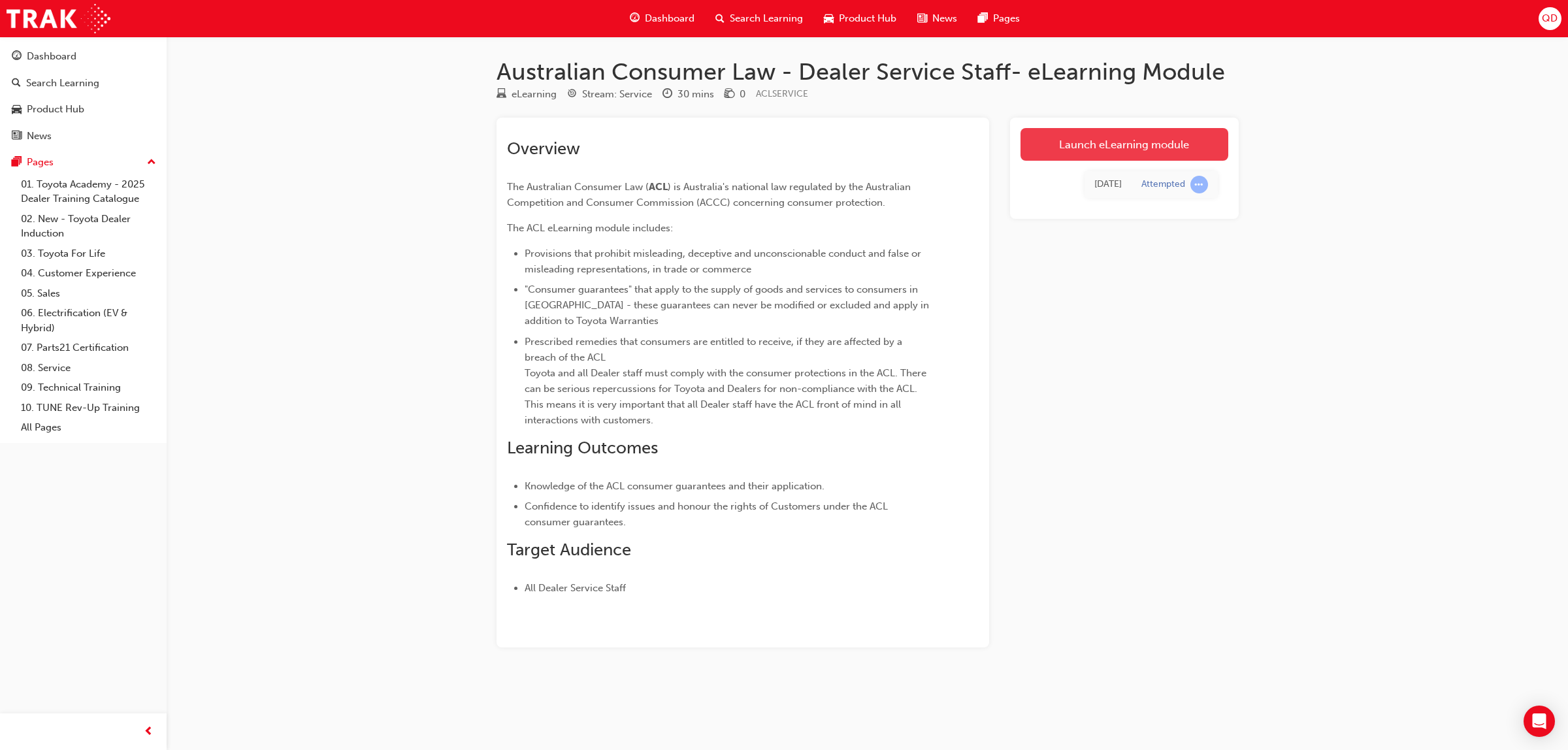
click at [1092, 157] on link "Launch eLearning module" at bounding box center [1125, 144] width 208 height 33
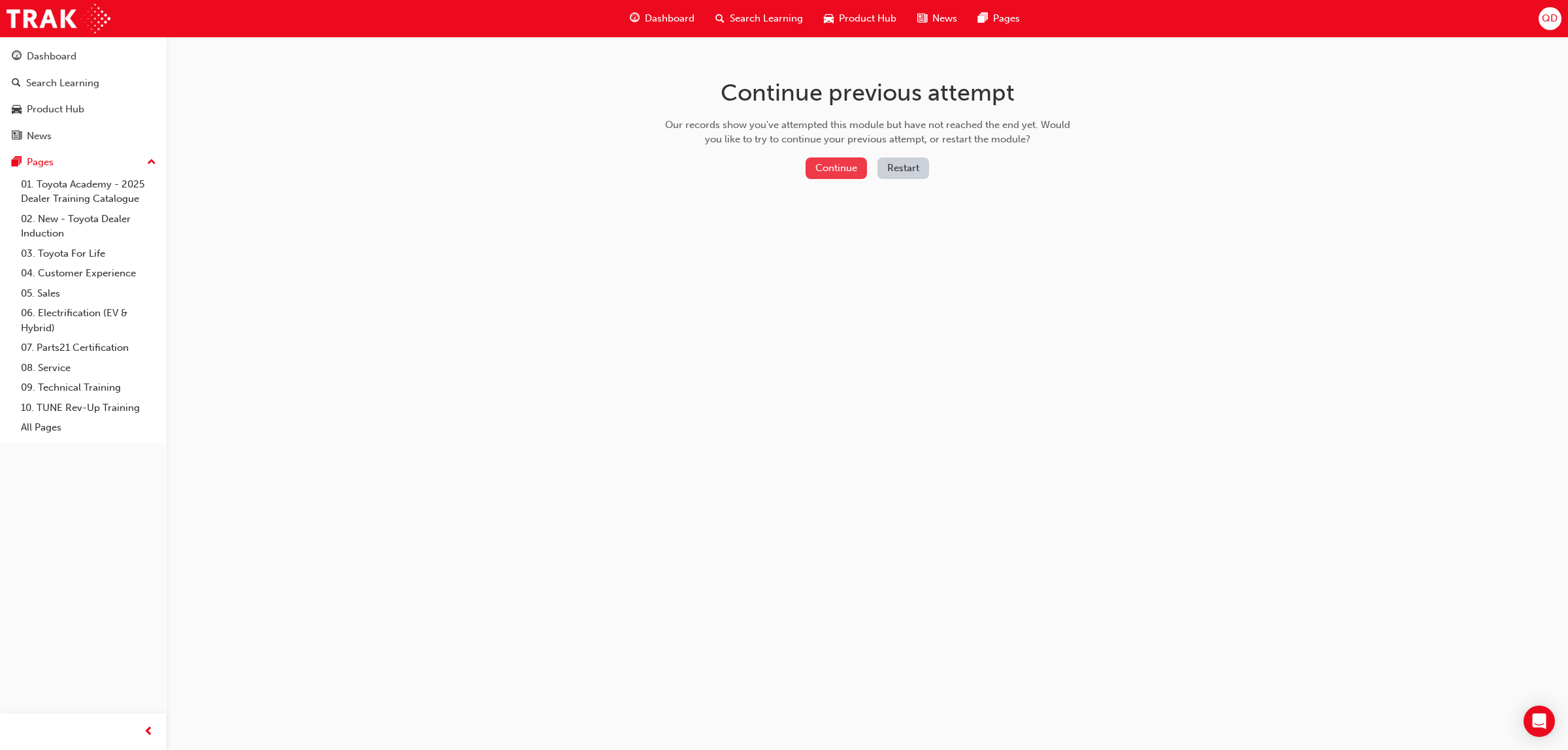
click at [829, 164] on button "Continue" at bounding box center [836, 168] width 61 height 22
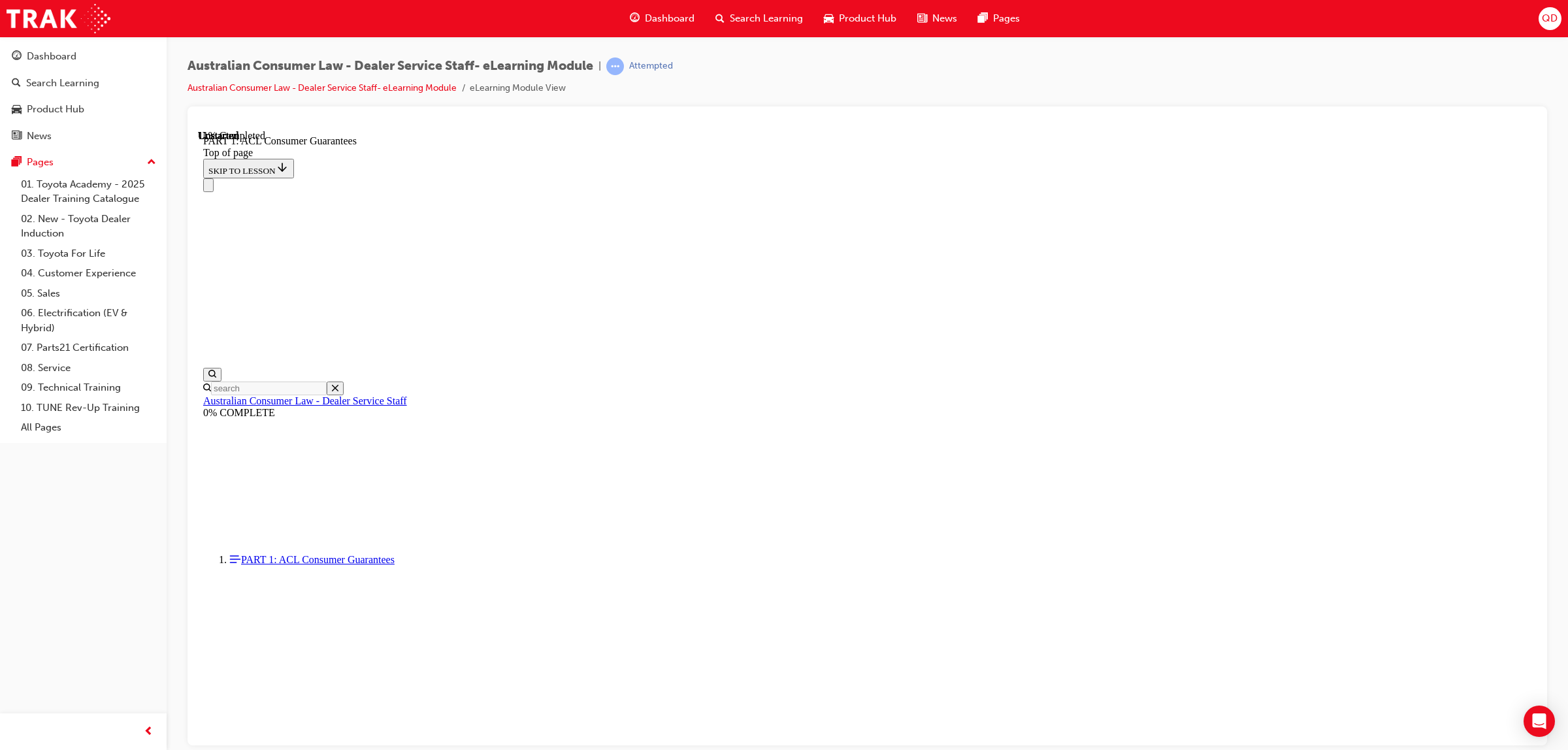
scroll to position [2017, 0]
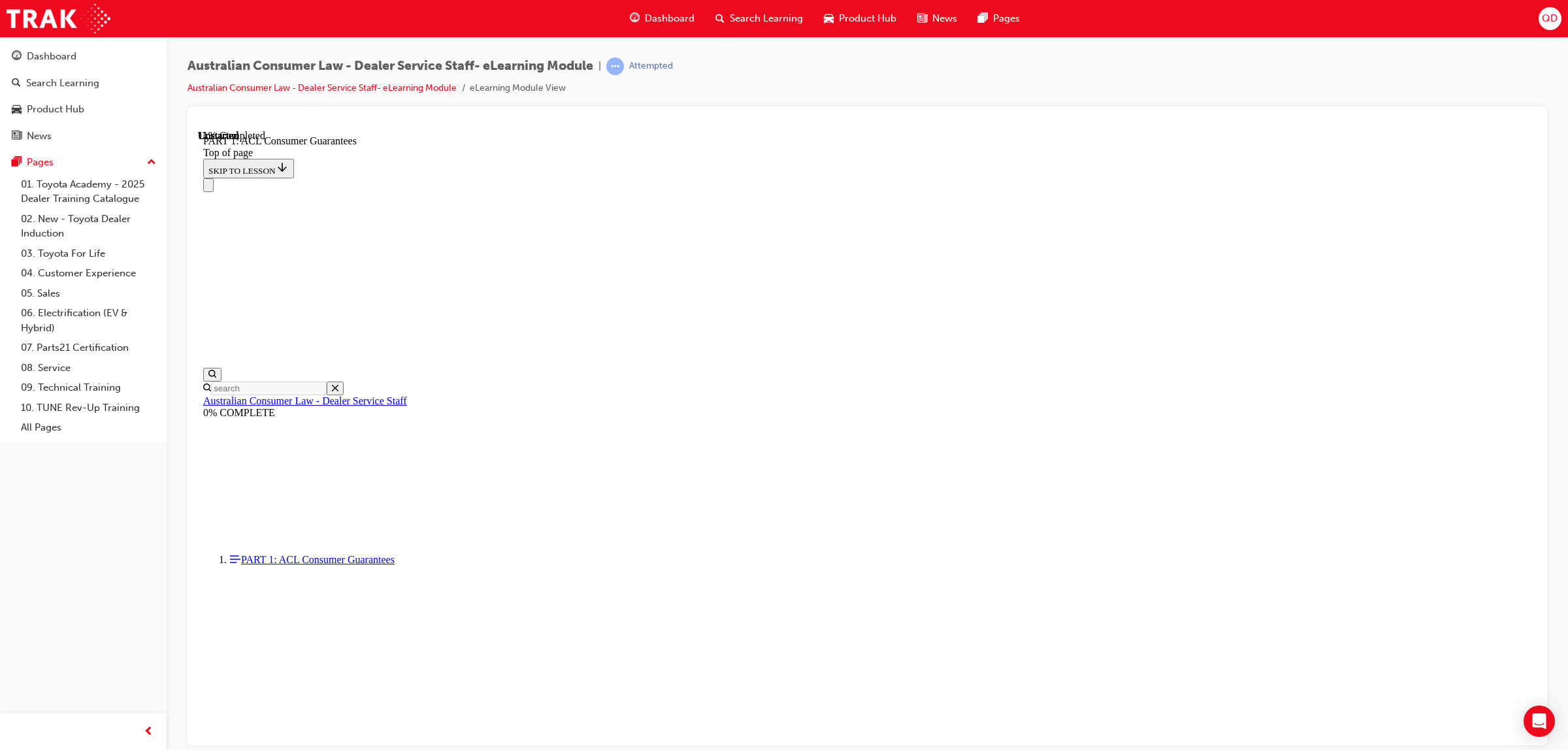
click button "CONTINUE"
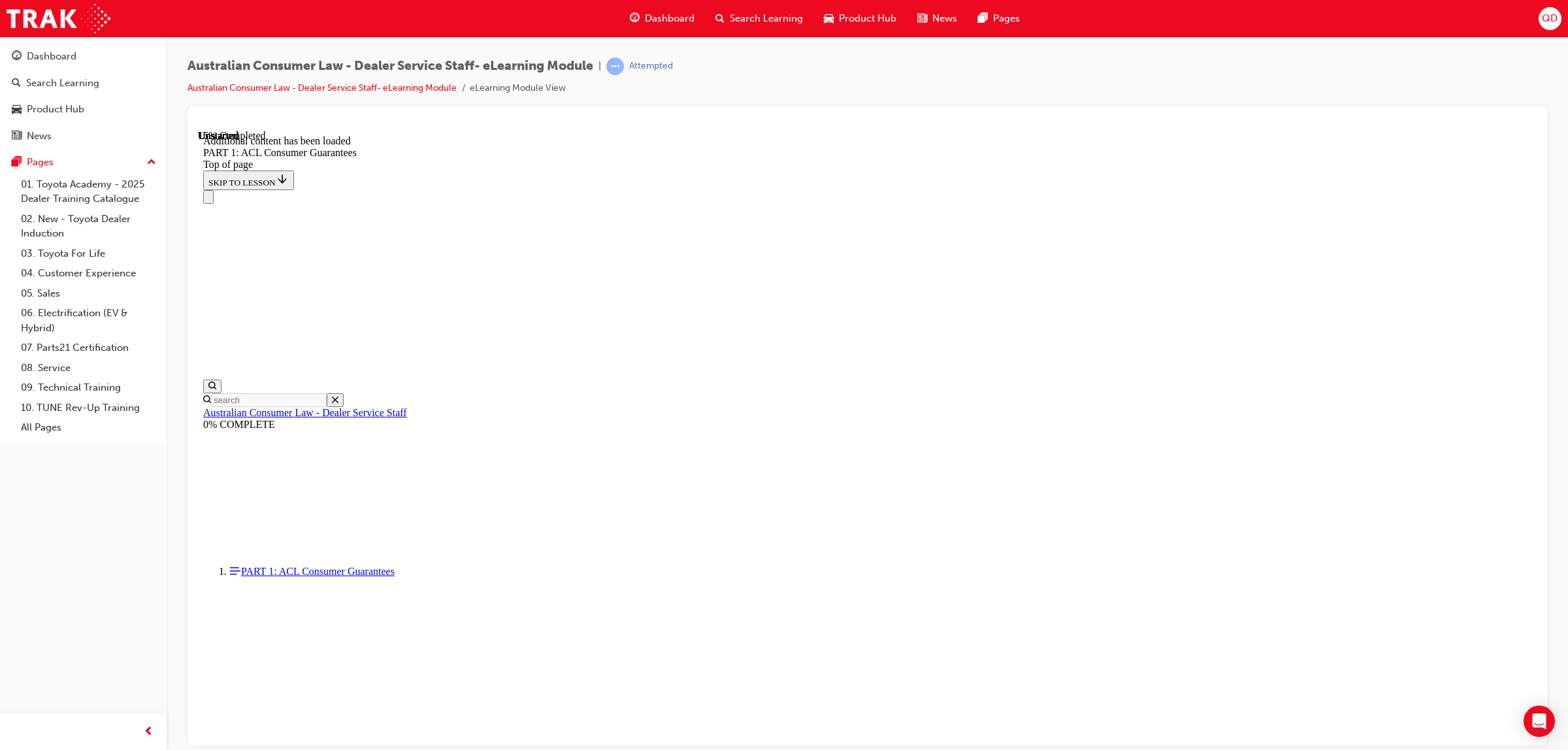
scroll to position [2370, 0]
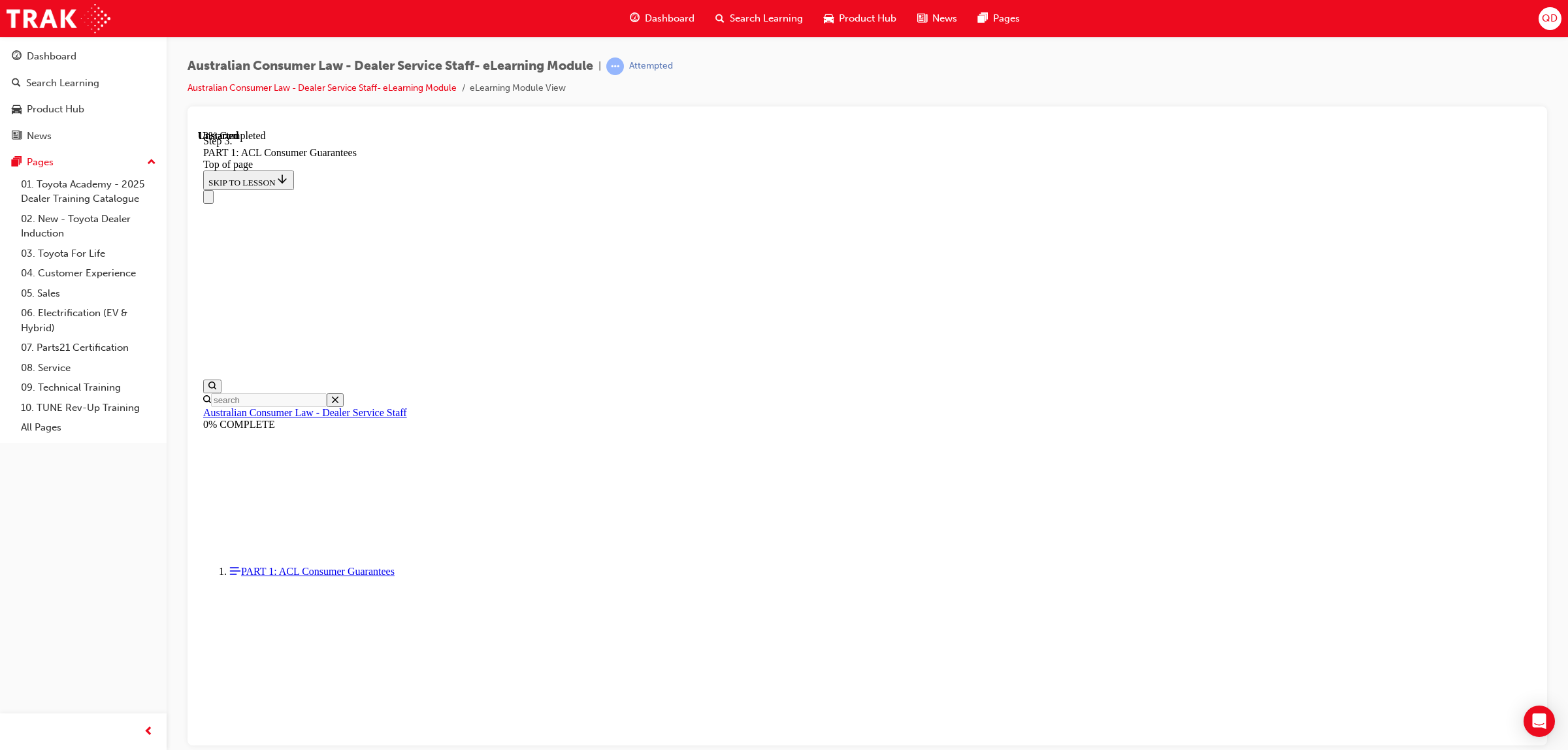
drag, startPoint x: 984, startPoint y: 620, endPoint x: 996, endPoint y: 649, distance: 31.4
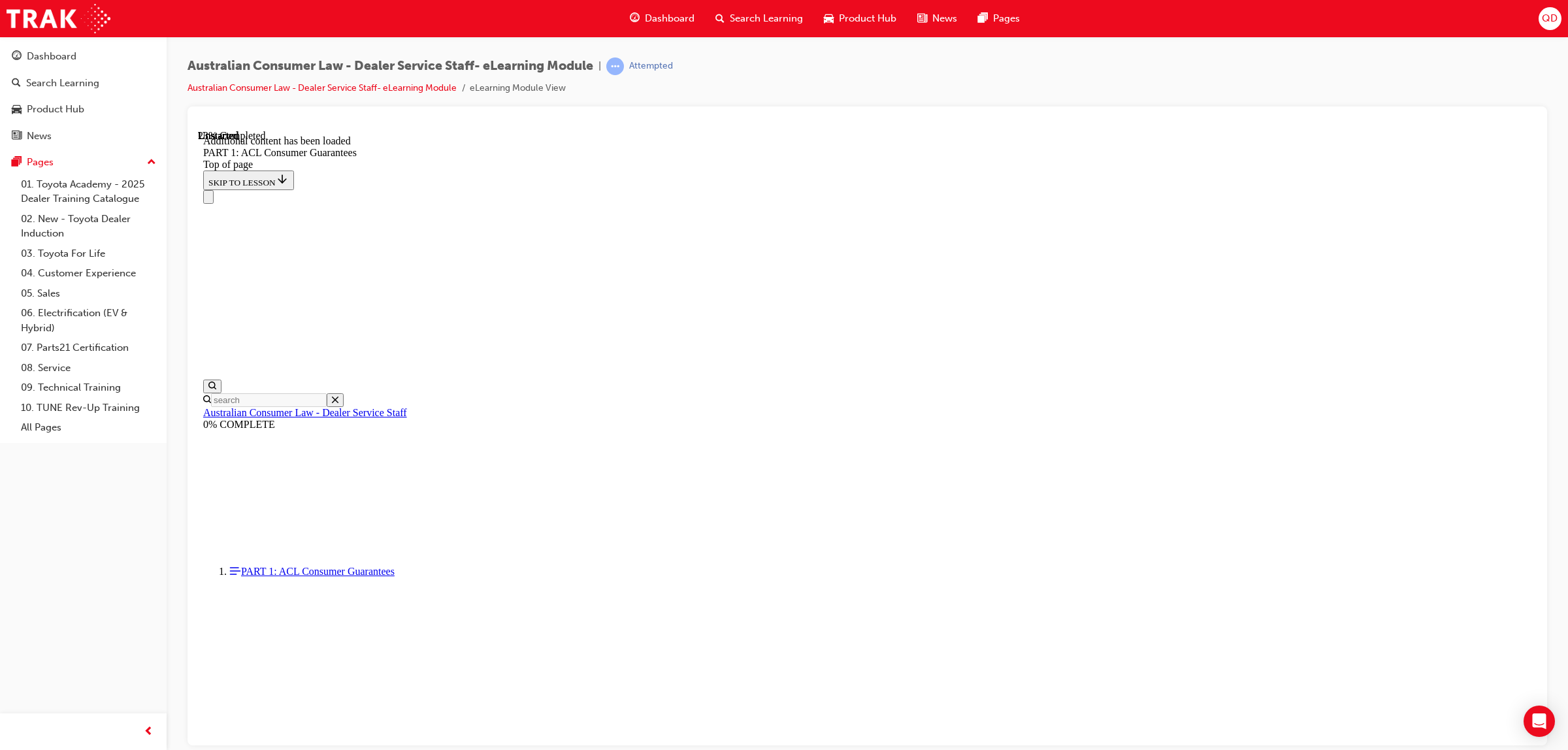
scroll to position [3267, 0]
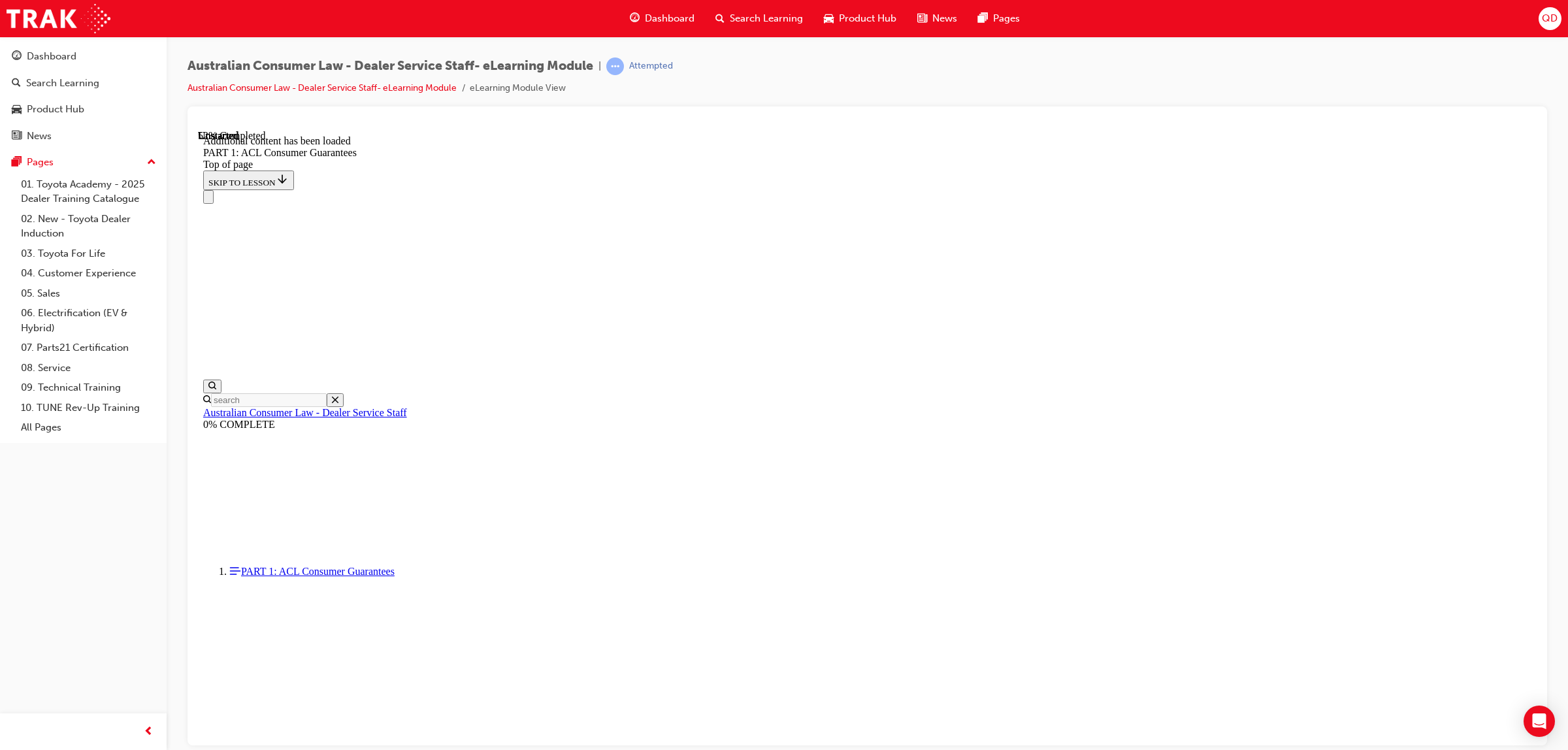
scroll to position [5731, 0]
drag, startPoint x: 959, startPoint y: 476, endPoint x: 980, endPoint y: 525, distance: 53.3
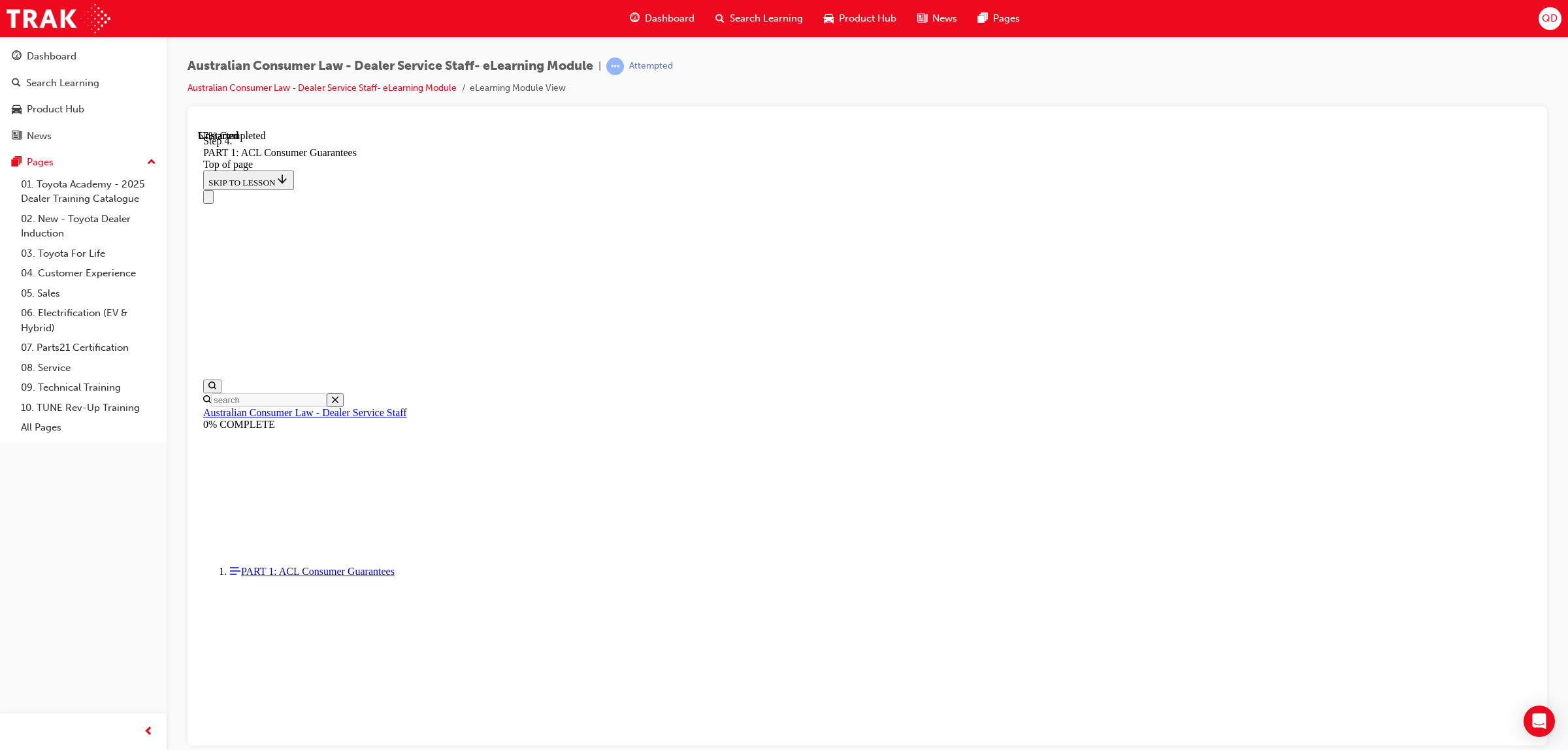
scroll to position [6092, 0]
drag, startPoint x: 1340, startPoint y: 296, endPoint x: 1333, endPoint y: 311, distance: 16.6
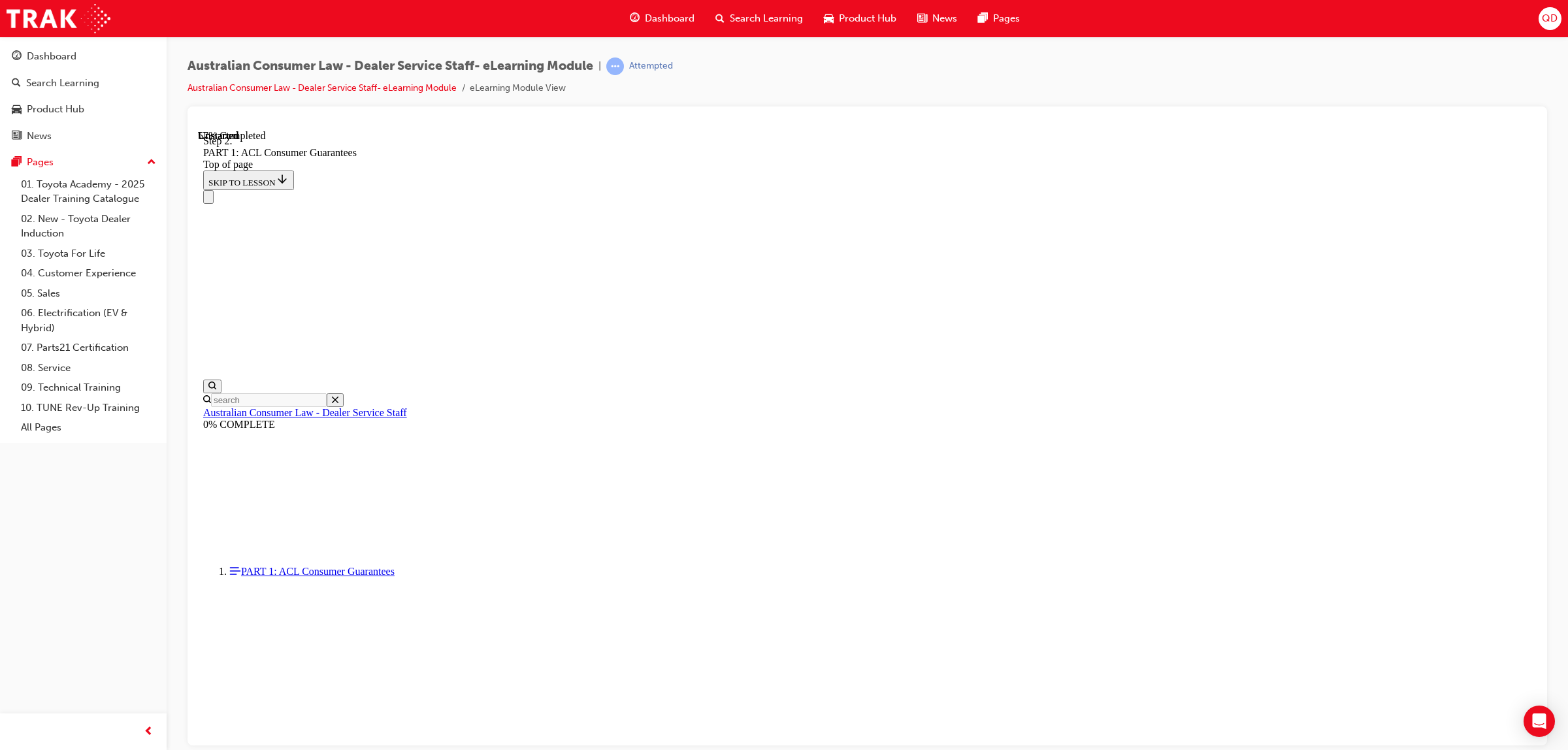
drag, startPoint x: 1333, startPoint y: 311, endPoint x: 1302, endPoint y: 258, distance: 61.4
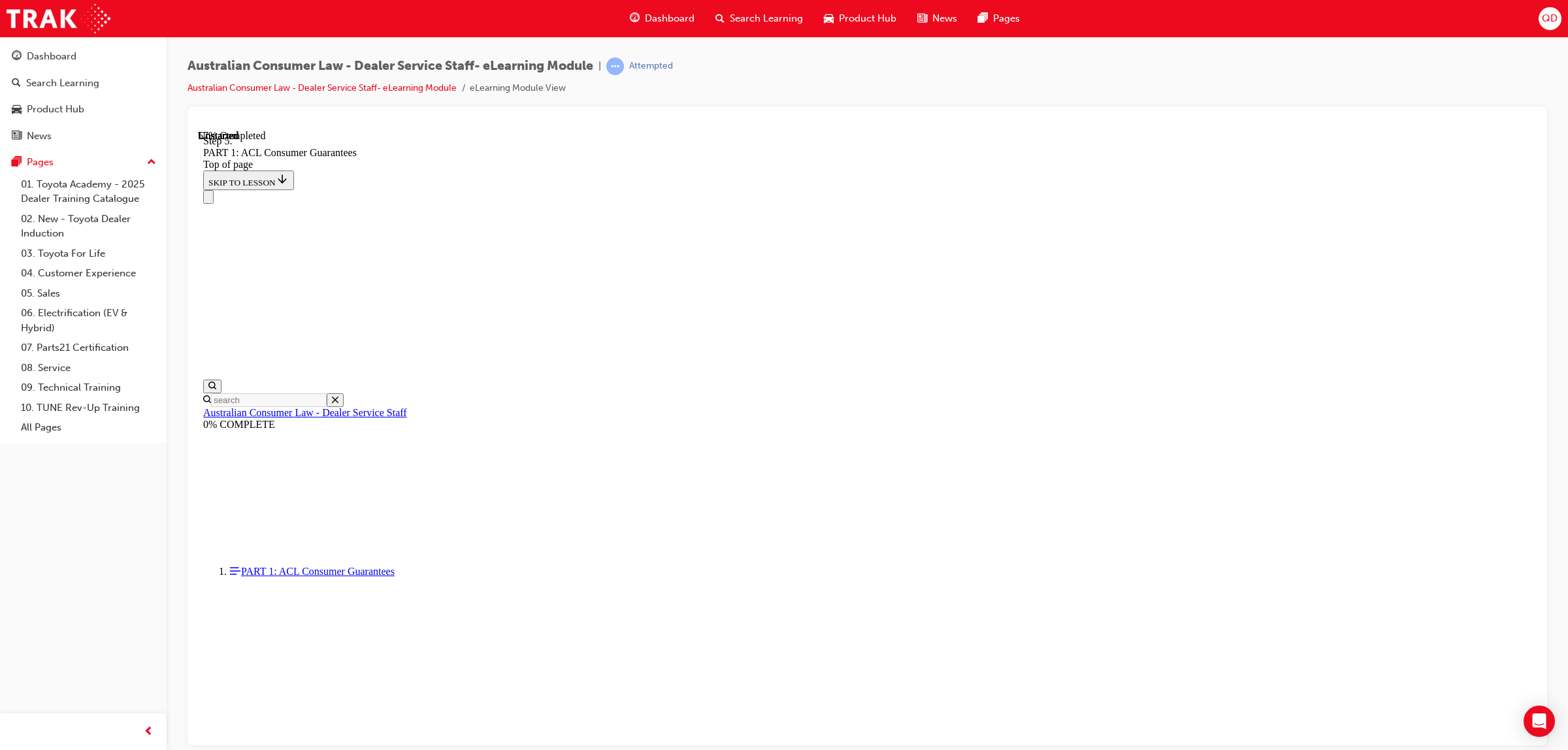
drag, startPoint x: 867, startPoint y: 562, endPoint x: 917, endPoint y: 353, distance: 214.9
drag, startPoint x: 877, startPoint y: 311, endPoint x: 905, endPoint y: 474, distance: 165.4
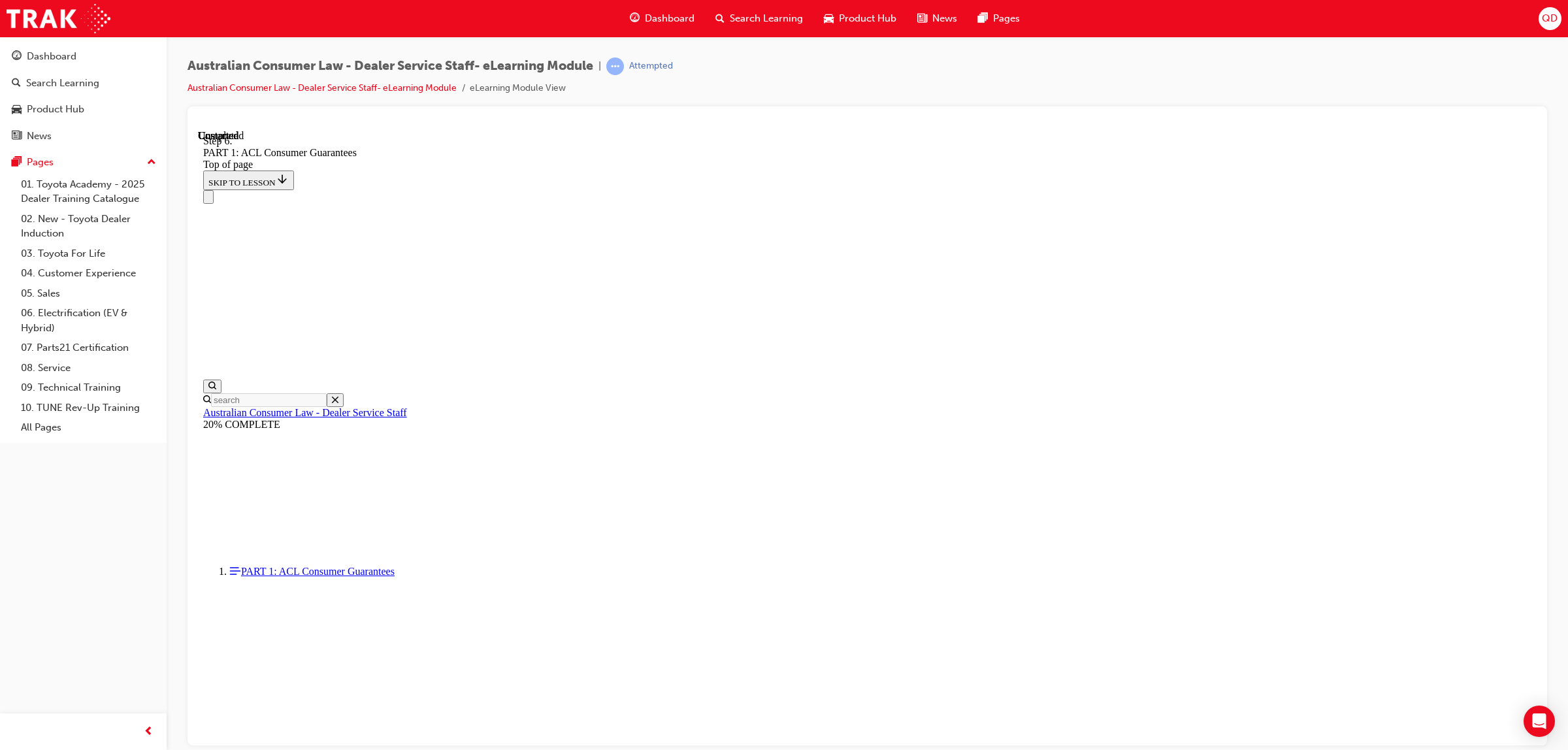
drag, startPoint x: 861, startPoint y: 307, endPoint x: 925, endPoint y: 376, distance: 94.1
drag, startPoint x: 838, startPoint y: 321, endPoint x: 917, endPoint y: 552, distance: 244.1
drag, startPoint x: 920, startPoint y: 393, endPoint x: 919, endPoint y: 316, distance: 77.0
drag, startPoint x: 904, startPoint y: 480, endPoint x: 902, endPoint y: 396, distance: 84.0
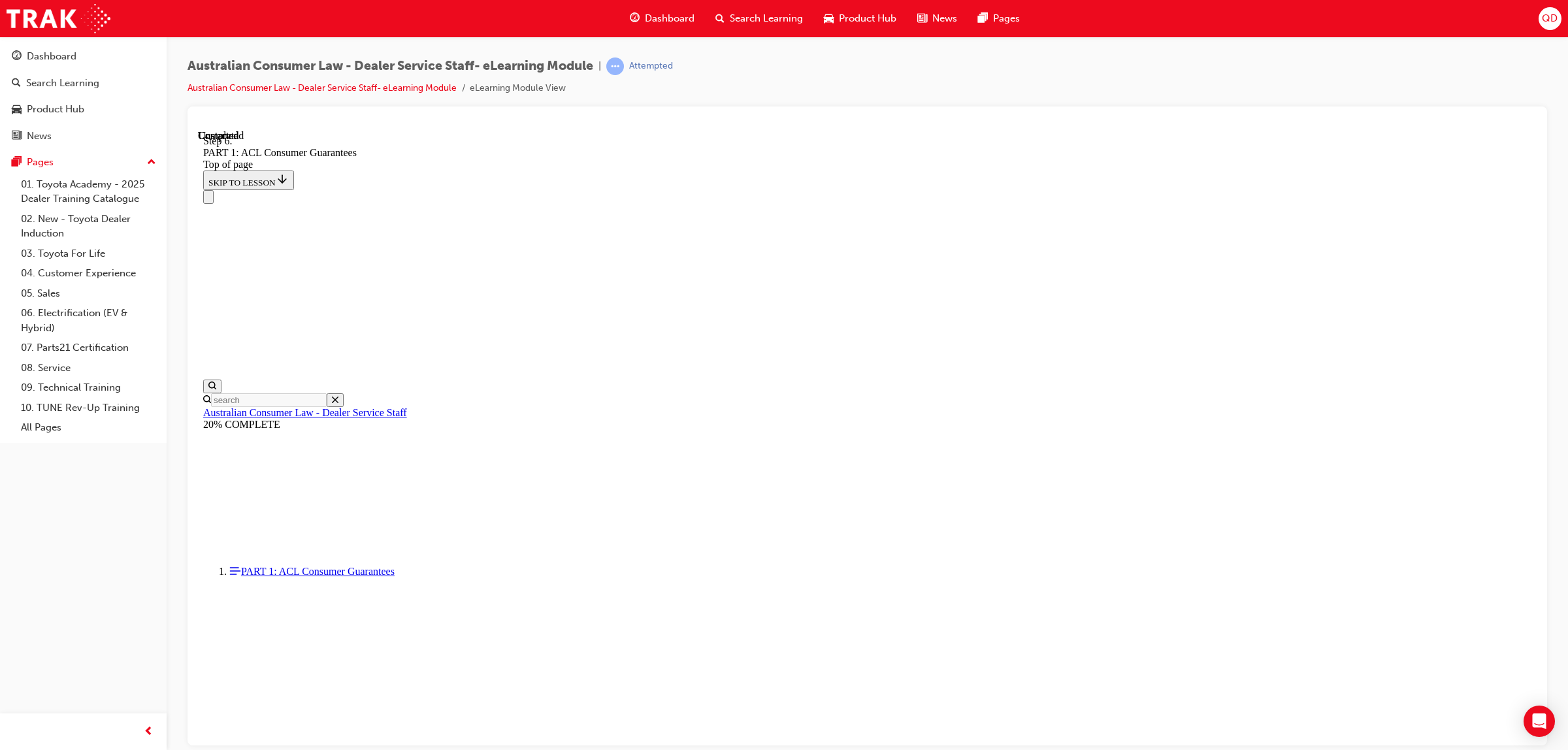
drag, startPoint x: 881, startPoint y: 611, endPoint x: 889, endPoint y: 605, distance: 10.0
drag, startPoint x: 895, startPoint y: 542, endPoint x: 893, endPoint y: 464, distance: 78.0
drag, startPoint x: 874, startPoint y: 592, endPoint x: 917, endPoint y: 512, distance: 90.8
drag, startPoint x: 849, startPoint y: 620, endPoint x: 897, endPoint y: 606, distance: 50.0
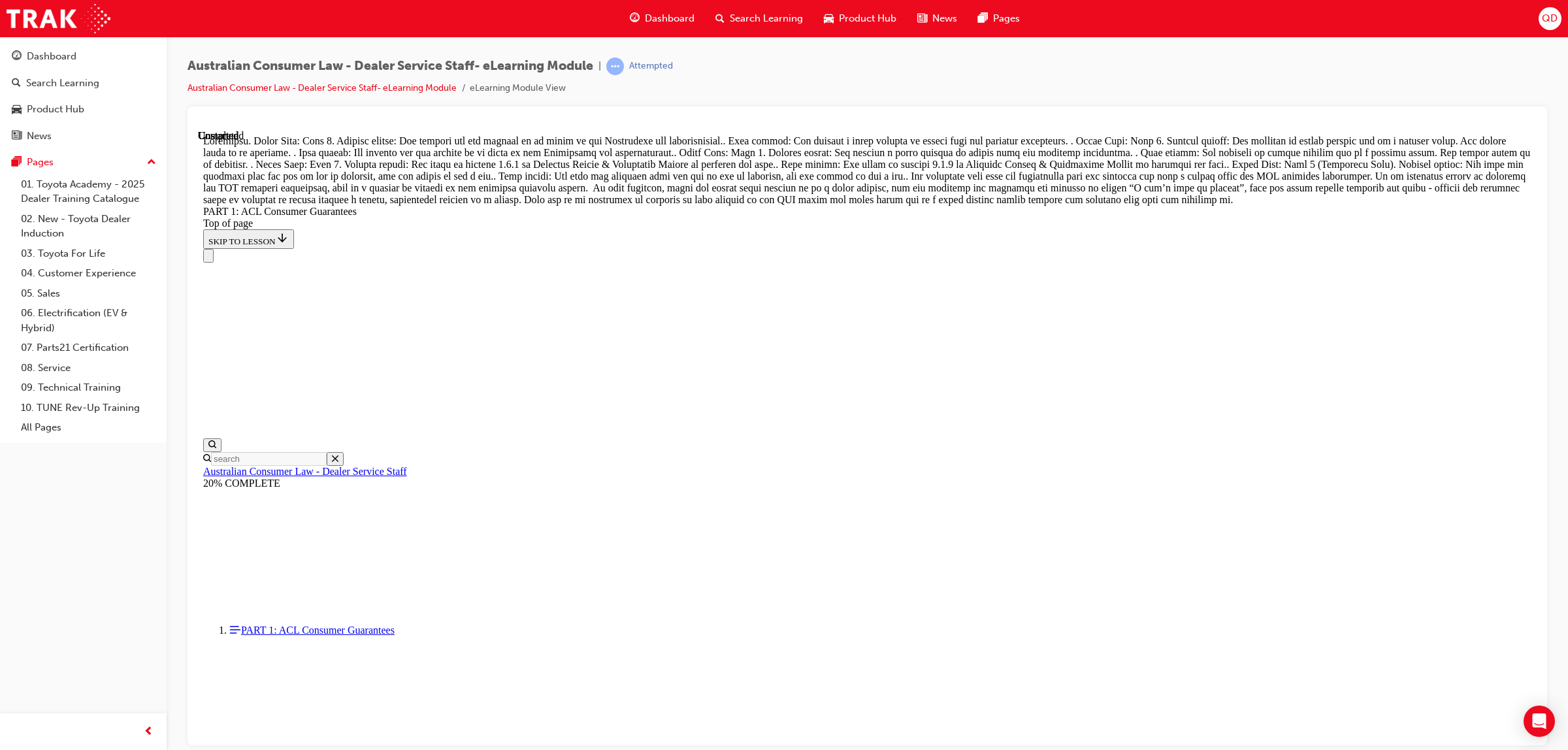
scroll to position [13671, 0]
drag, startPoint x: 894, startPoint y: 396, endPoint x: 863, endPoint y: 355, distance: 51.4
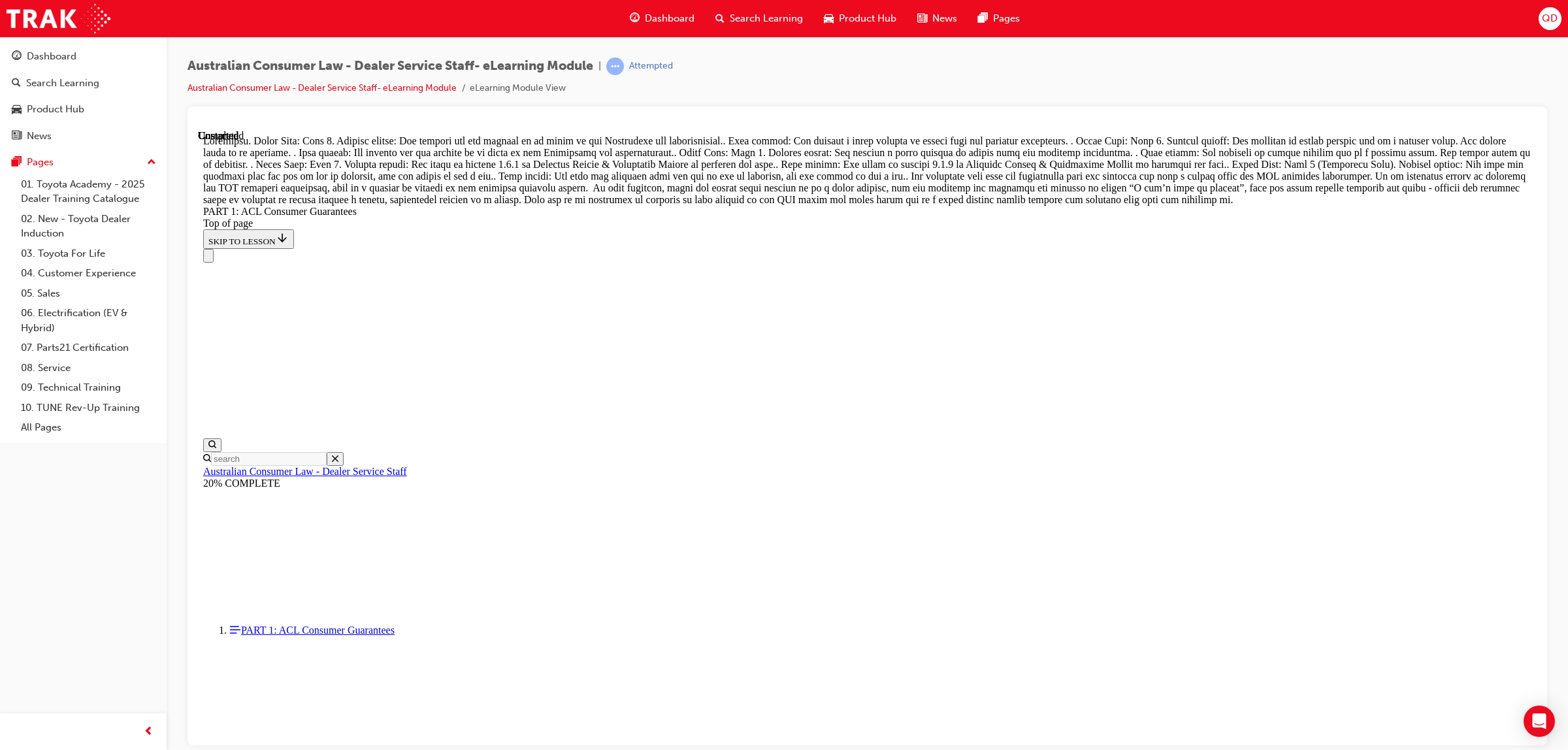
drag, startPoint x: 858, startPoint y: 671, endPoint x: 897, endPoint y: 365, distance: 308.5
drag, startPoint x: 893, startPoint y: 614, endPoint x: 948, endPoint y: 663, distance: 73.7
drag, startPoint x: 822, startPoint y: 480, endPoint x: 850, endPoint y: 506, distance: 38.2
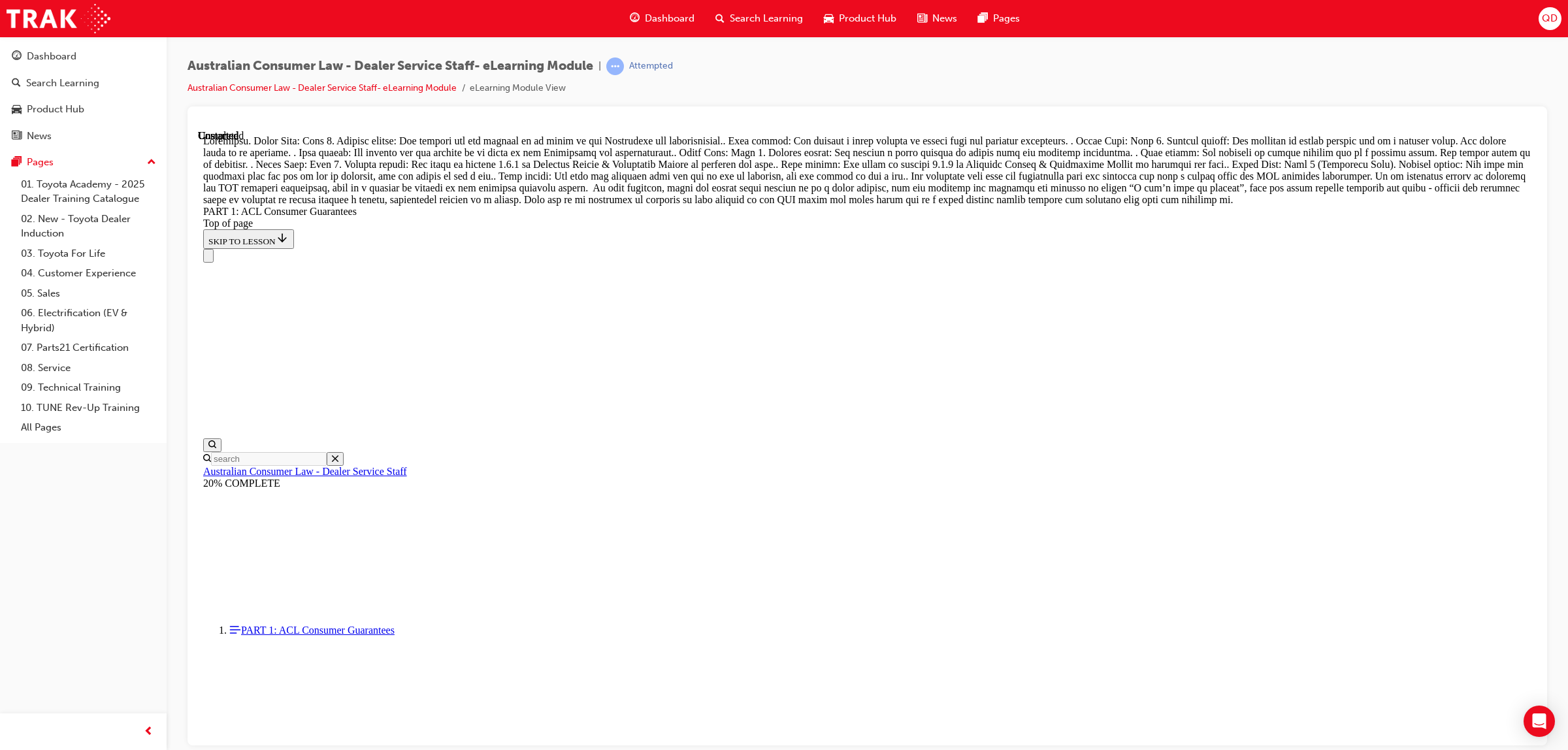
drag, startPoint x: 847, startPoint y: 509, endPoint x: 915, endPoint y: 591, distance: 106.5
drag, startPoint x: 841, startPoint y: 515, endPoint x: 862, endPoint y: 487, distance: 35.0
drag, startPoint x: 841, startPoint y: 456, endPoint x: 896, endPoint y: 459, distance: 55.1
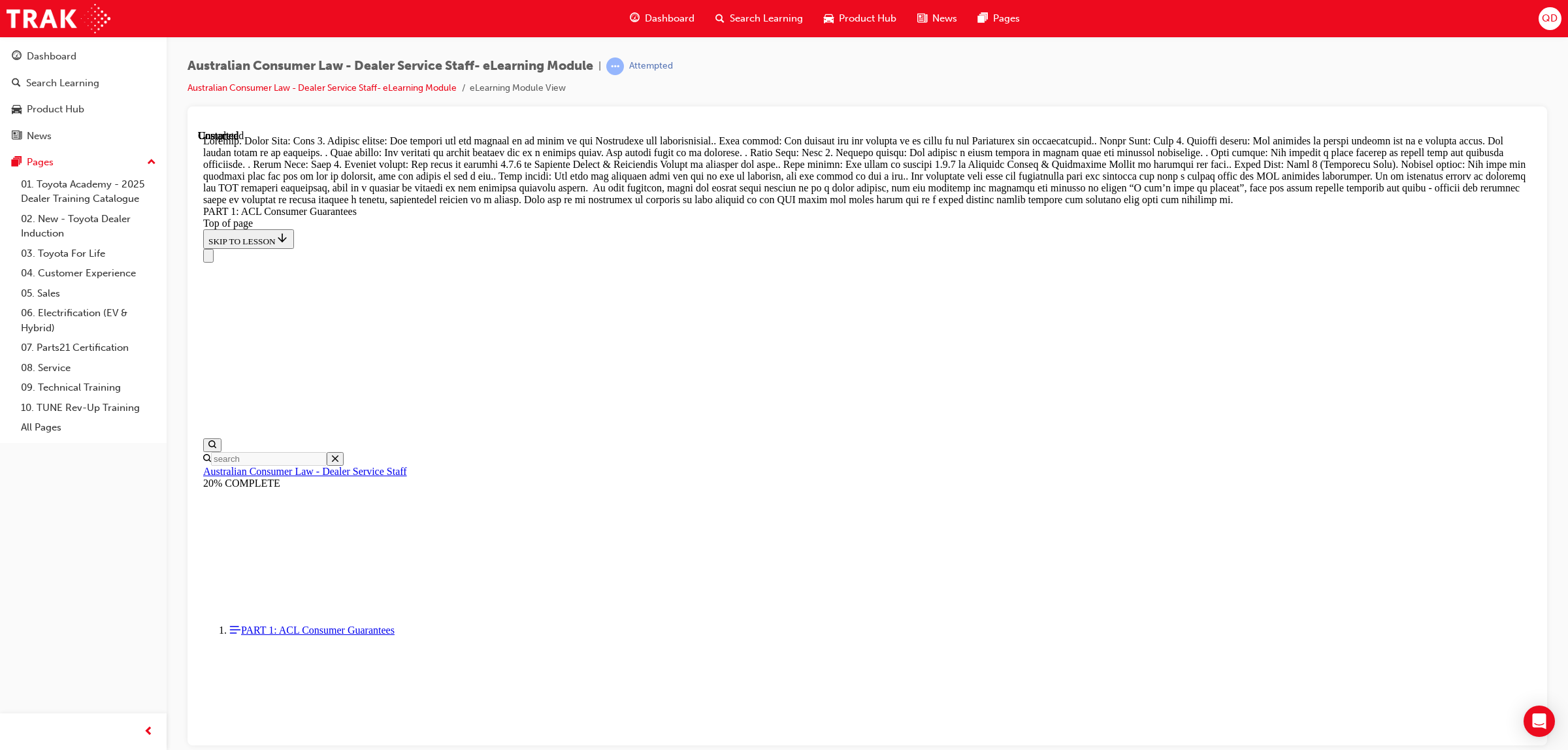
scroll to position [12586, 0]
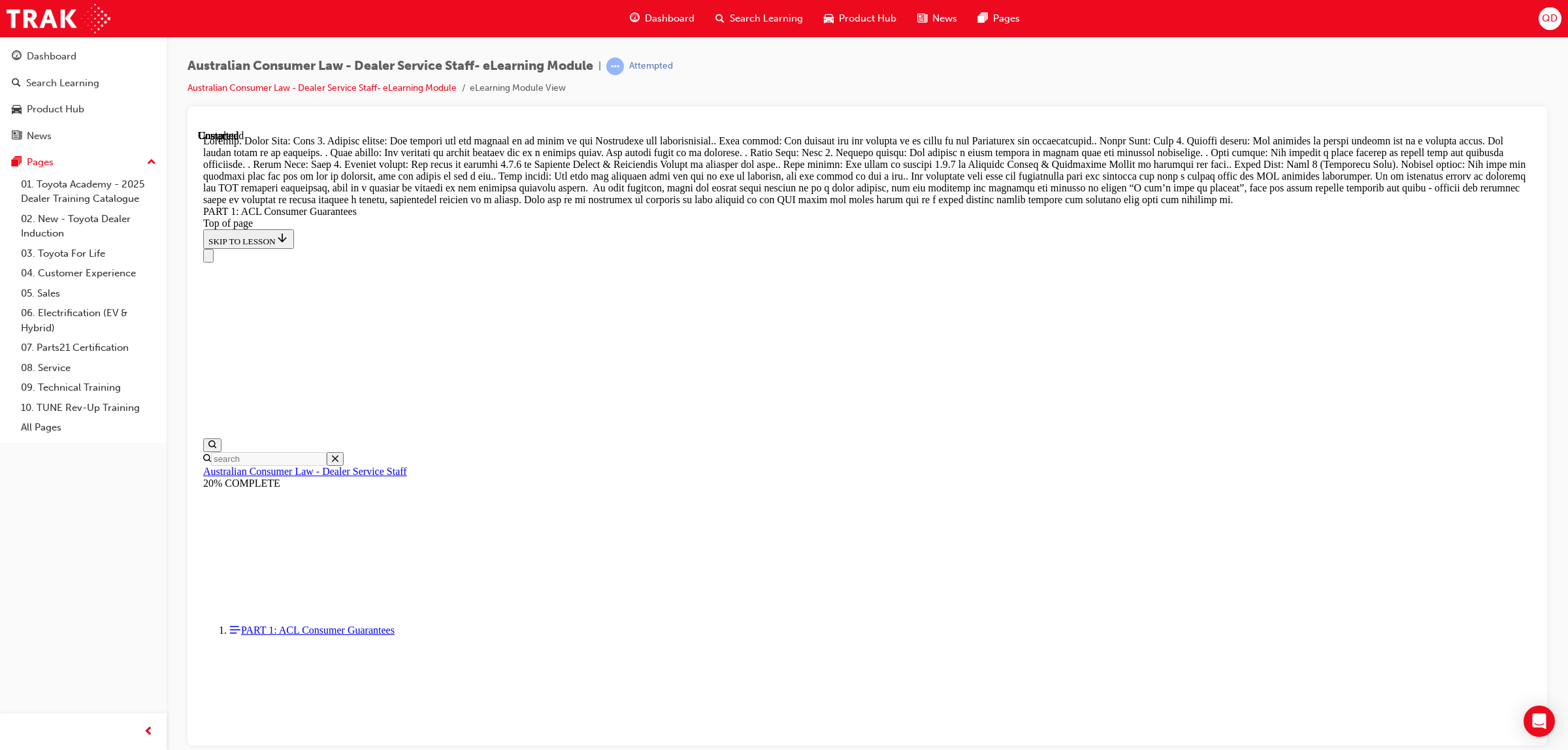
drag, startPoint x: 1240, startPoint y: 689, endPoint x: 1252, endPoint y: 705, distance: 20.0
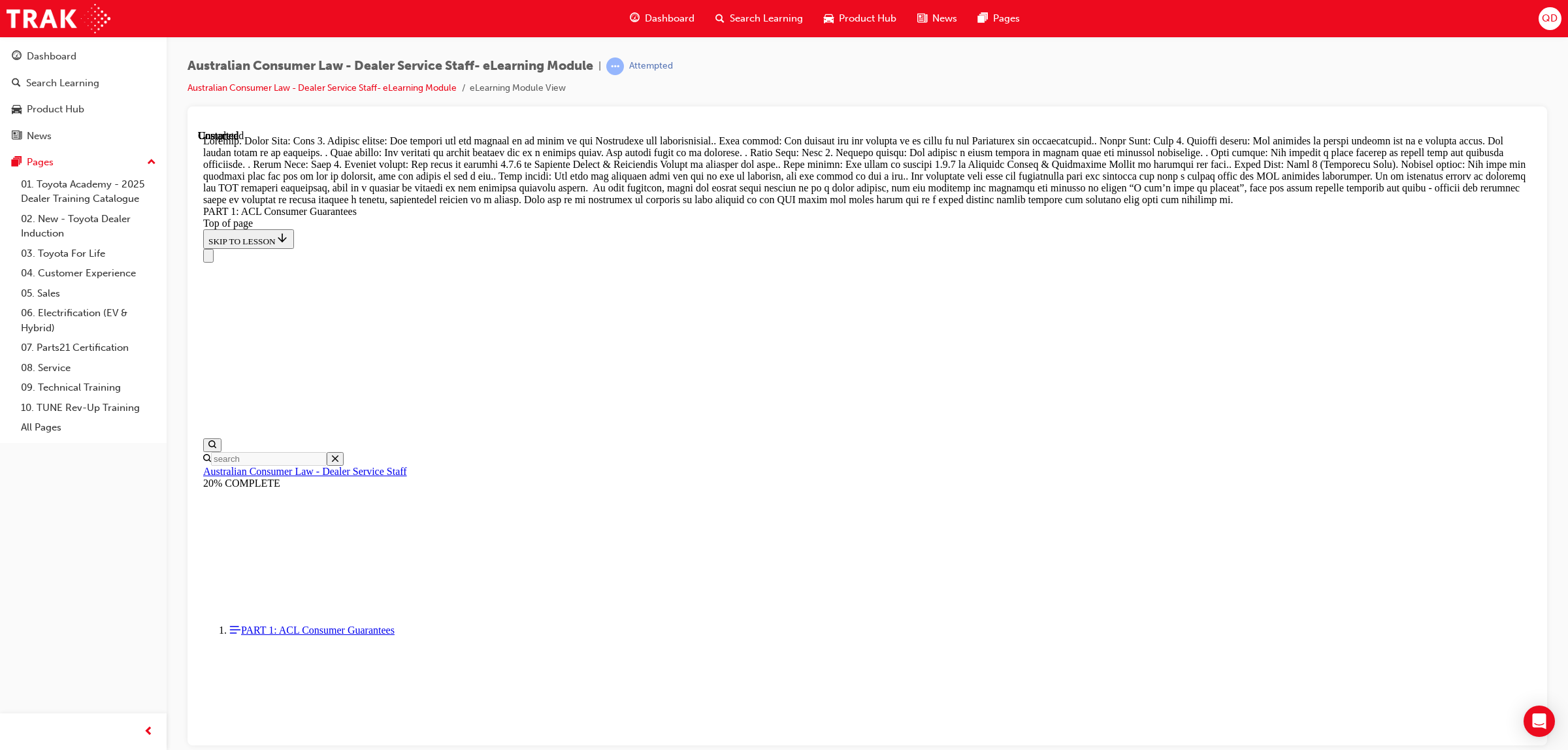
scroll to position [9728, 0]
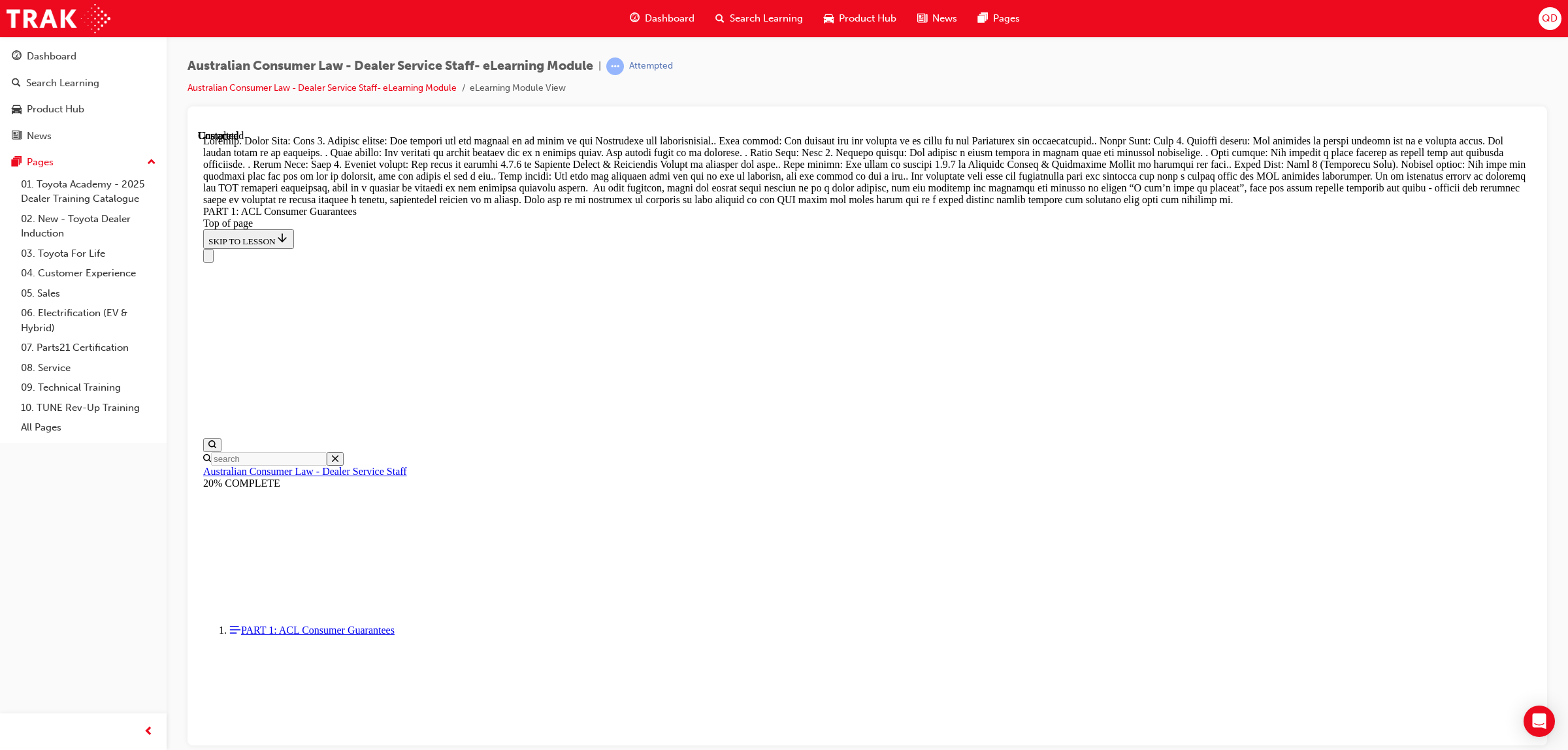
drag, startPoint x: 987, startPoint y: 363, endPoint x: 854, endPoint y: 389, distance: 135.5
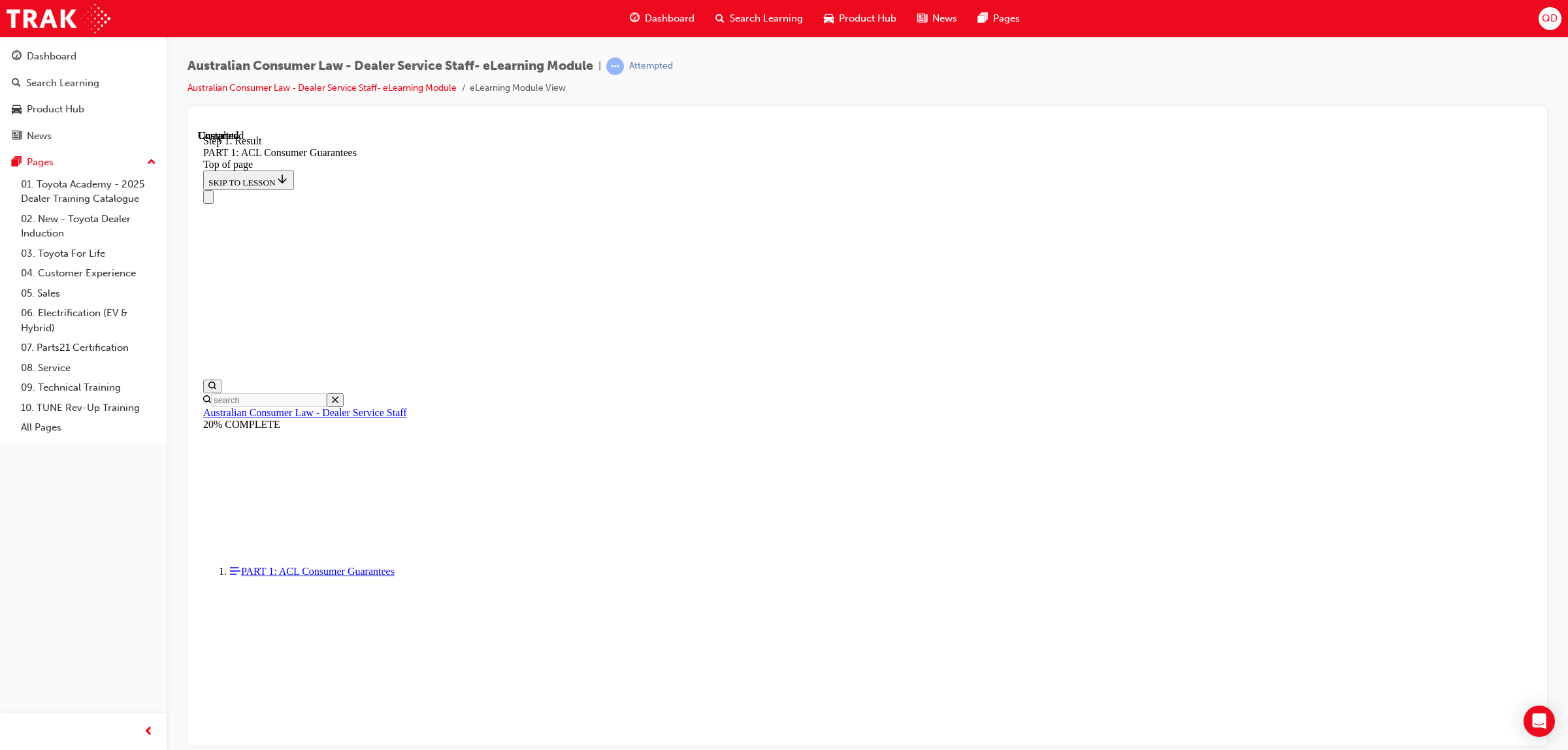
scroll to position [7393, 0]
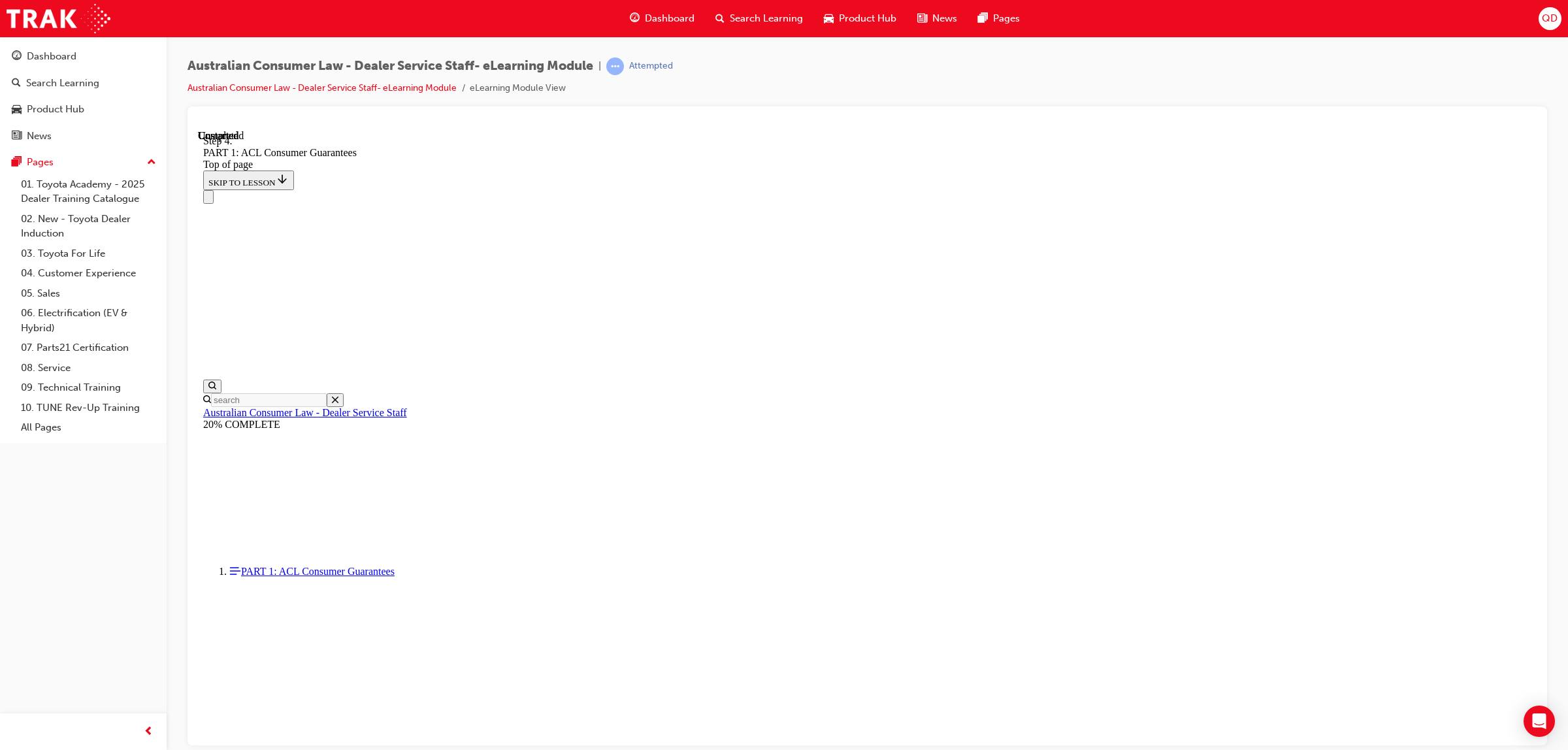
scroll to position [14872, 0]
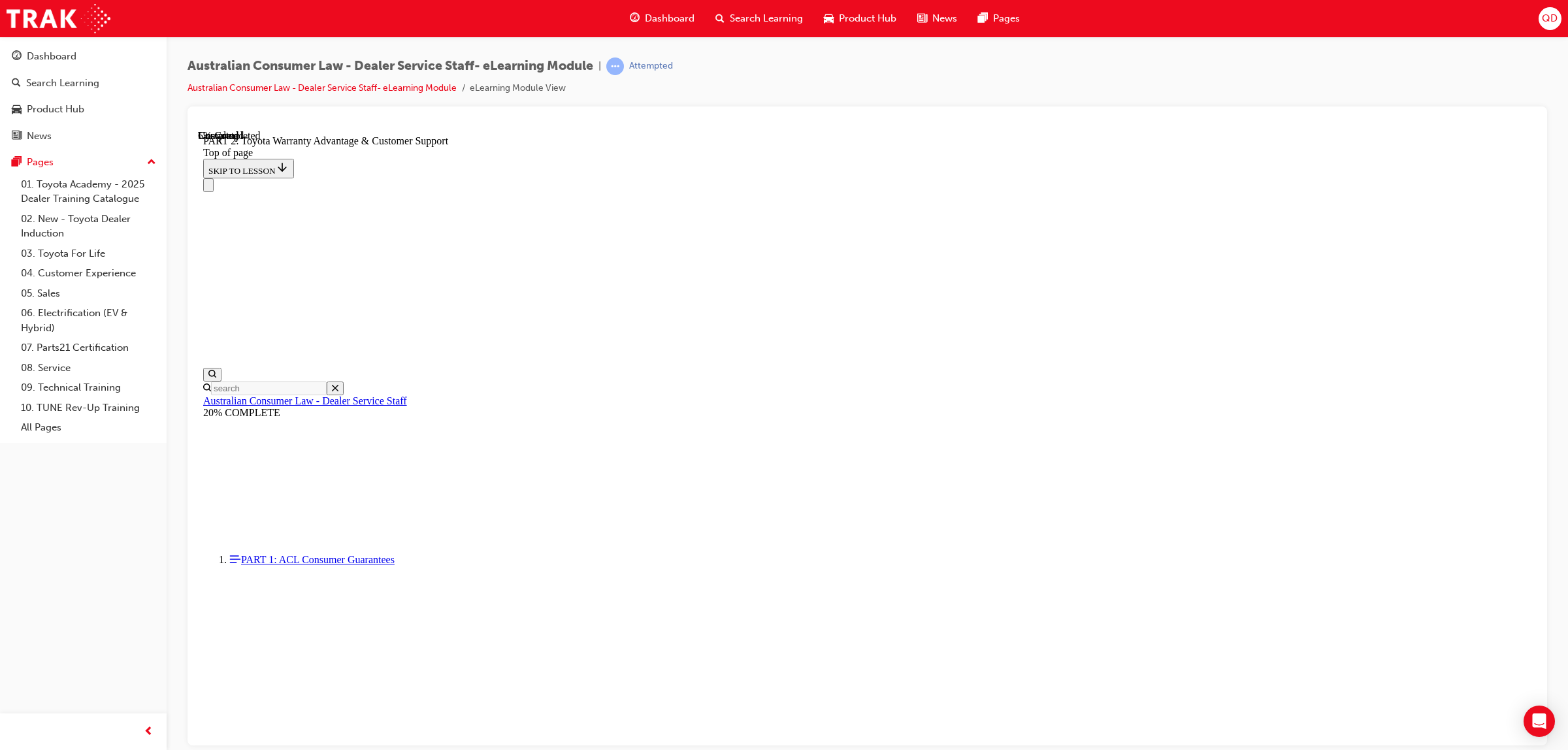
scroll to position [835, 0]
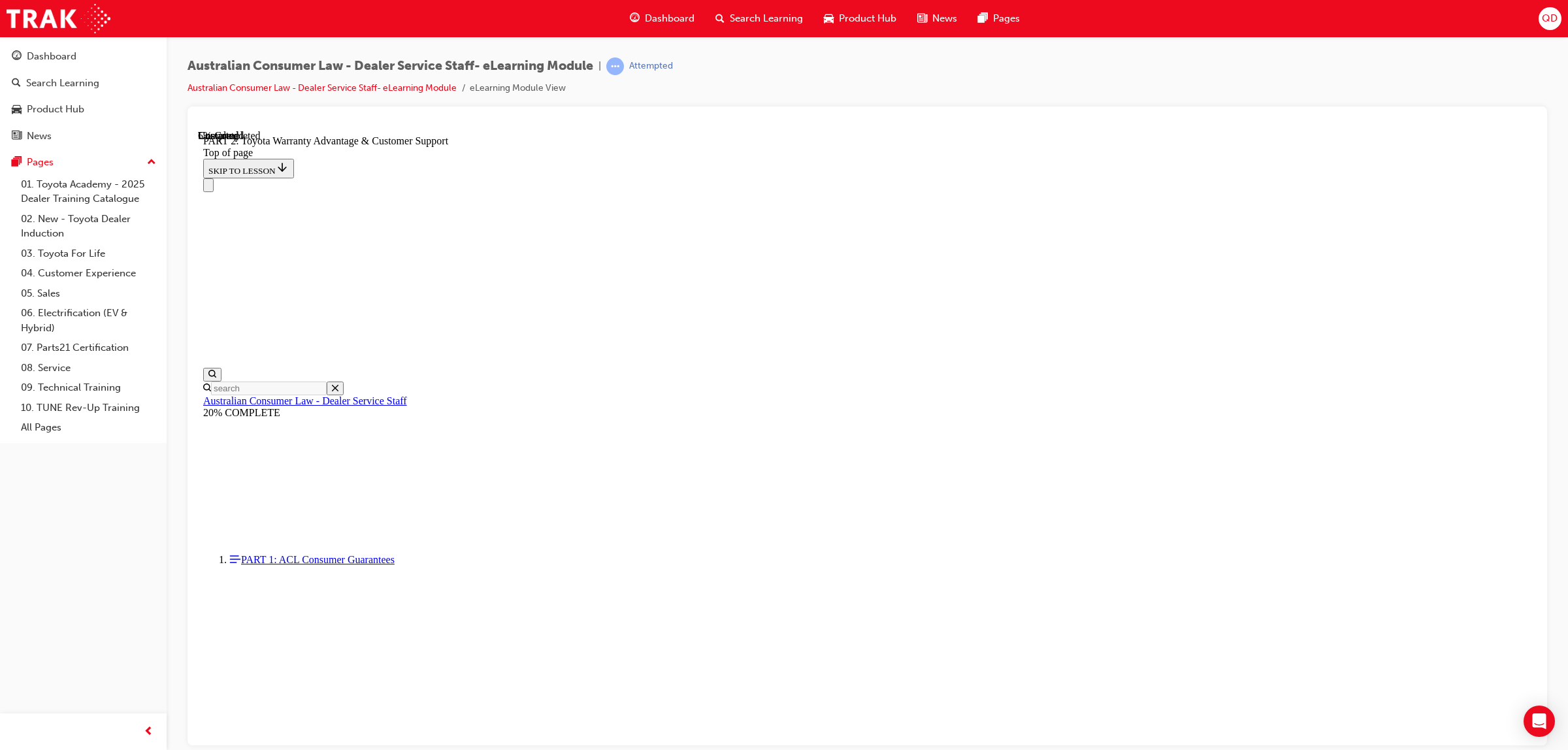
click button "CONTINUE"
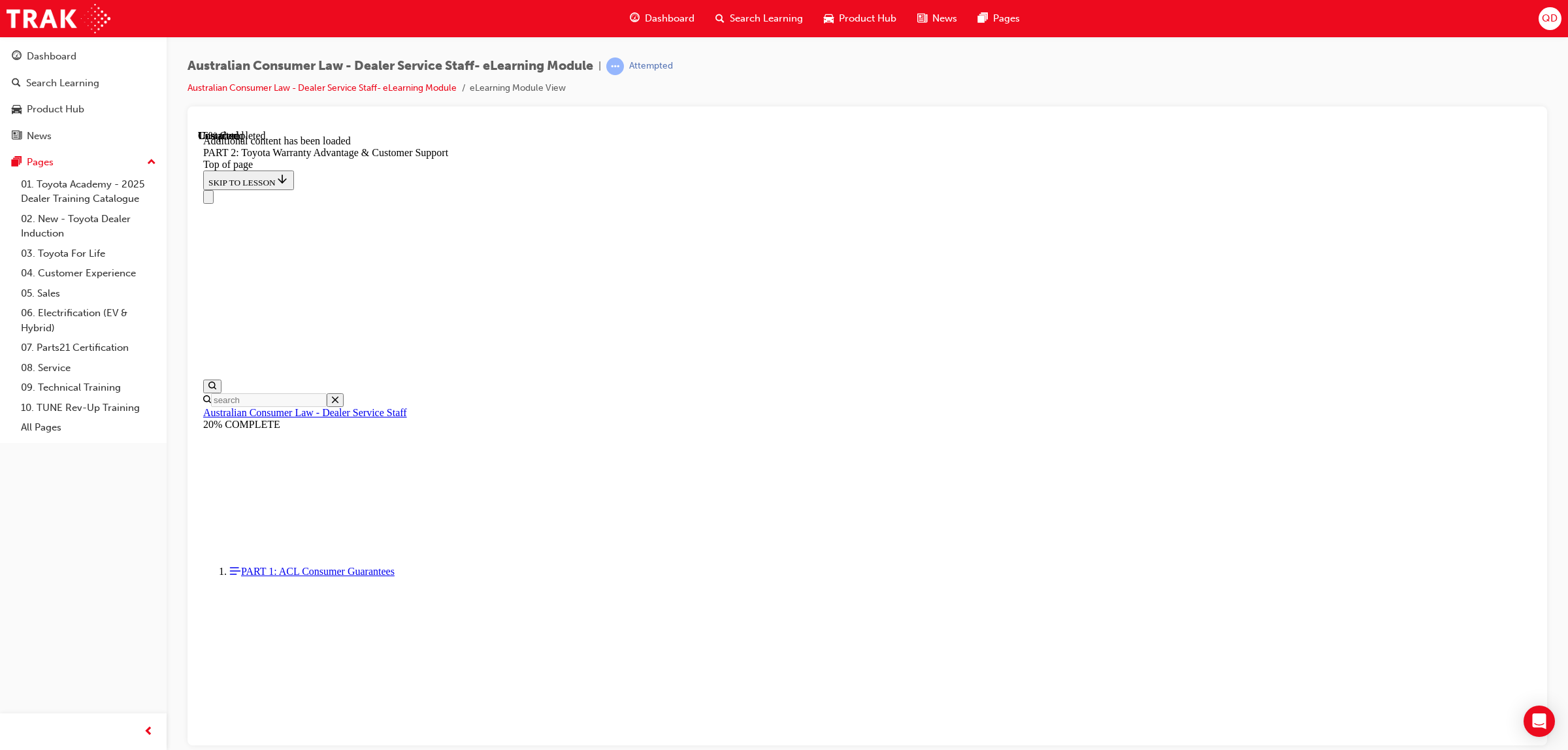
scroll to position [1305, 0]
click button "CONTINUE"
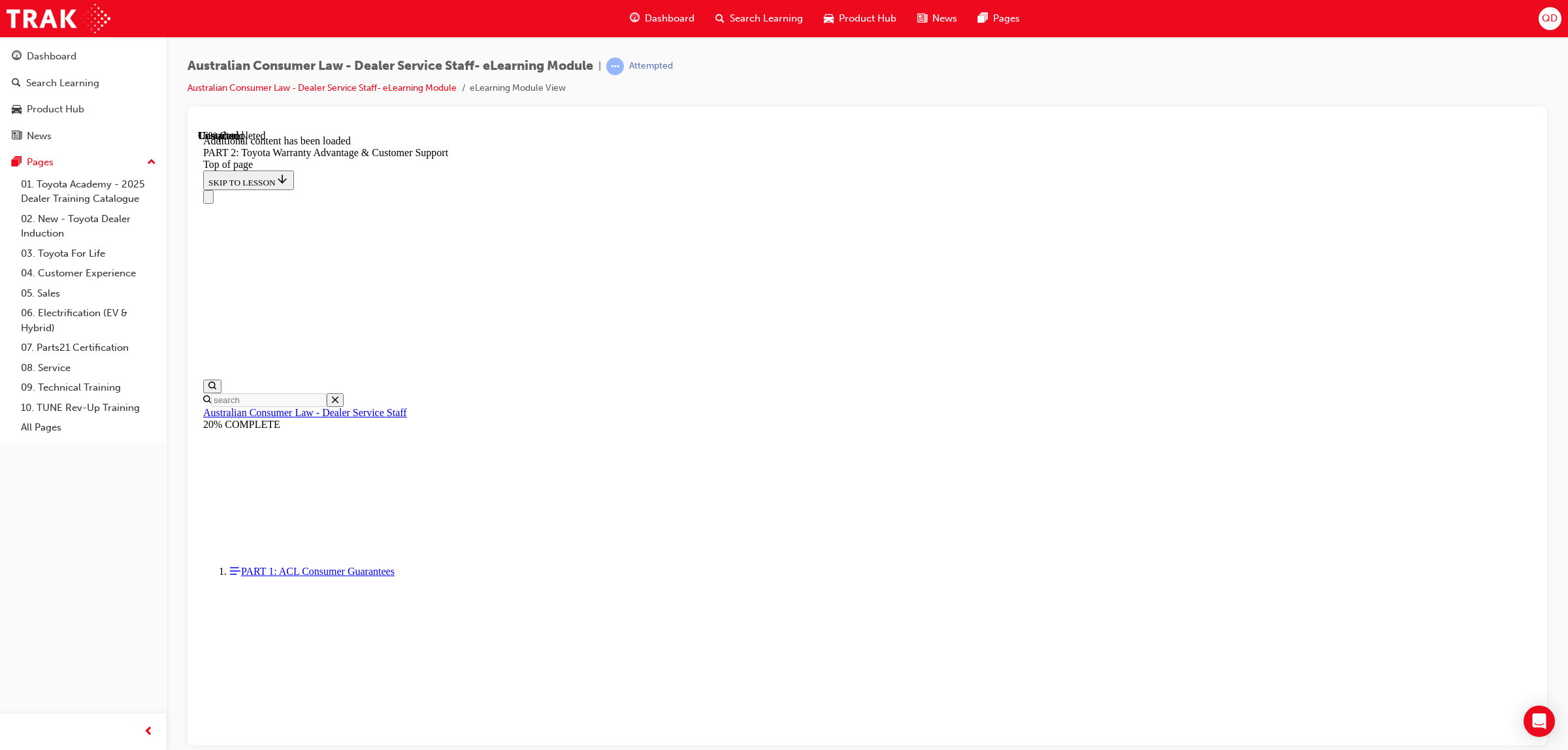
drag, startPoint x: 1109, startPoint y: 414, endPoint x: 1151, endPoint y: 472, distance: 71.6
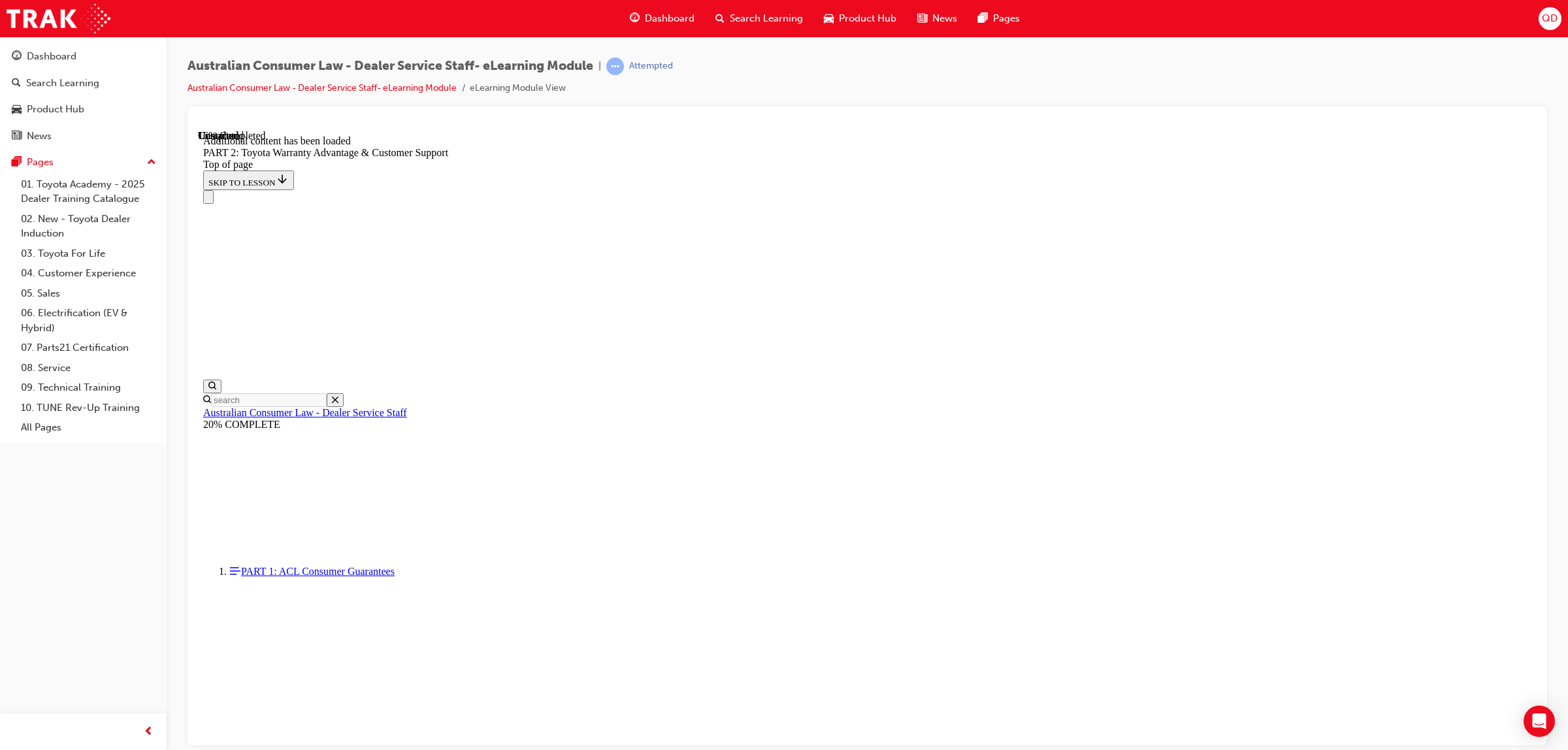
click button "CONTINUE"
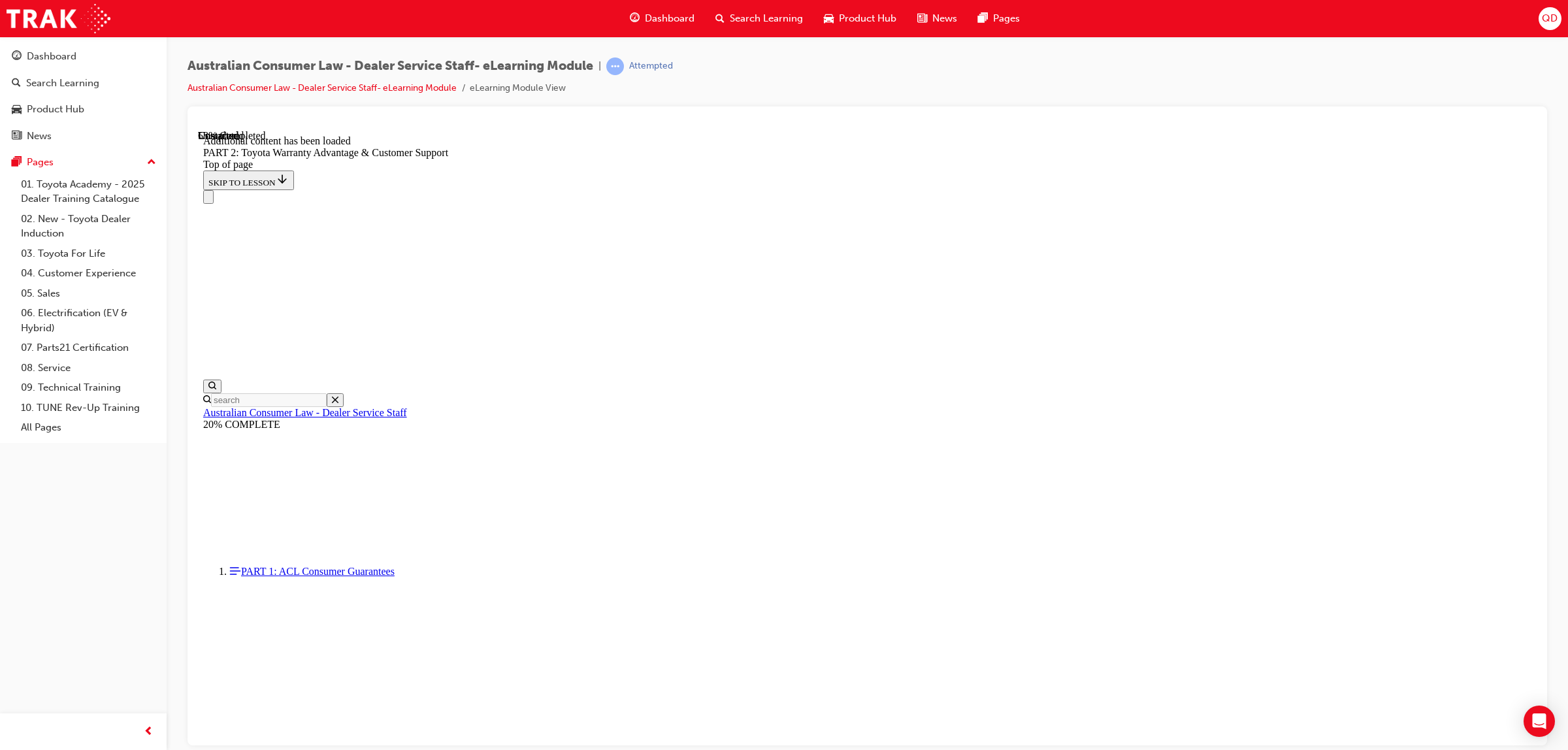
click button "CONTINUE"
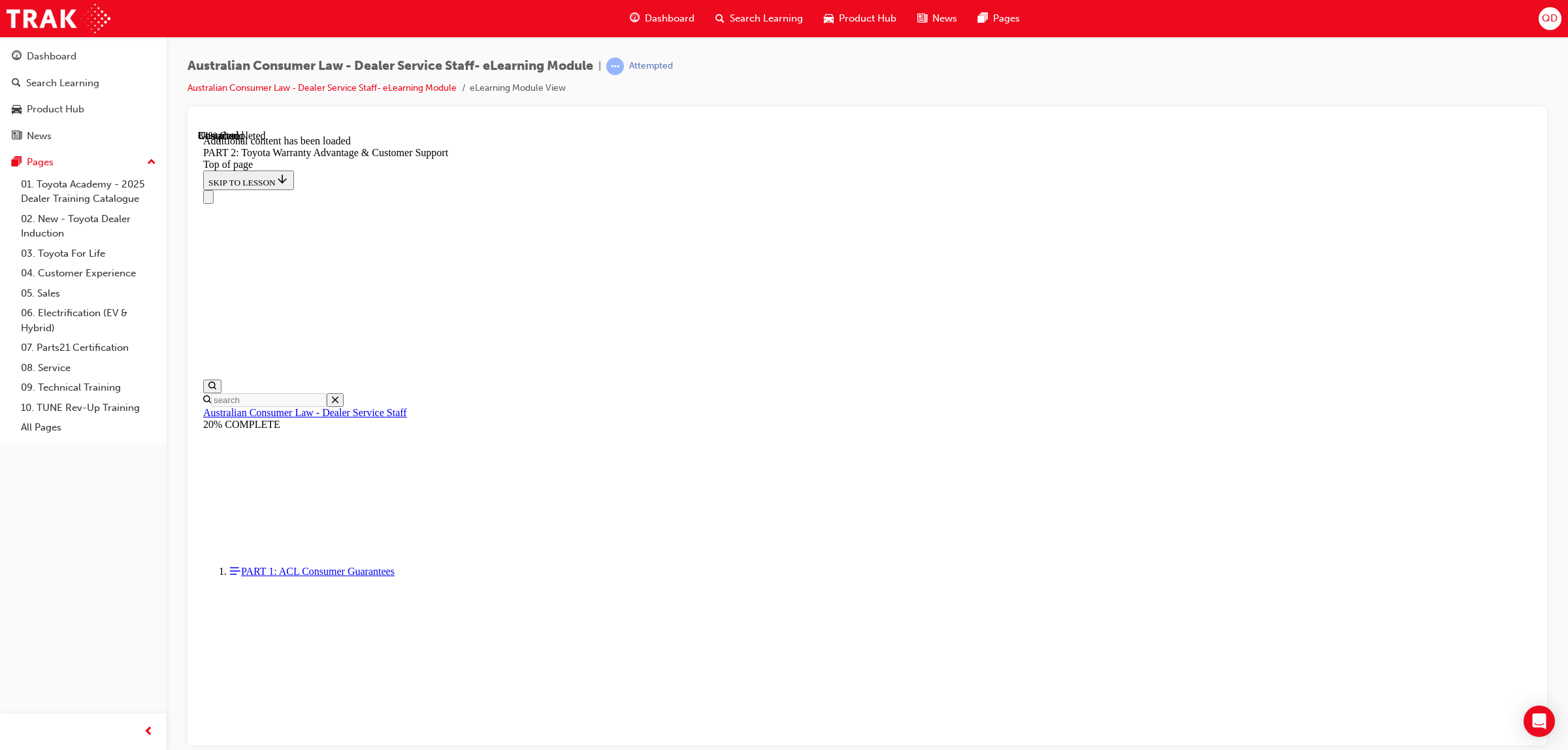
scroll to position [4360, 0]
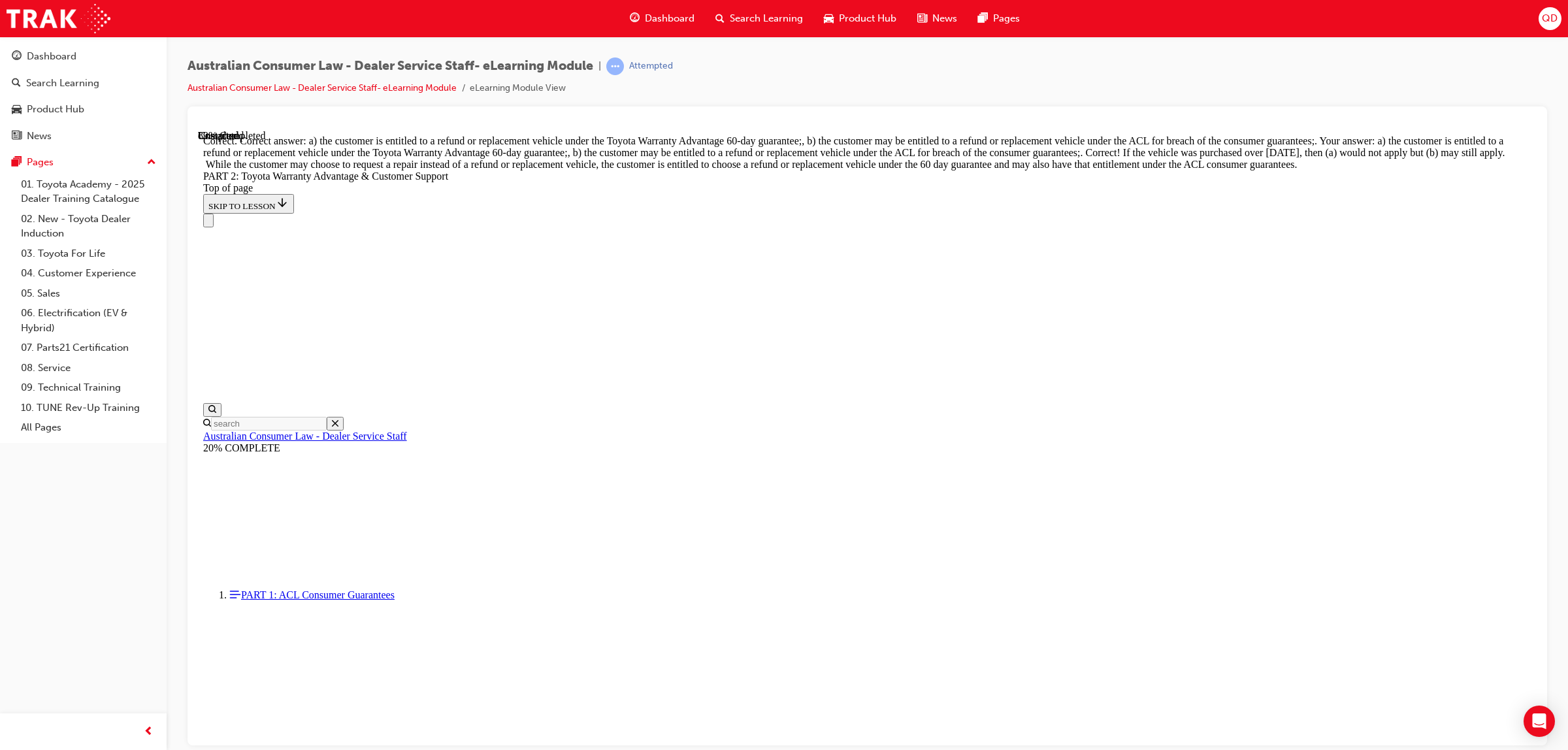
scroll to position [4984, 0]
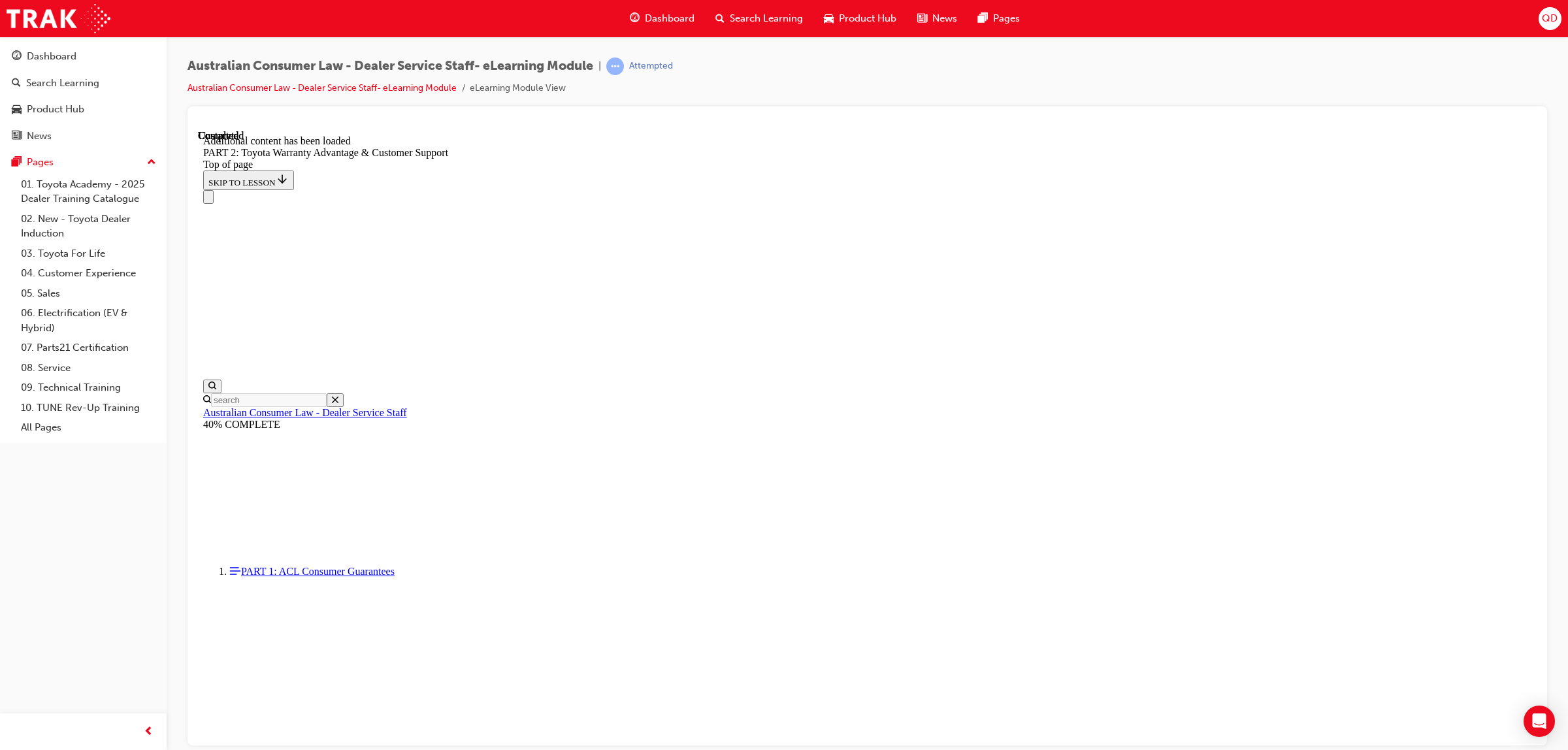
scroll to position [5288, 0]
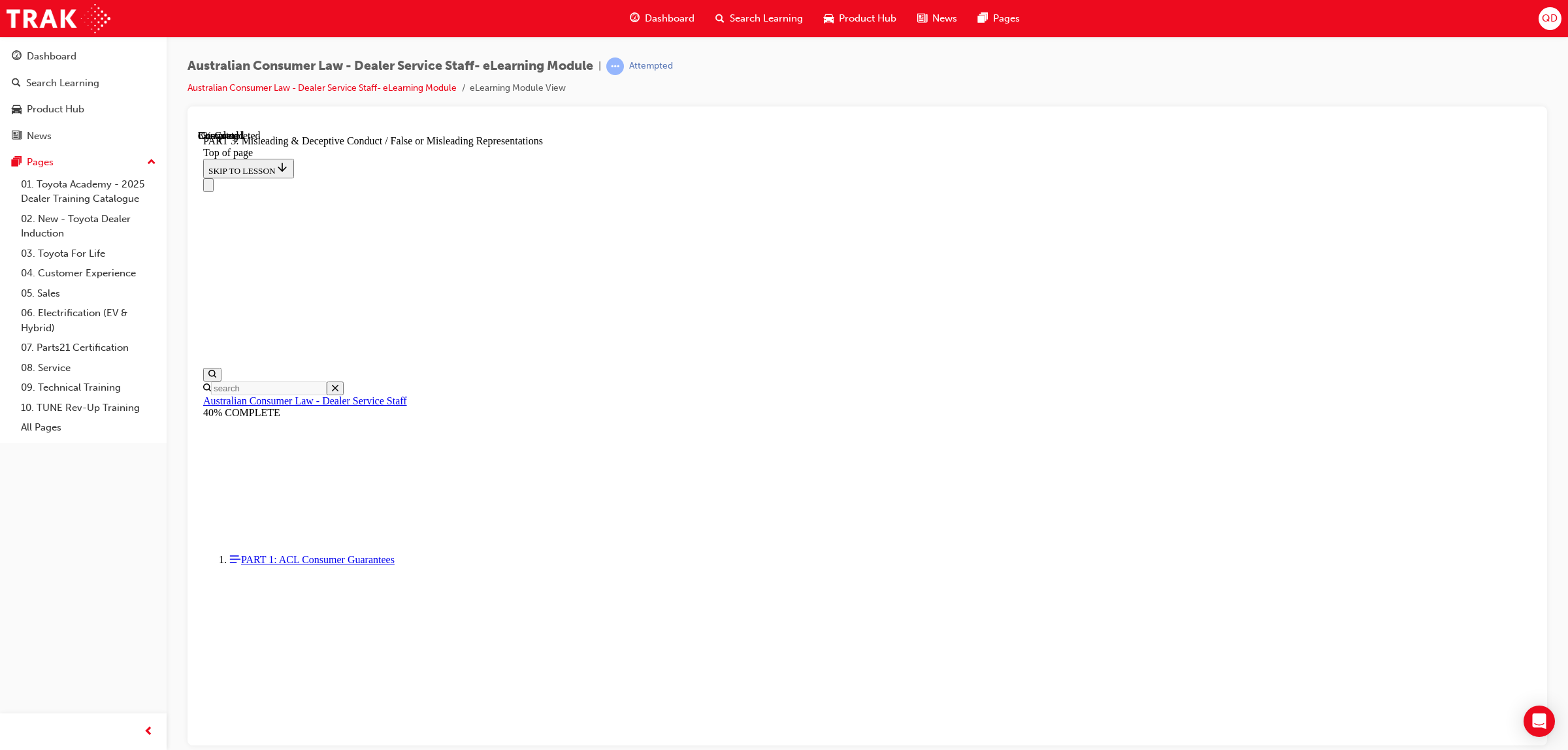
scroll to position [801, 0]
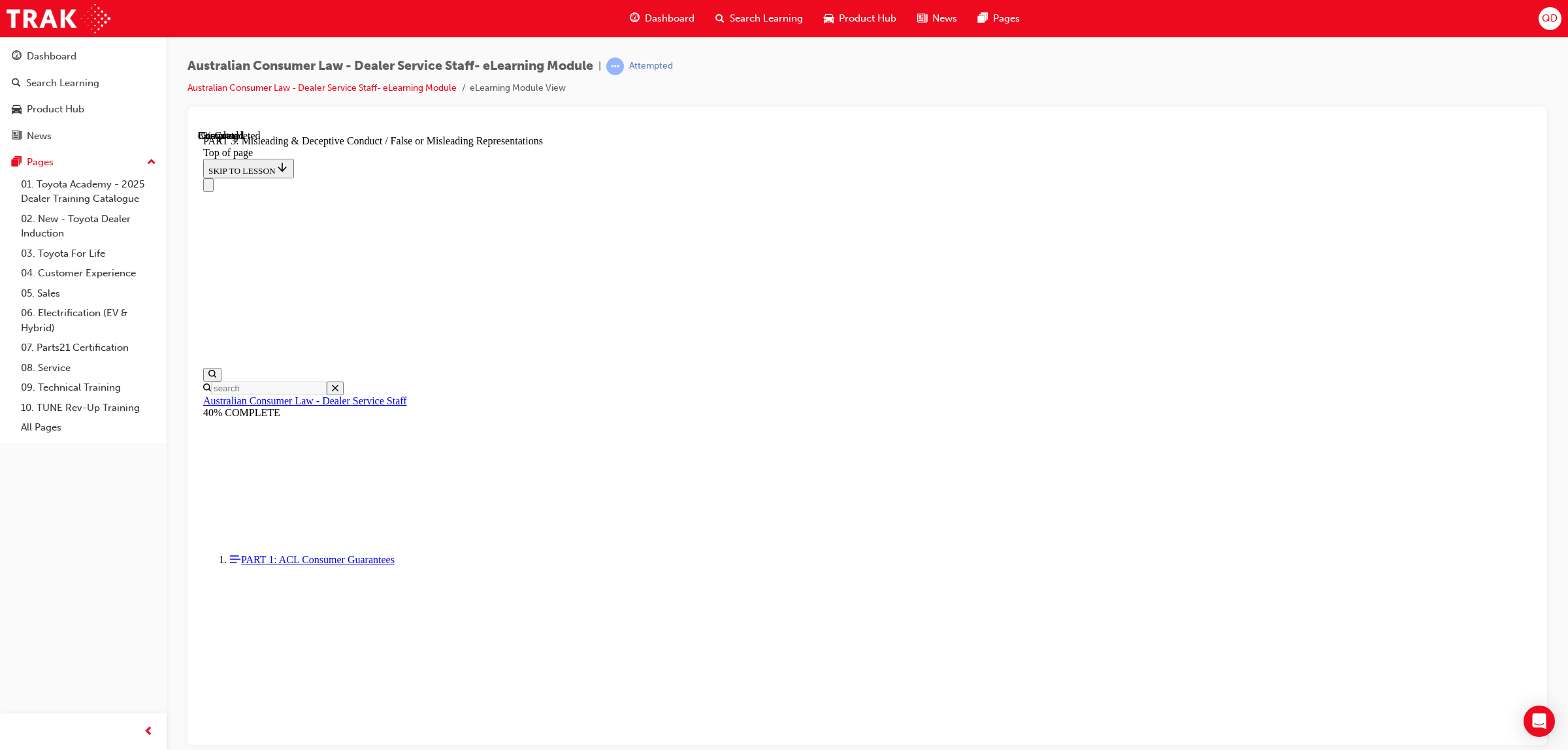
click button "CONTINUE"
drag, startPoint x: 1275, startPoint y: 485, endPoint x: 1275, endPoint y: 492, distance: 7.0
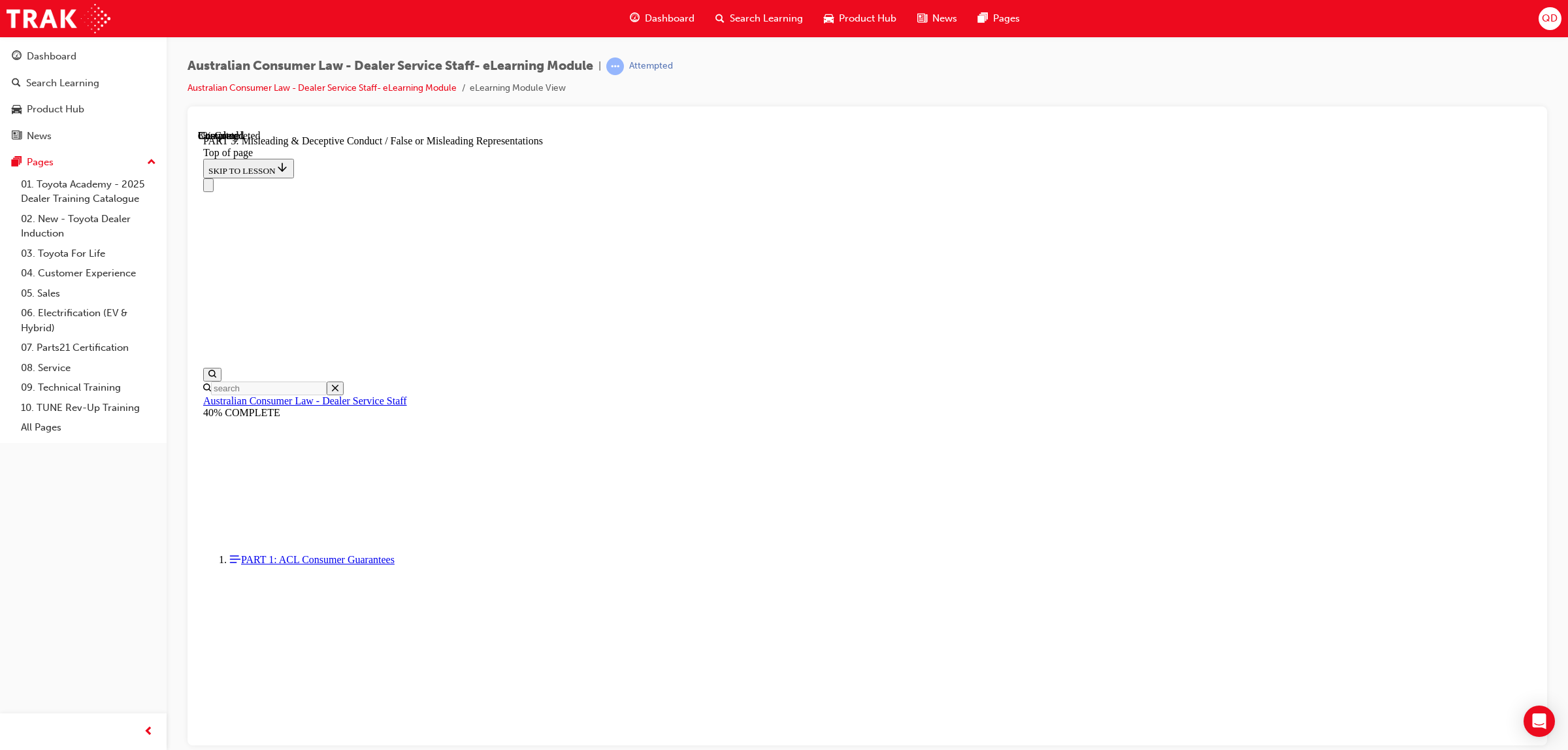
scroll to position [800, 0]
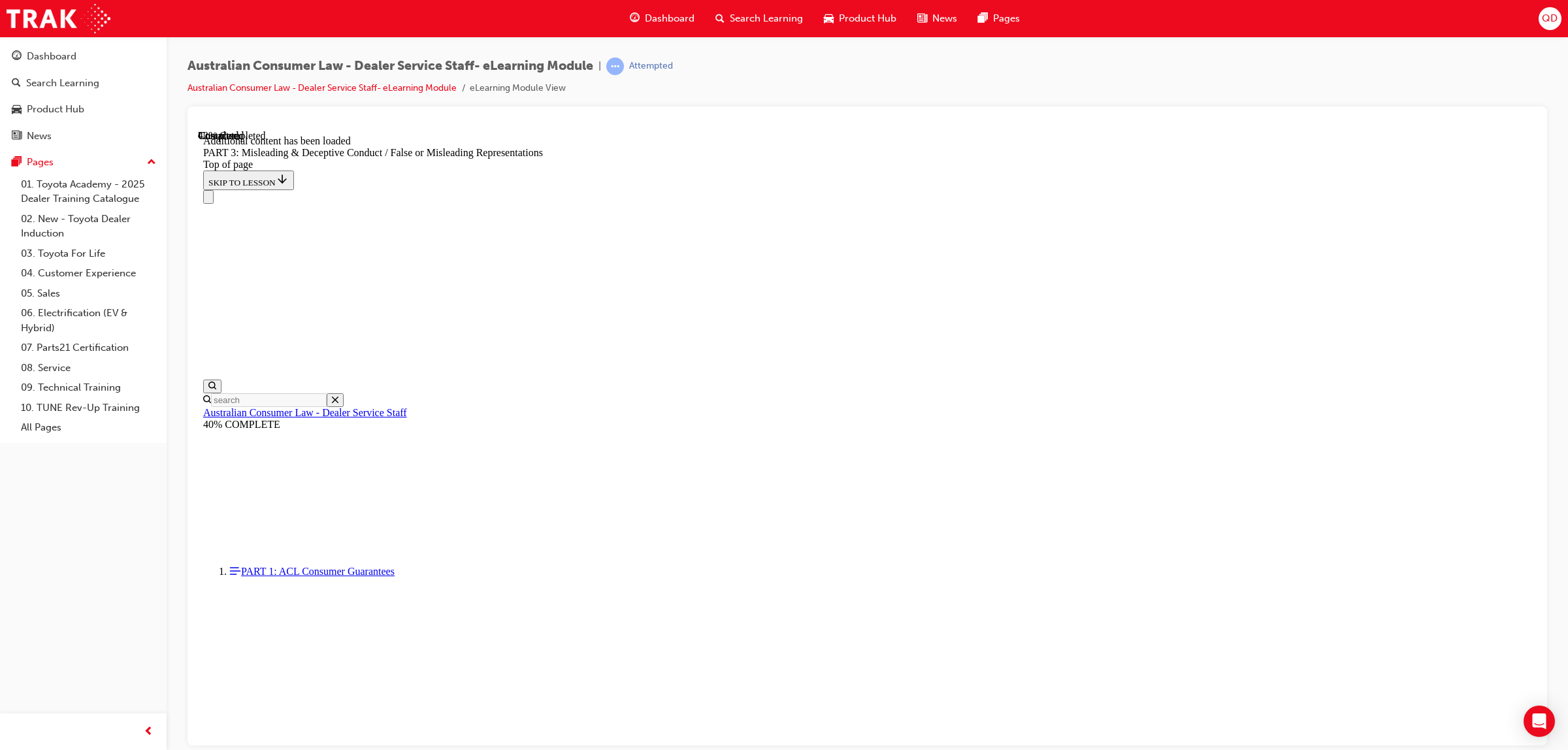
scroll to position [2911, 0]
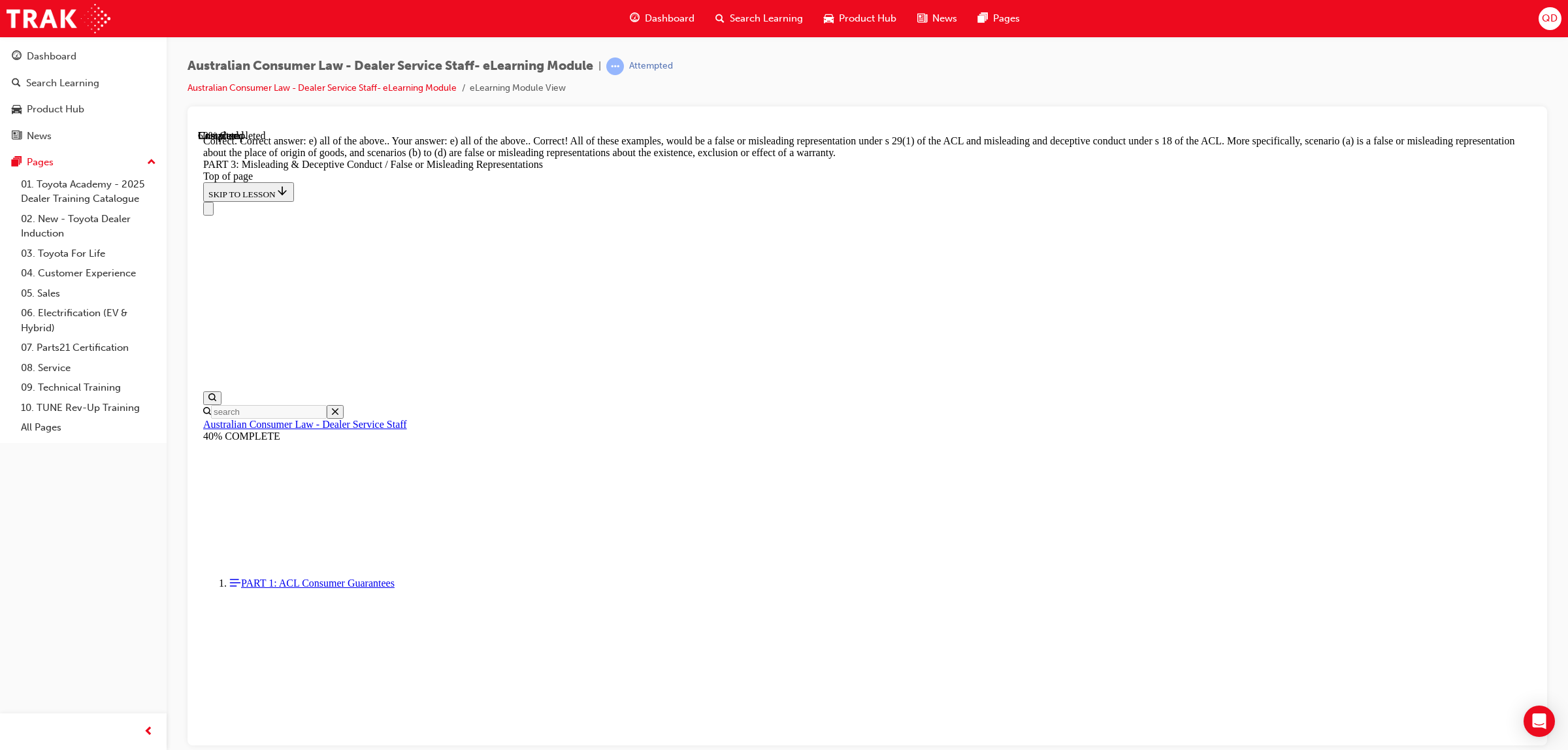
scroll to position [3306, 0]
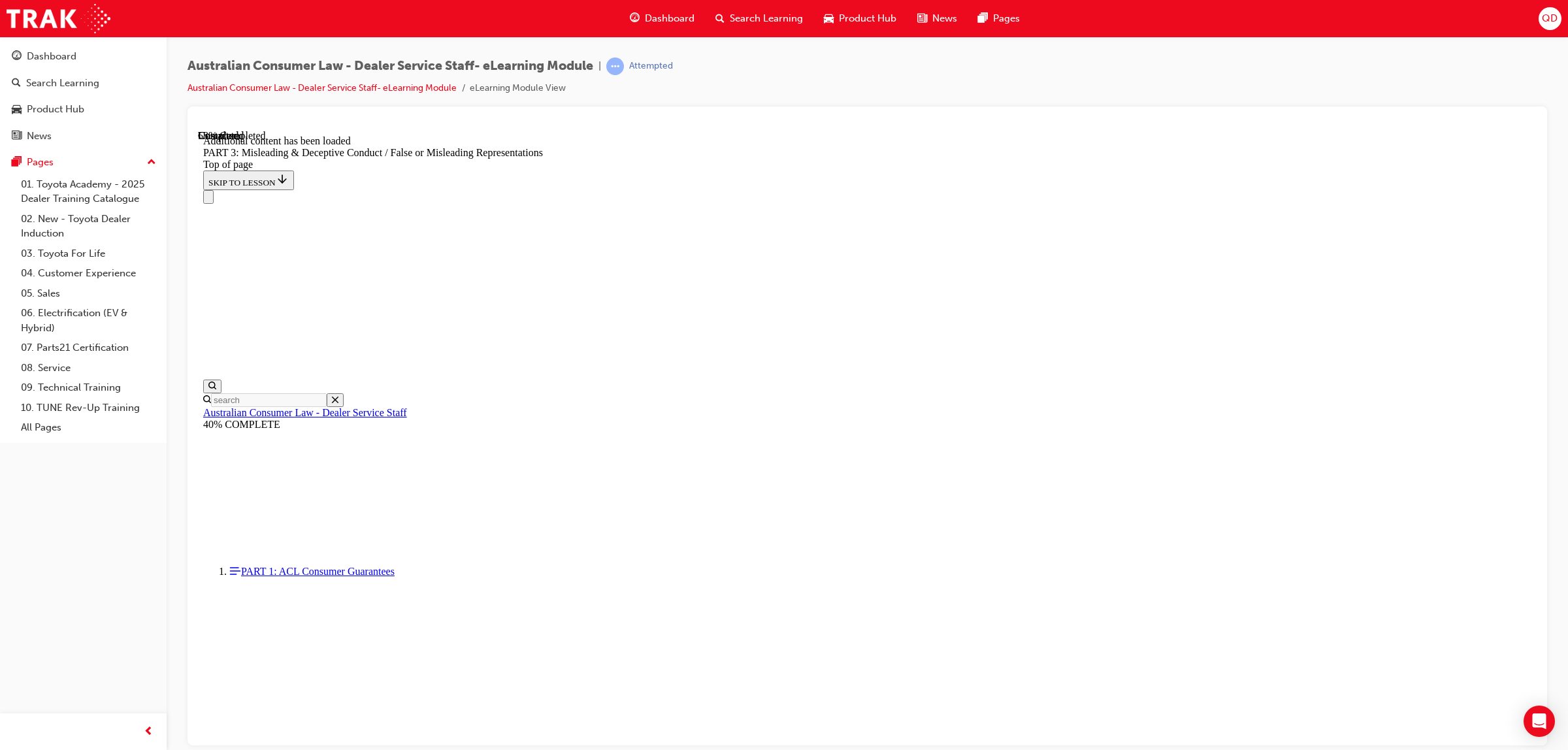
scroll to position [3777, 0]
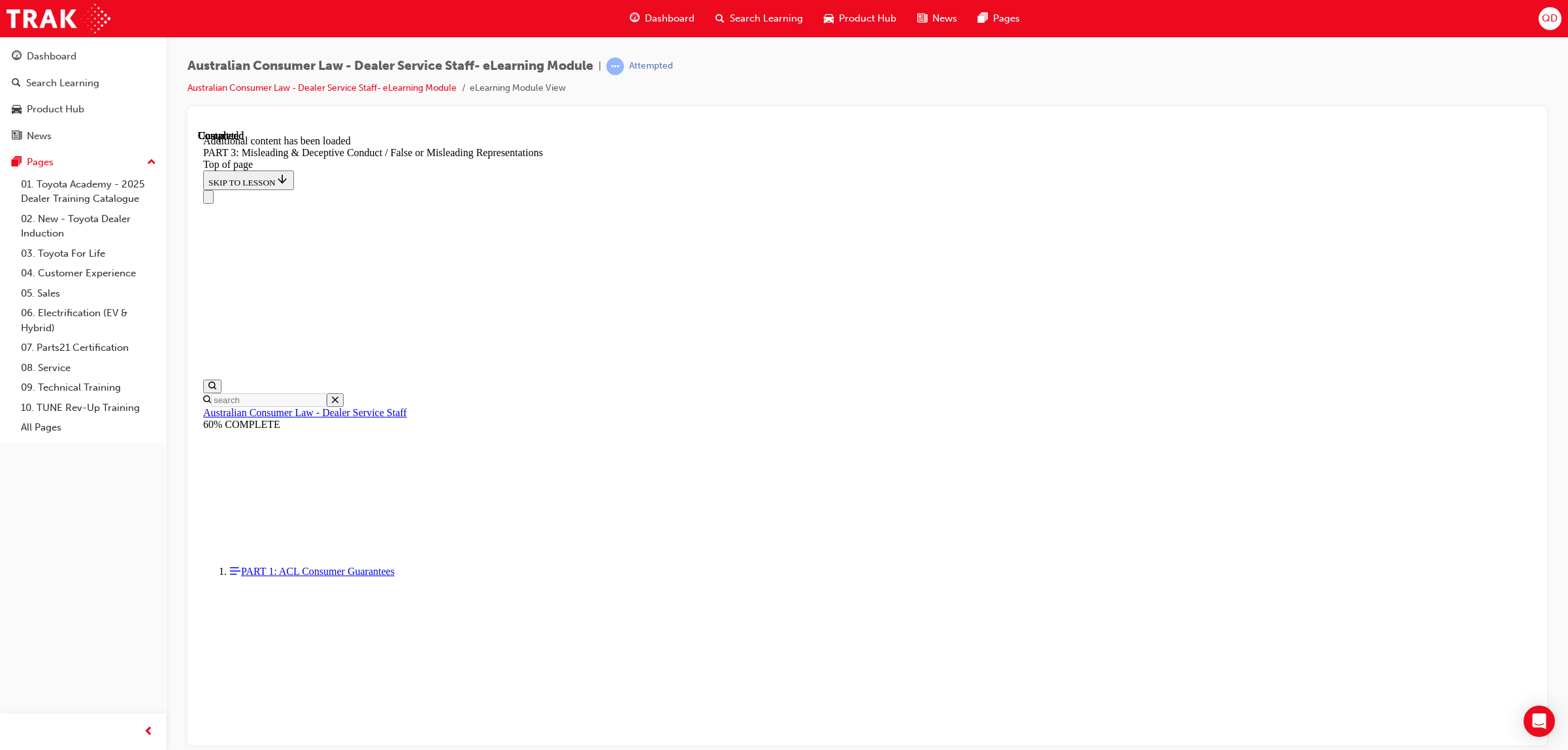
scroll to position [5245, 0]
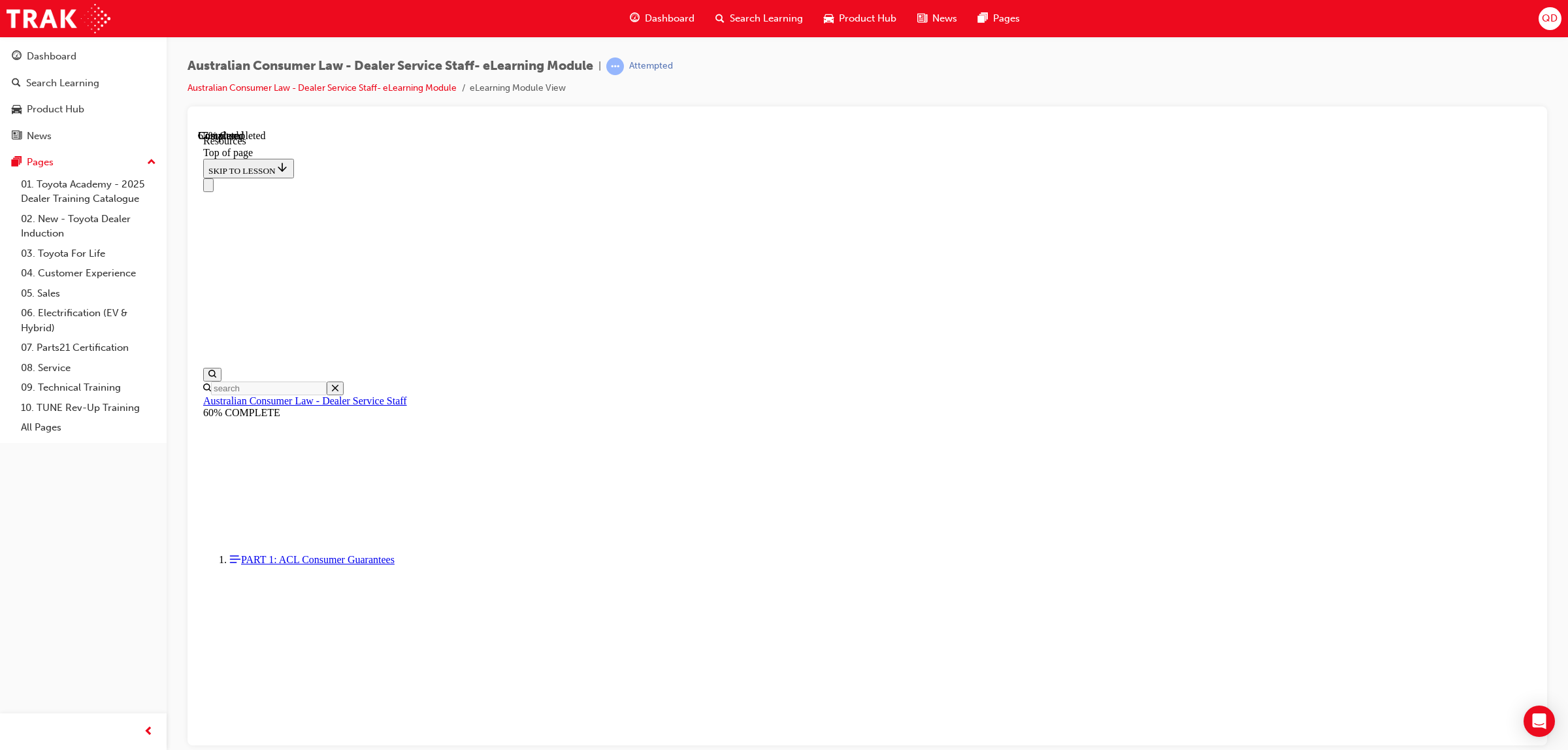
scroll to position [476, 0]
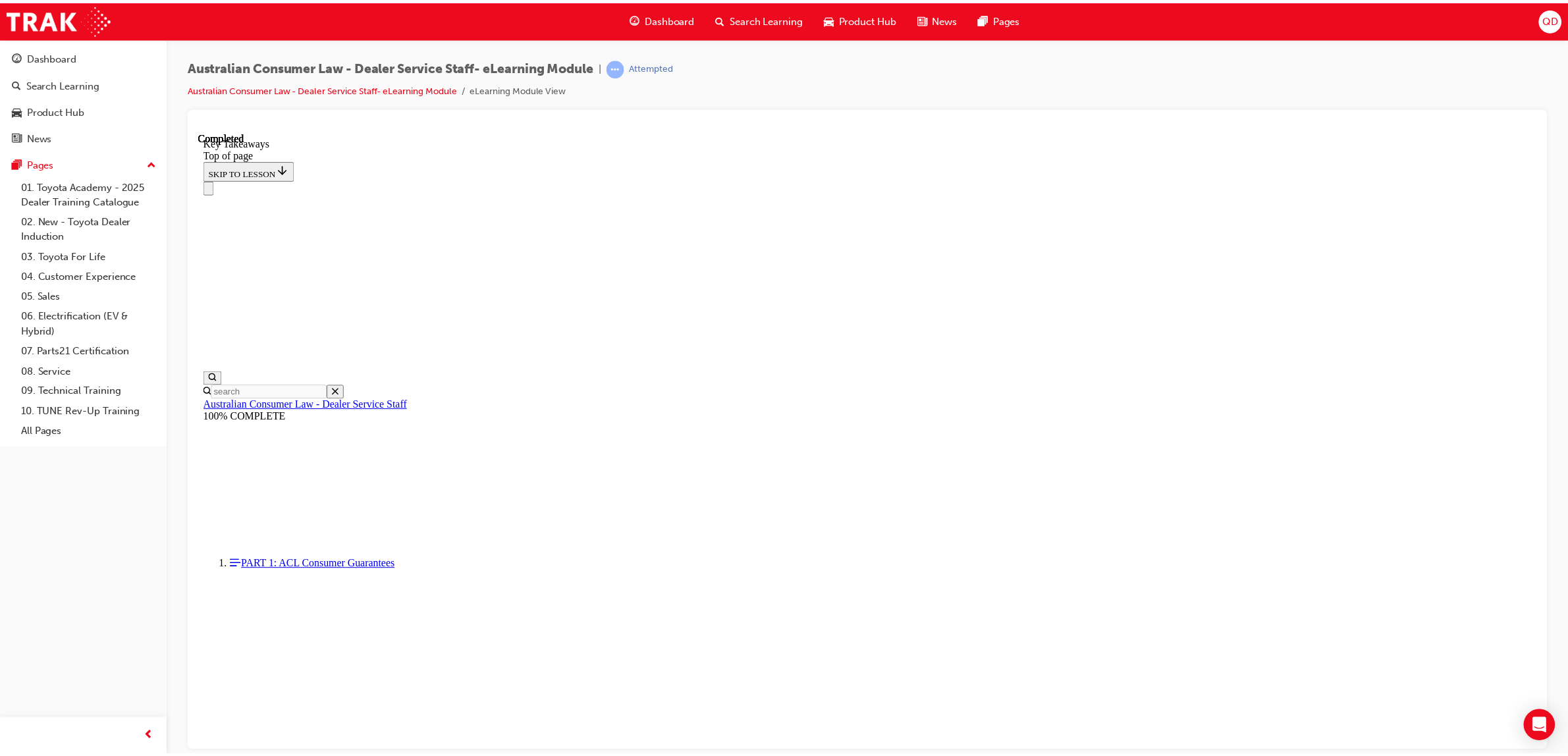
scroll to position [147, 0]
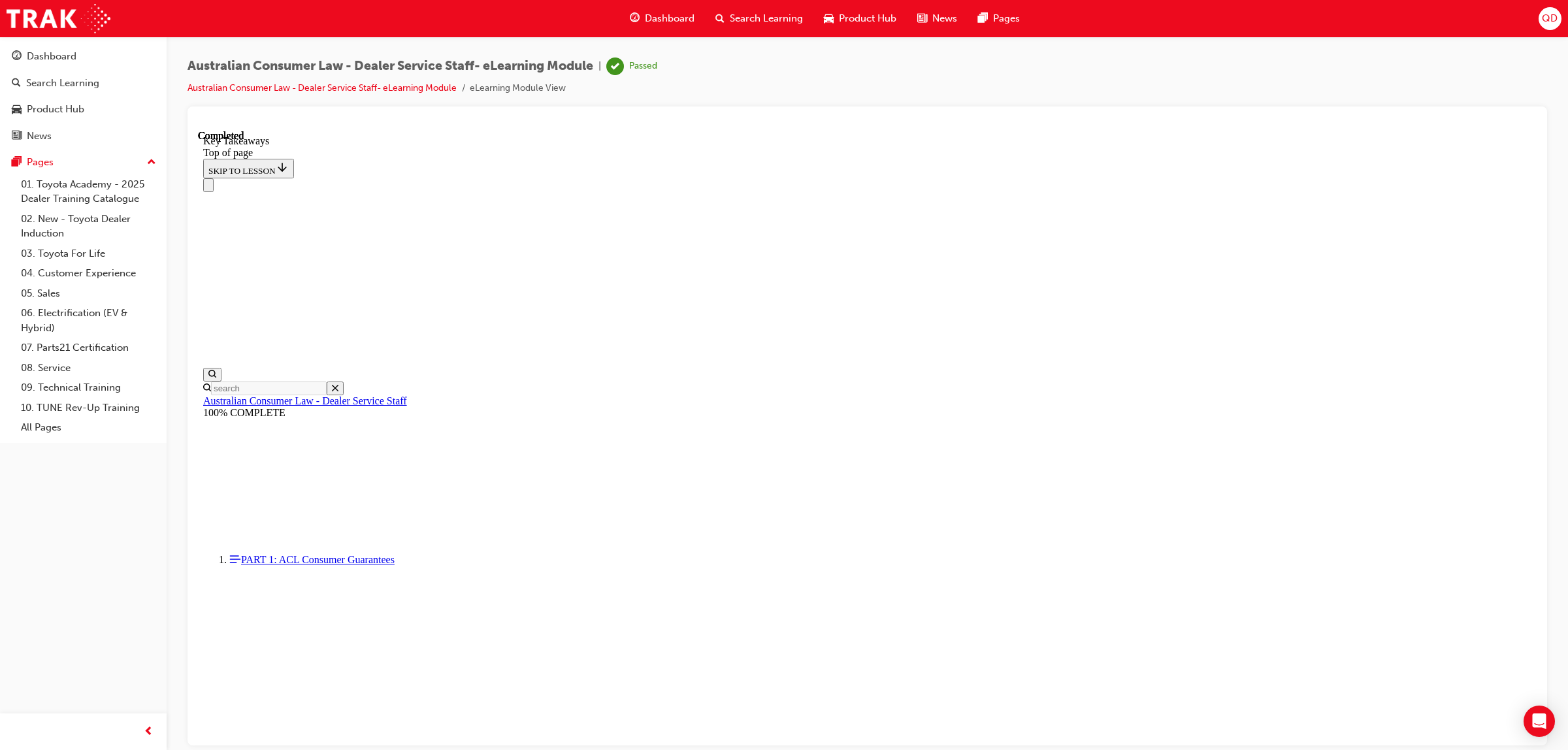
click at [648, 17] on span "Dashboard" at bounding box center [670, 18] width 49 height 15
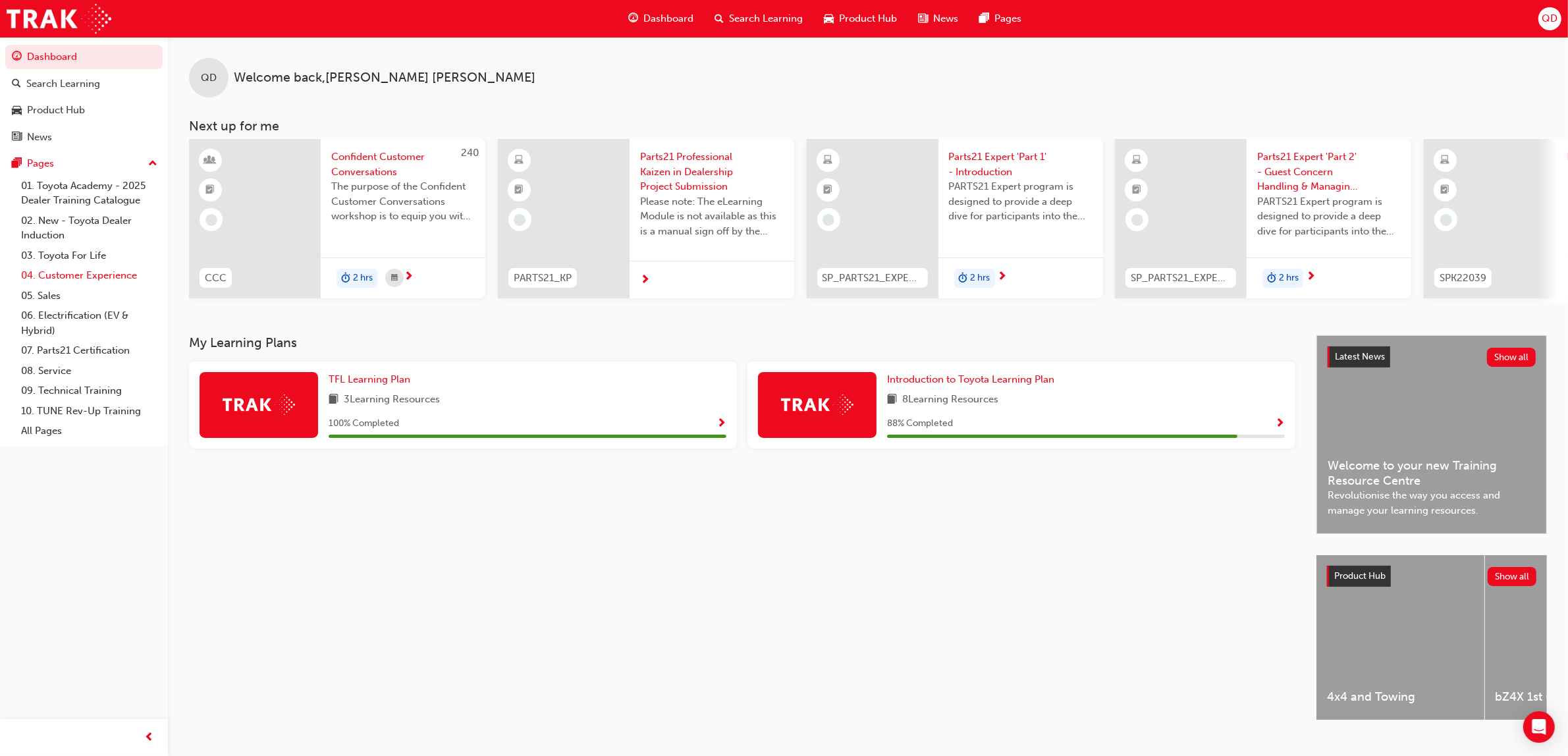
click at [78, 283] on link "04. Customer Experience" at bounding box center [89, 275] width 147 height 20
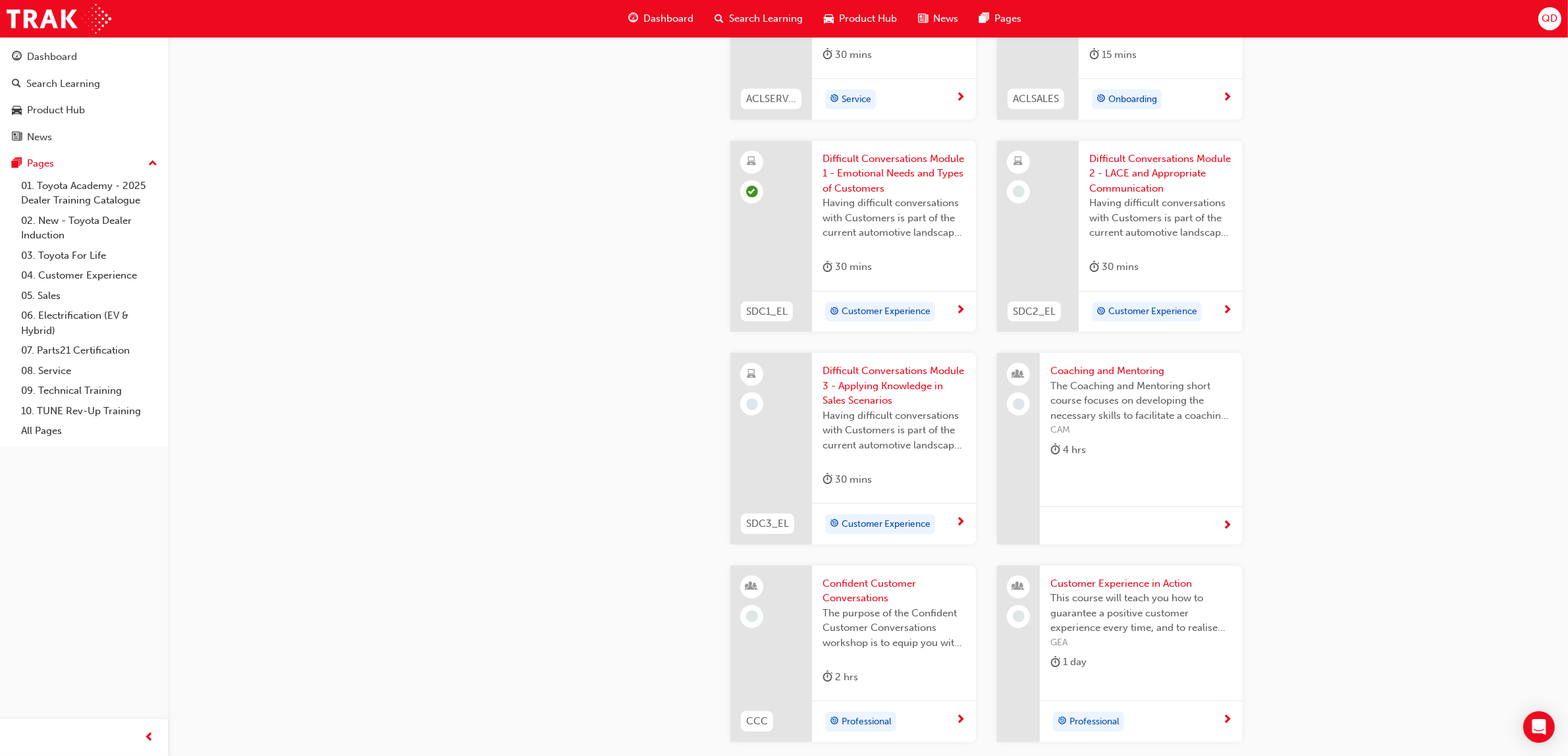
scroll to position [1235, 0]
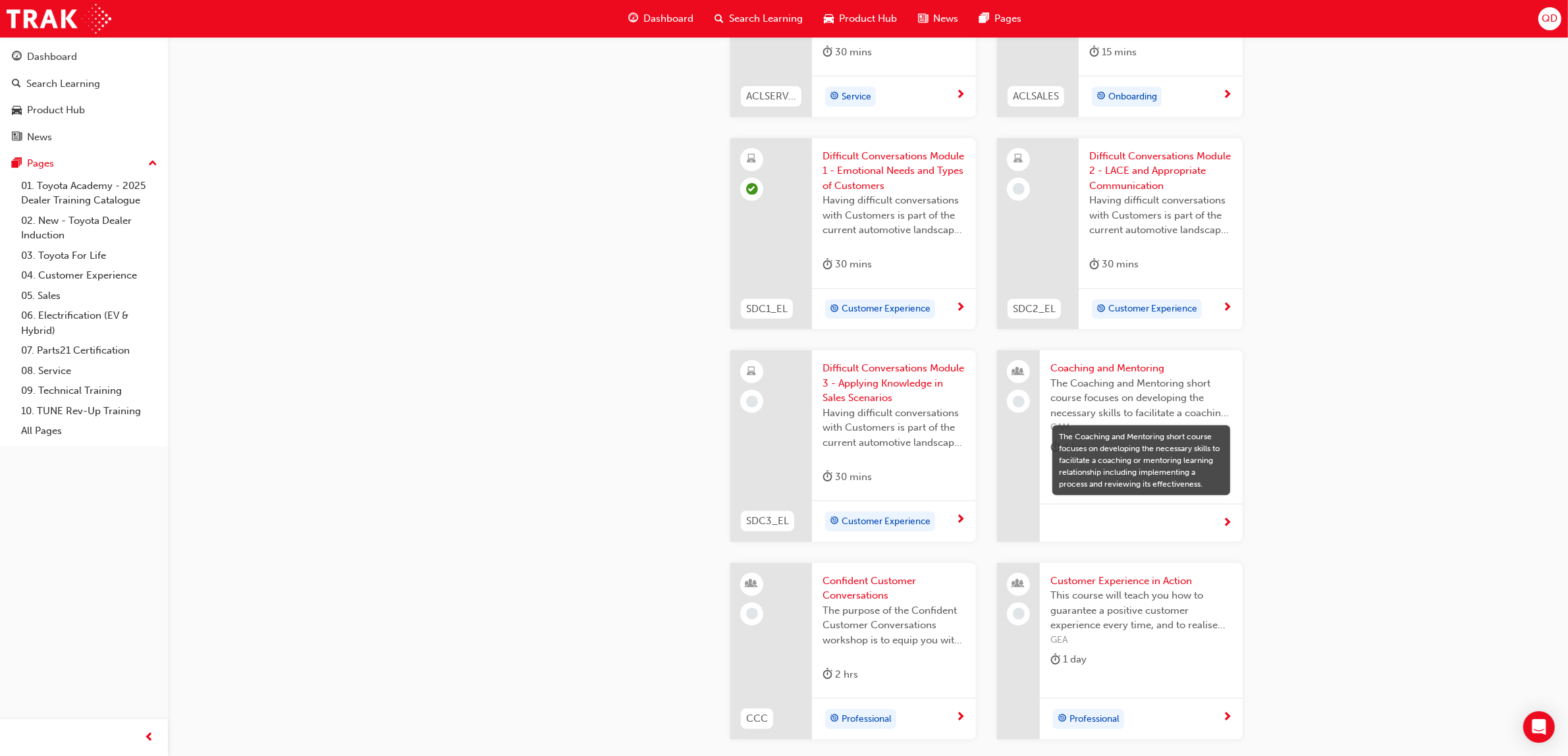
click at [1457, 379] on div "04. Customer Experience Customer experience is crucial to Toyota and our dealer…" at bounding box center [784, 331] width 1568 height 3130
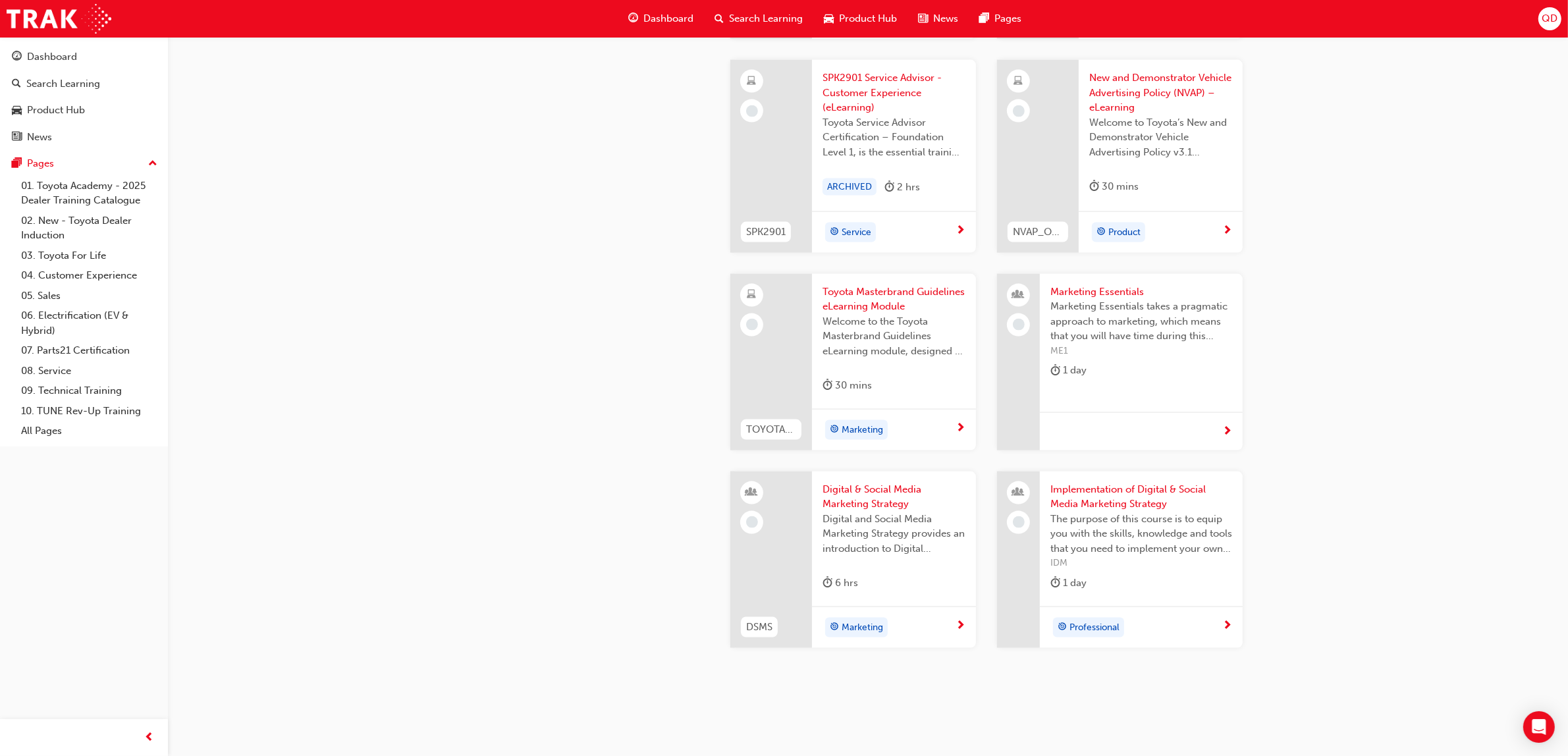
scroll to position [2365, 0]
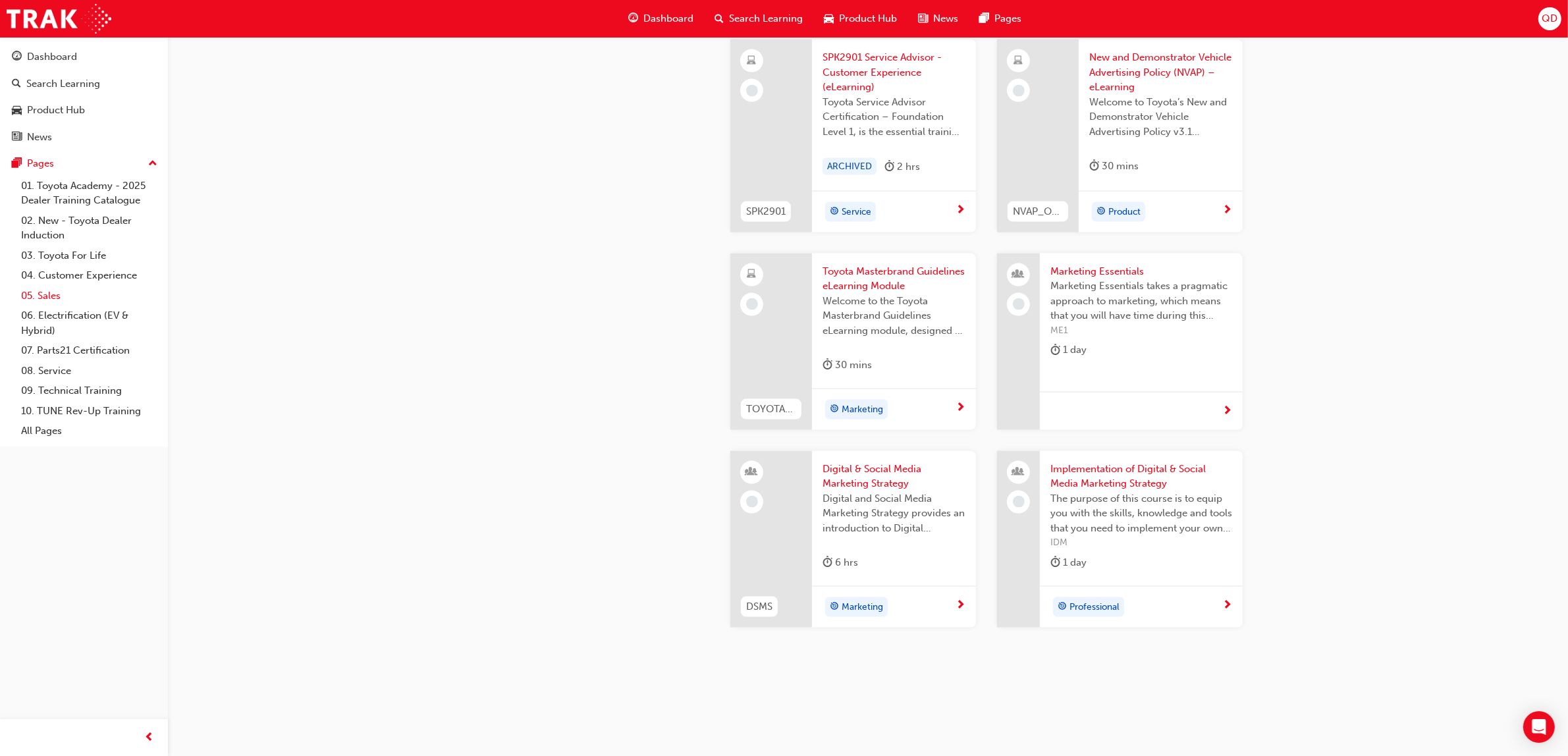
click at [64, 290] on link "05. Sales" at bounding box center [89, 295] width 147 height 20
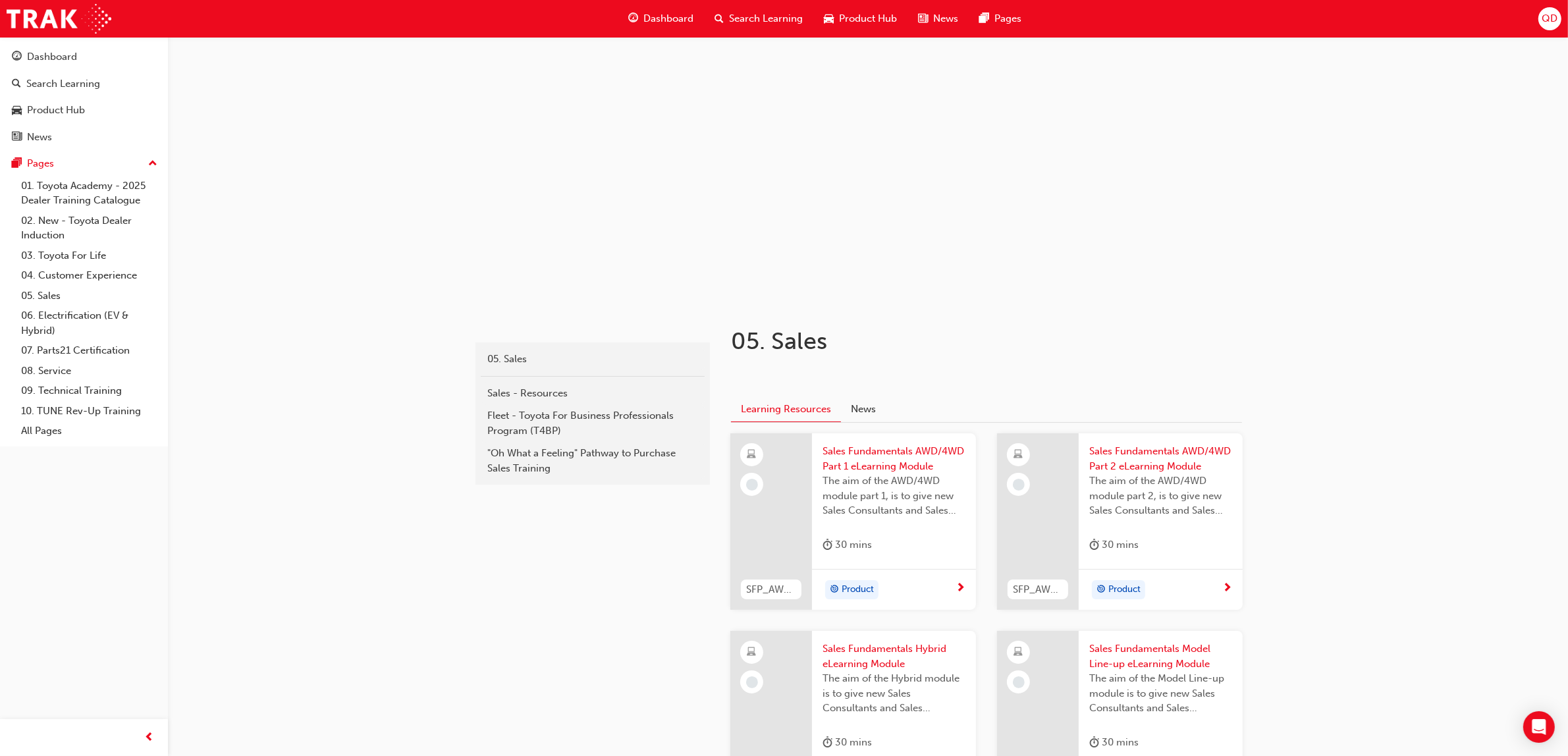
scroll to position [400, 0]
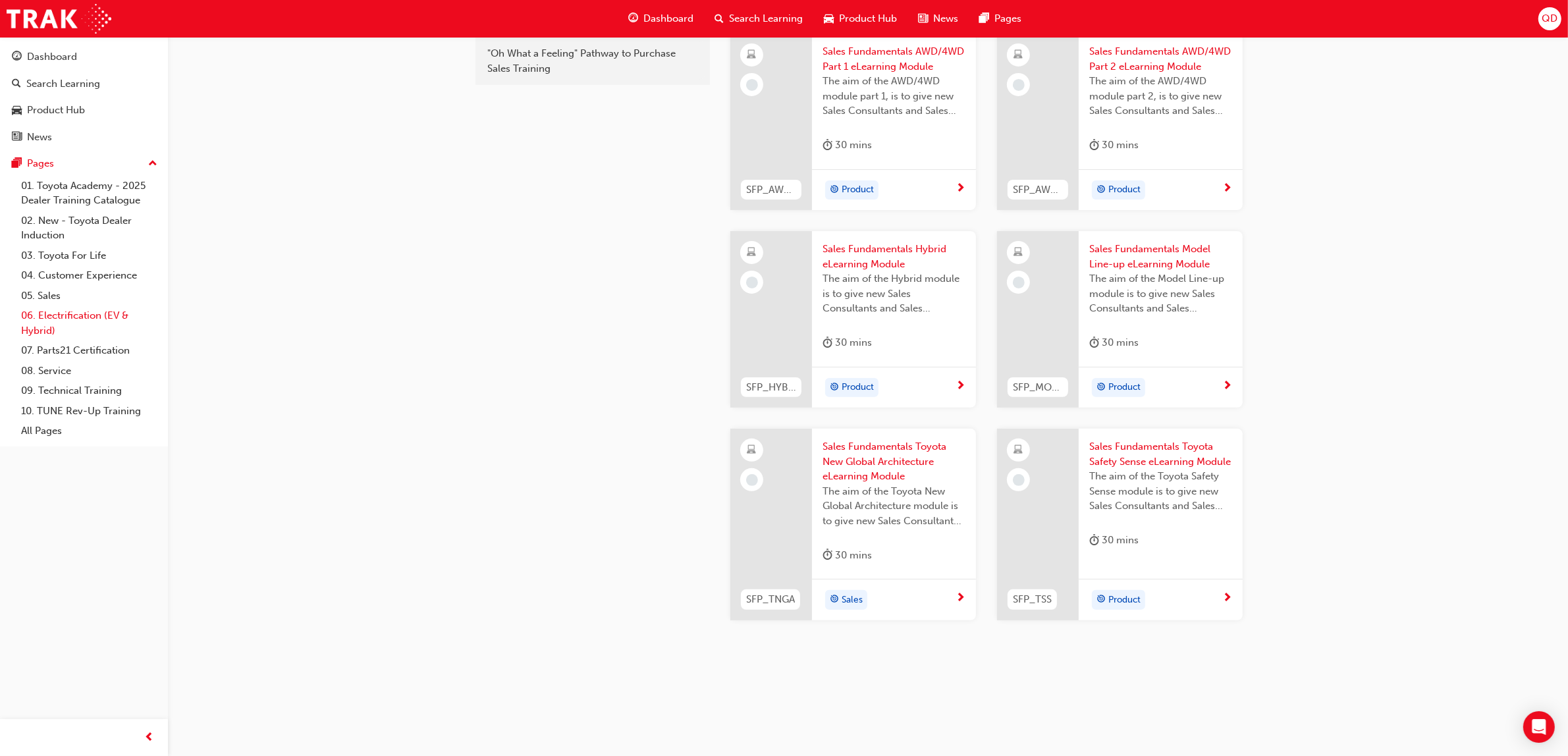
click at [74, 321] on link "06. Electrification (EV & Hybrid)" at bounding box center [89, 323] width 147 height 35
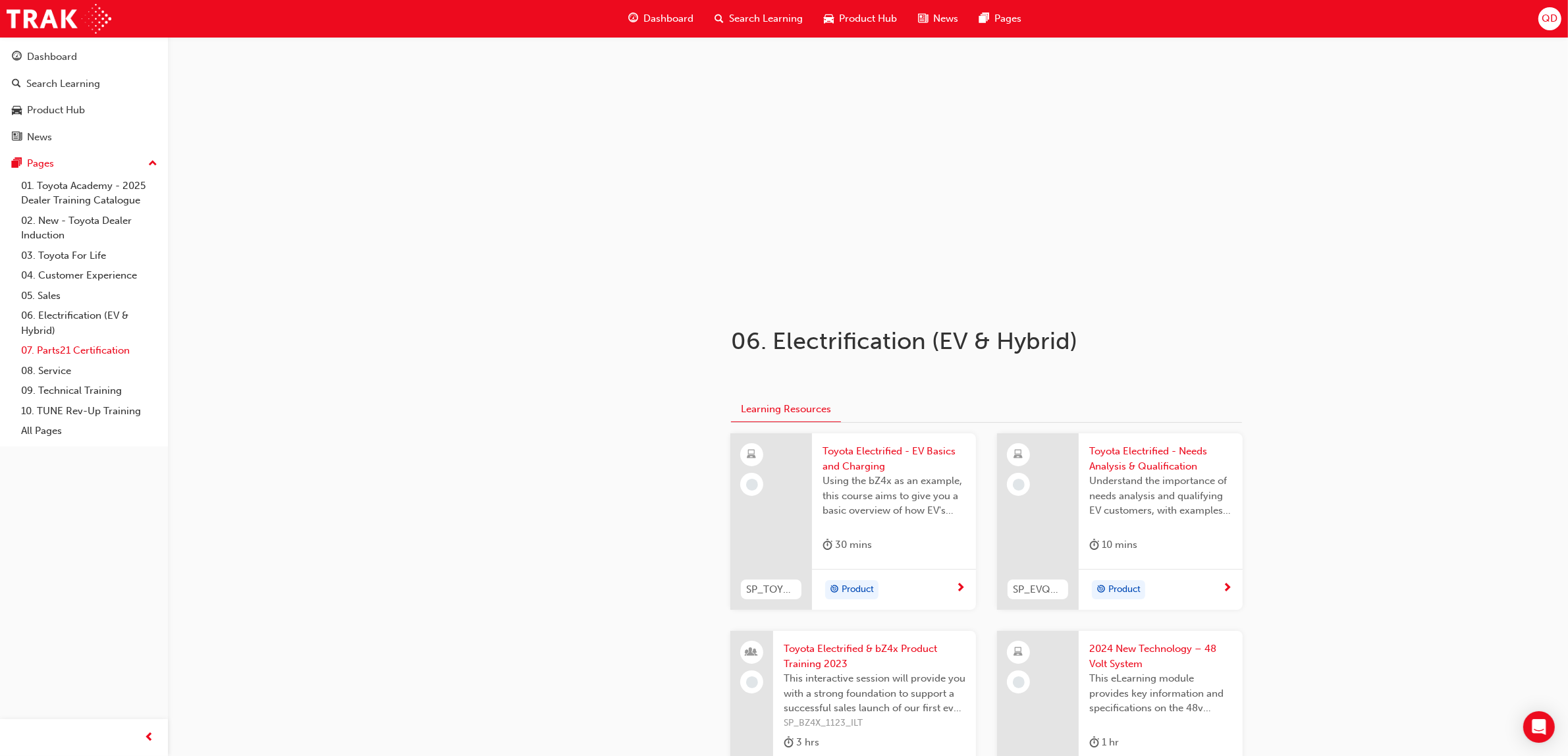
click at [115, 356] on link "07. Parts21 Certification" at bounding box center [89, 350] width 147 height 20
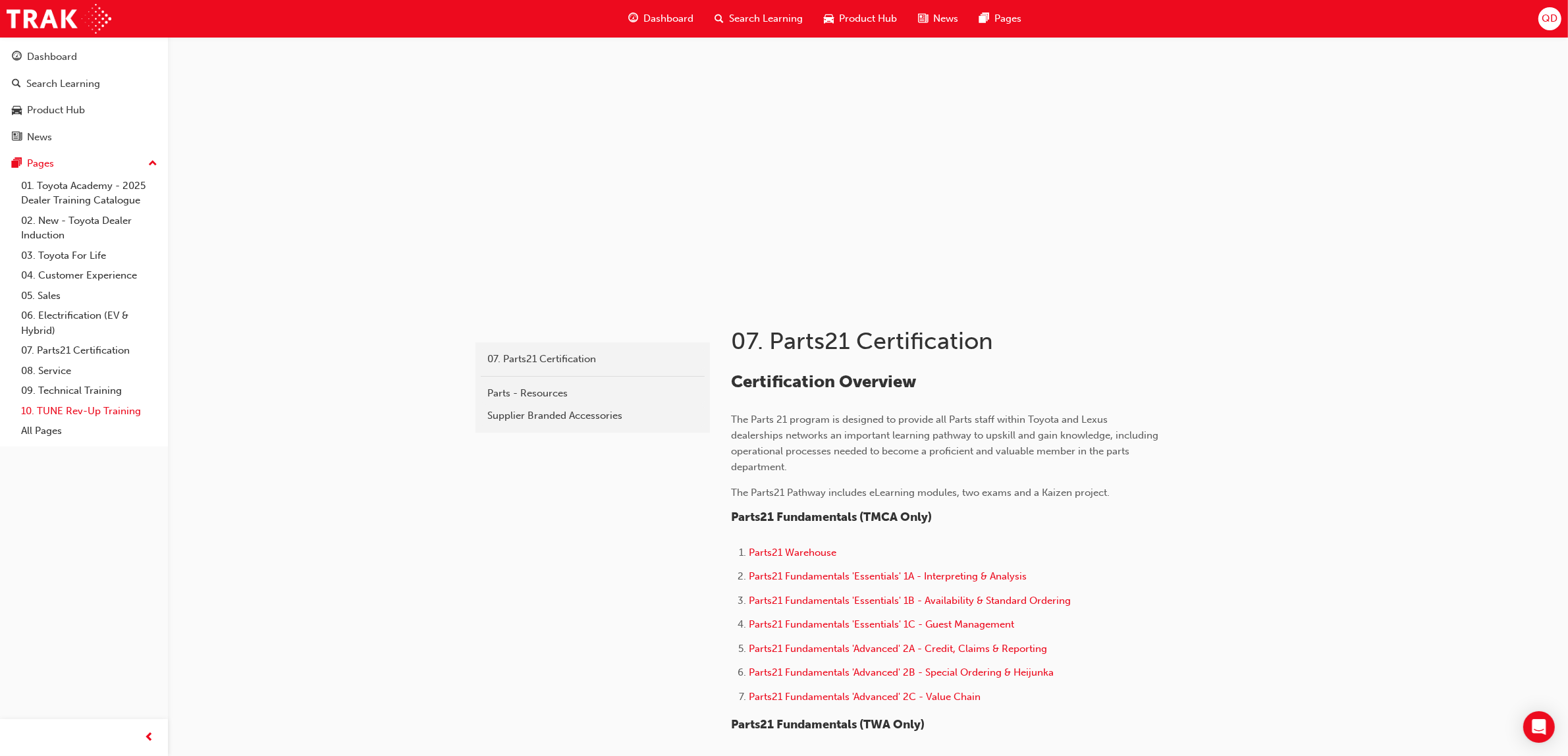
click at [88, 401] on link "10. TUNE Rev-Up Training" at bounding box center [89, 410] width 147 height 20
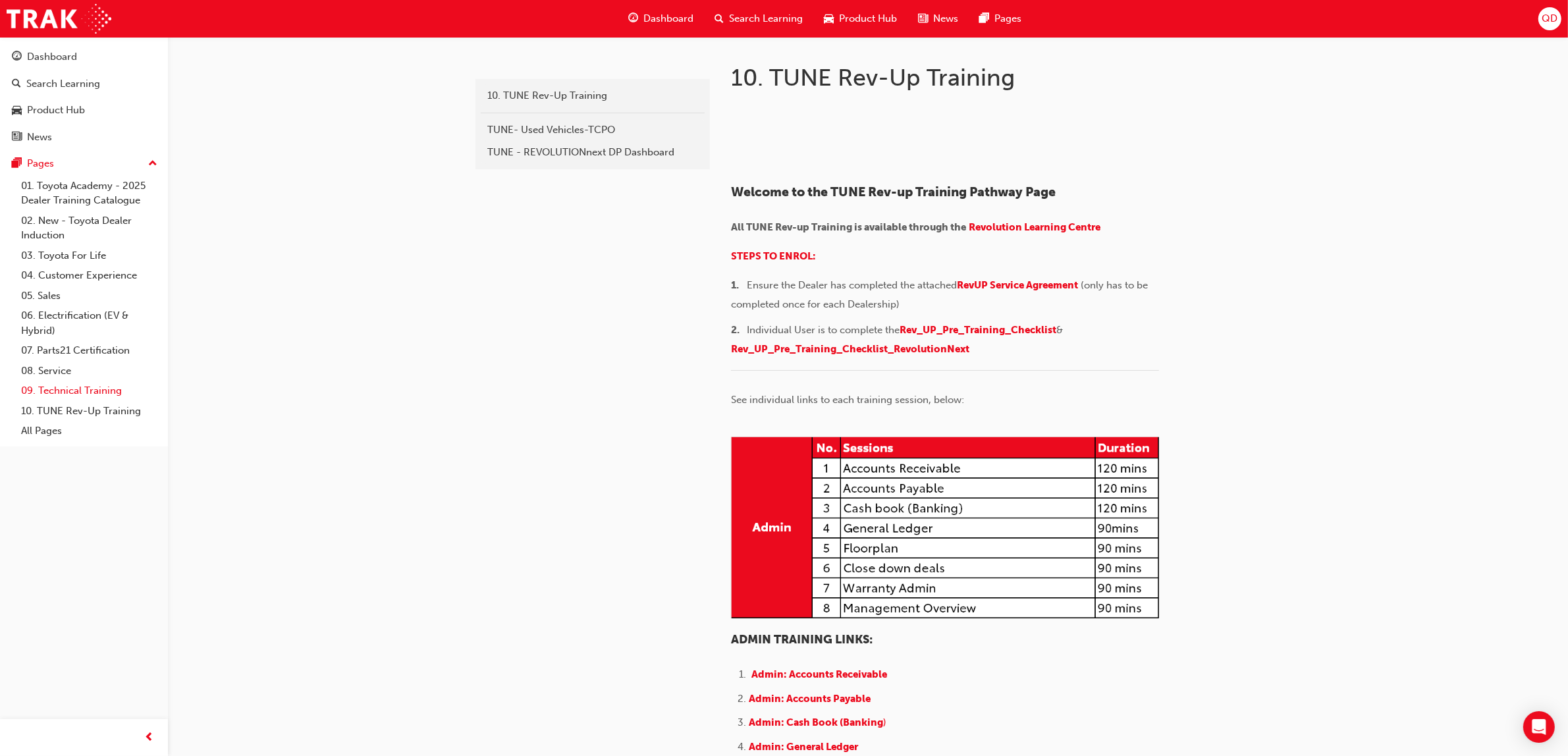
click at [100, 390] on link "09. Technical Training" at bounding box center [89, 390] width 147 height 20
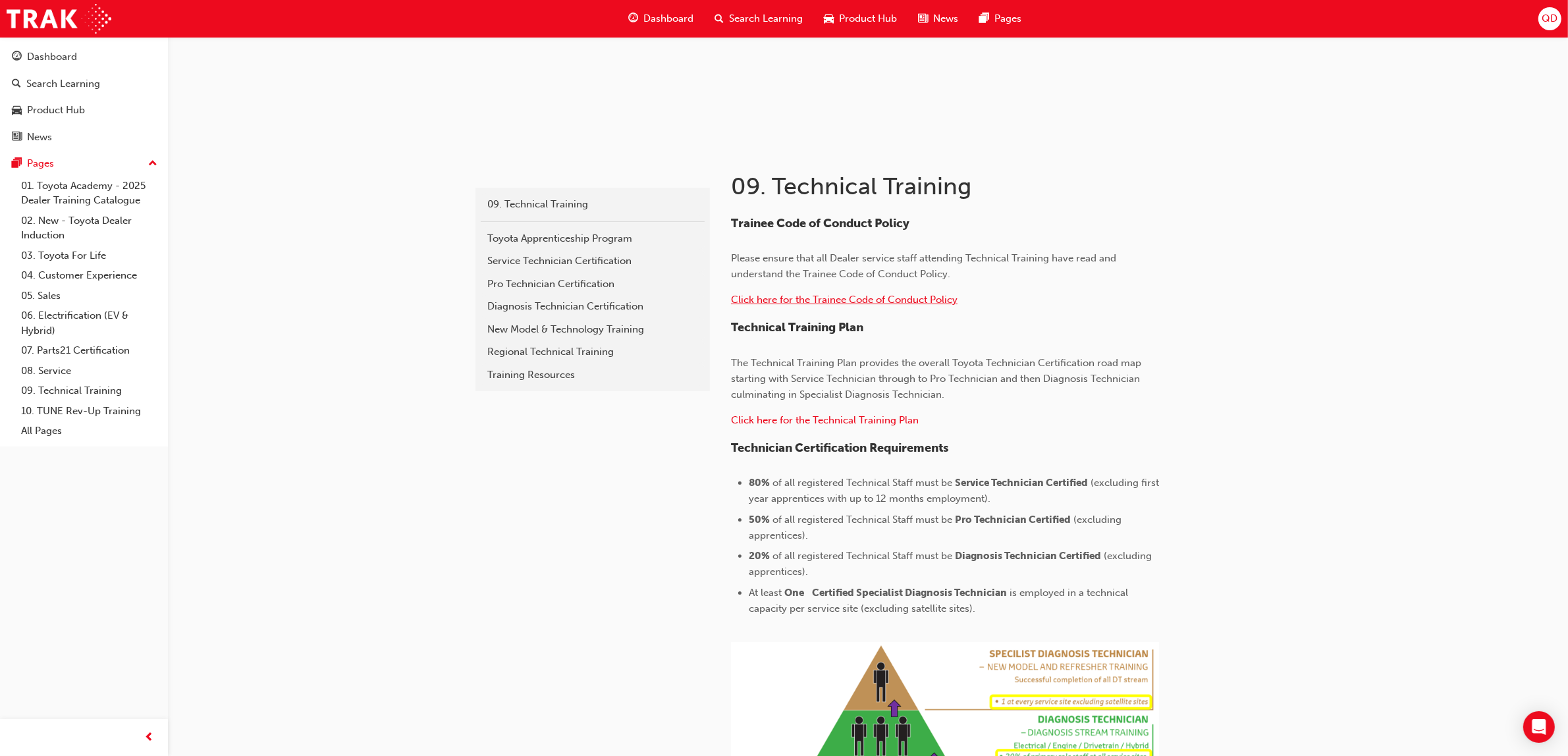
scroll to position [165, 0]
